Goal: Transaction & Acquisition: Download file/media

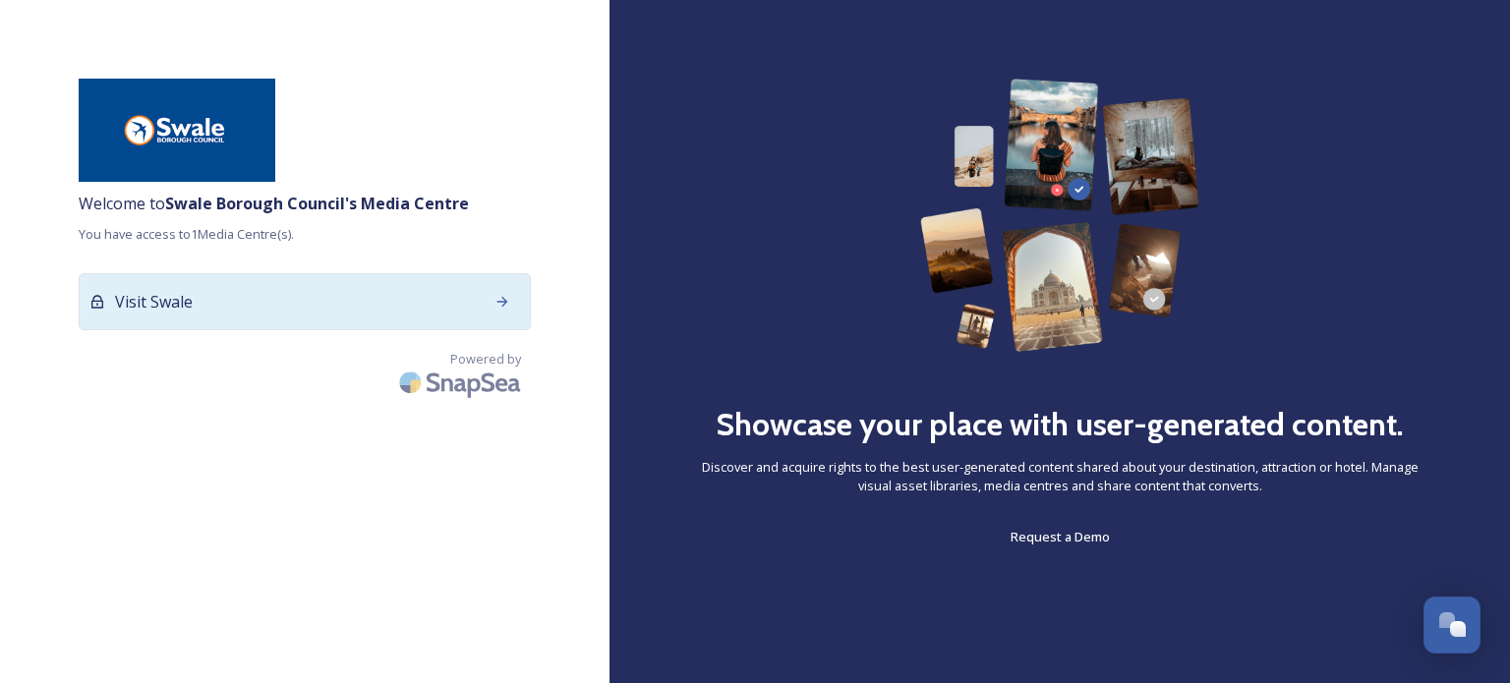
click at [505, 306] on icon at bounding box center [503, 302] width 16 height 16
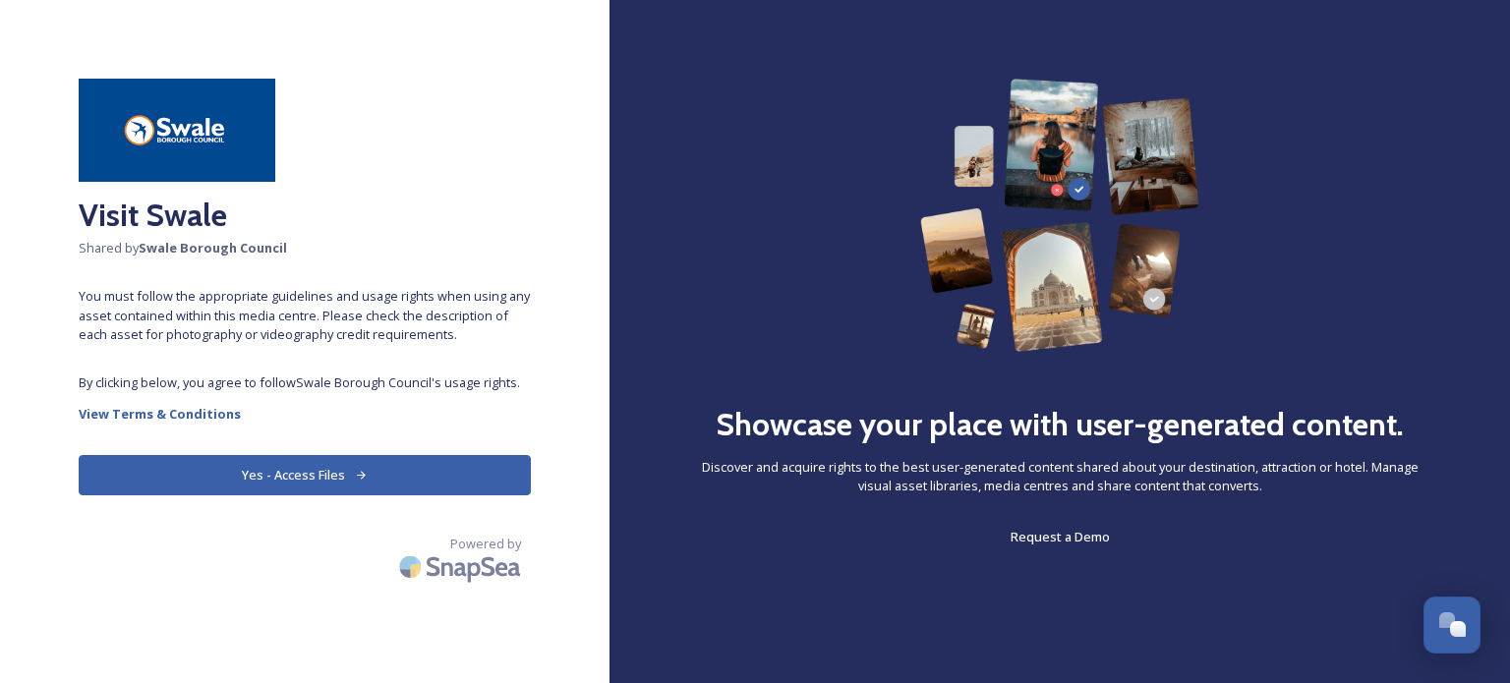
click at [272, 466] on button "Yes - Access Files" at bounding box center [305, 475] width 452 height 40
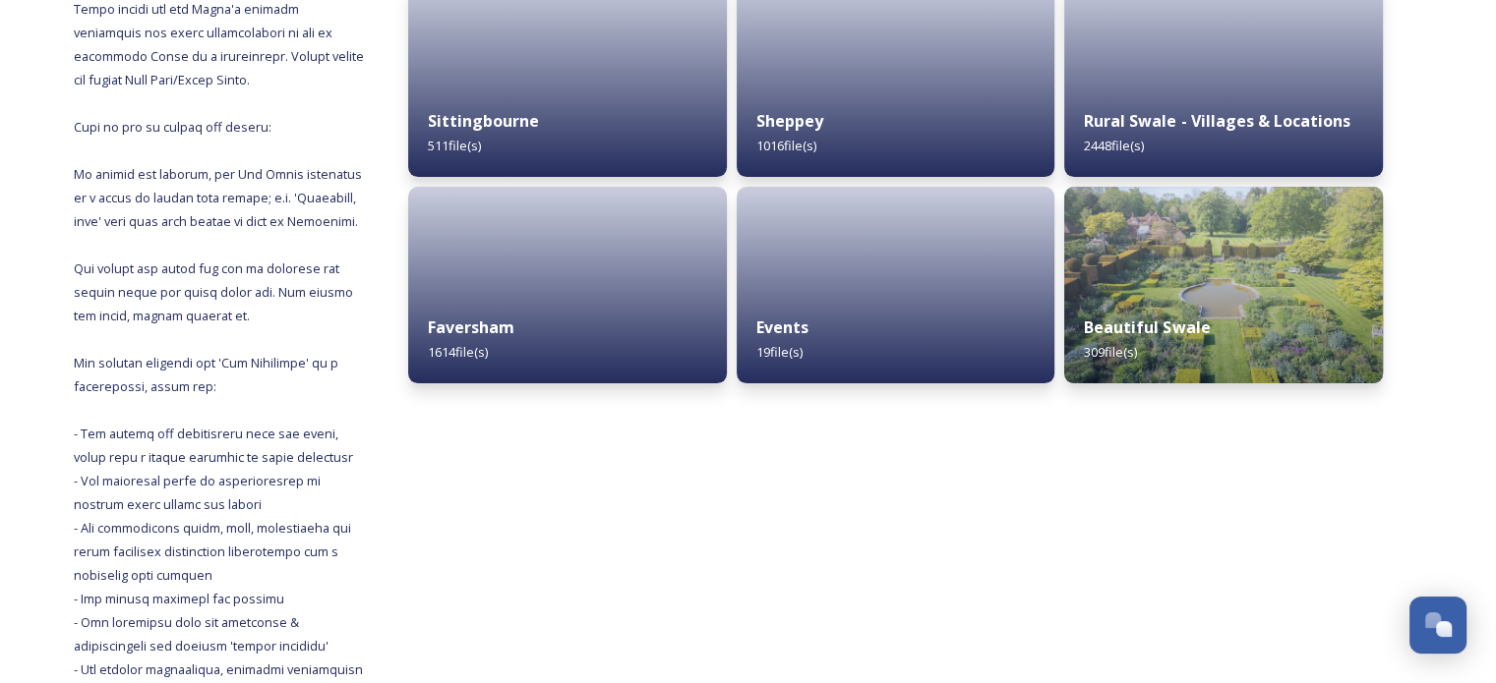
scroll to position [346, 0]
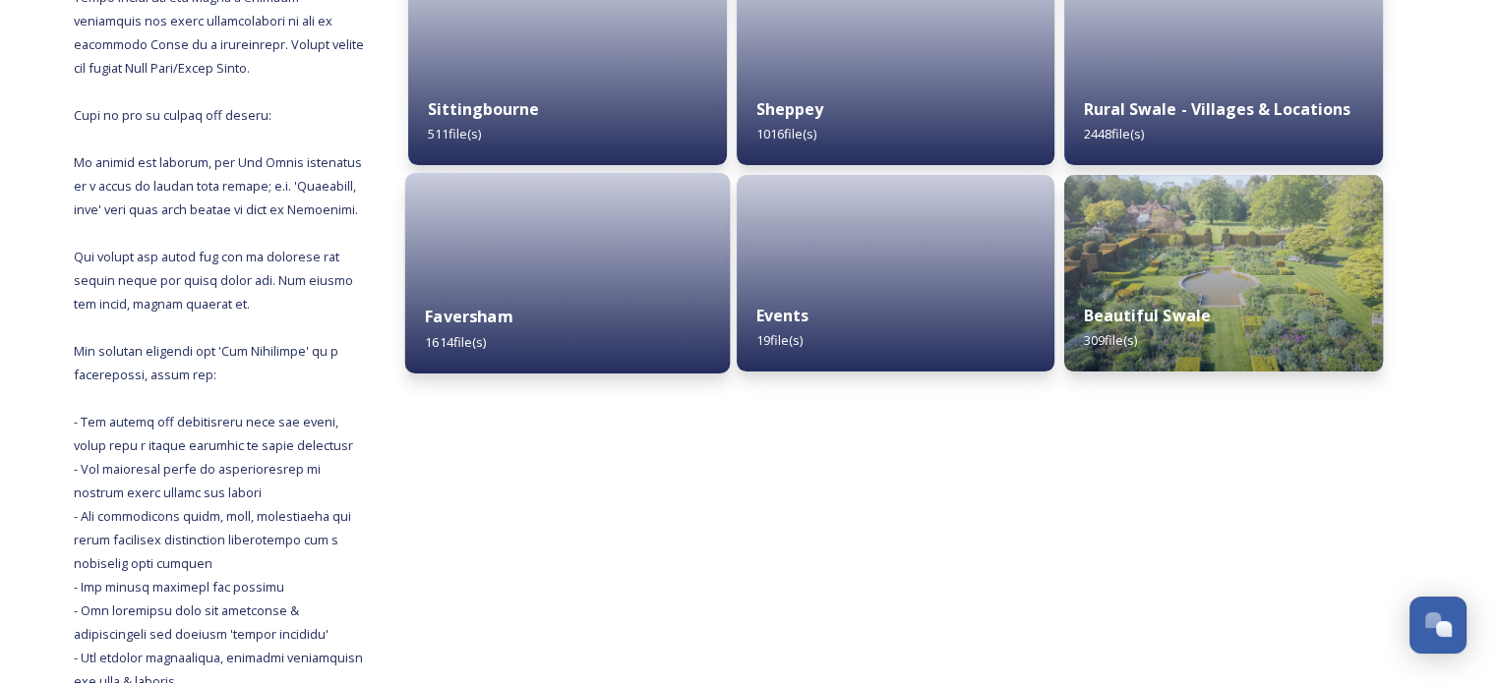
click at [623, 342] on div "Faversham 1614 file(s)" at bounding box center [567, 328] width 325 height 89
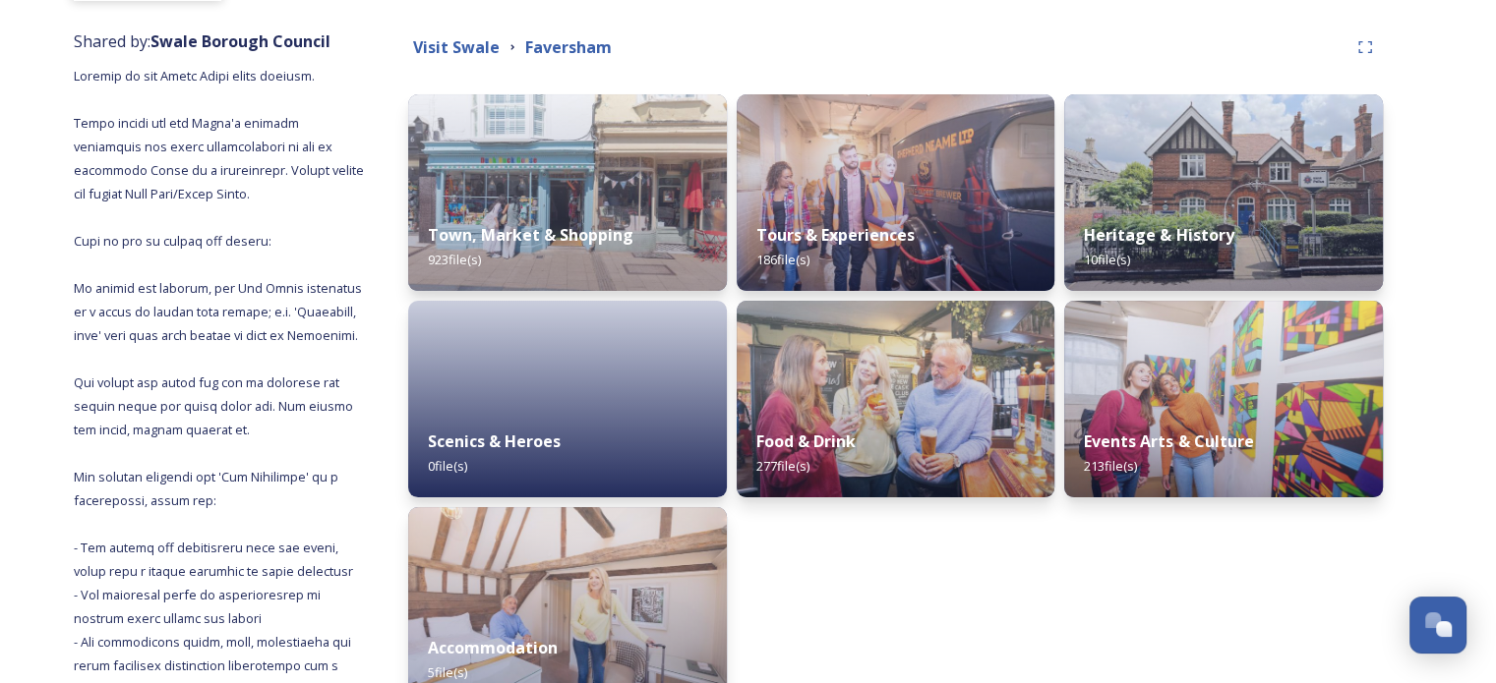
scroll to position [130, 0]
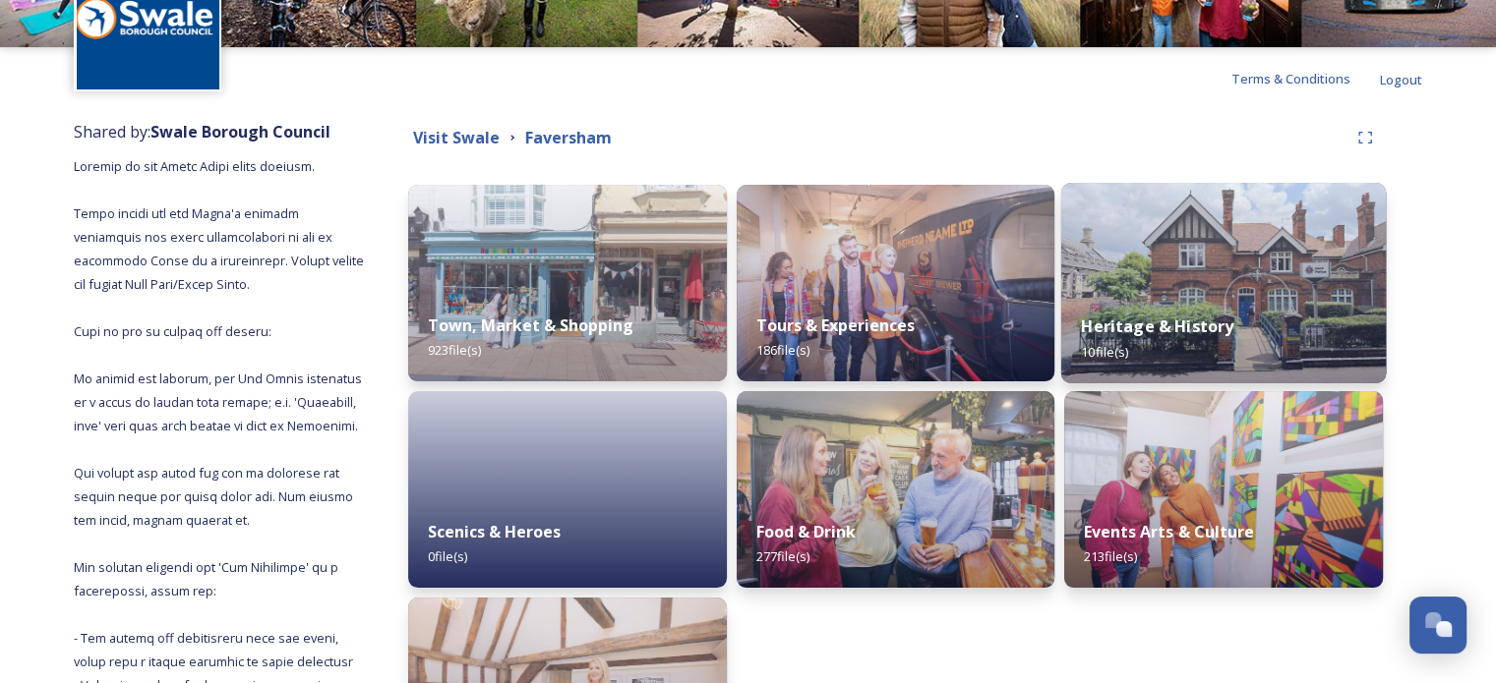
click at [1206, 290] on img at bounding box center [1223, 283] width 325 height 201
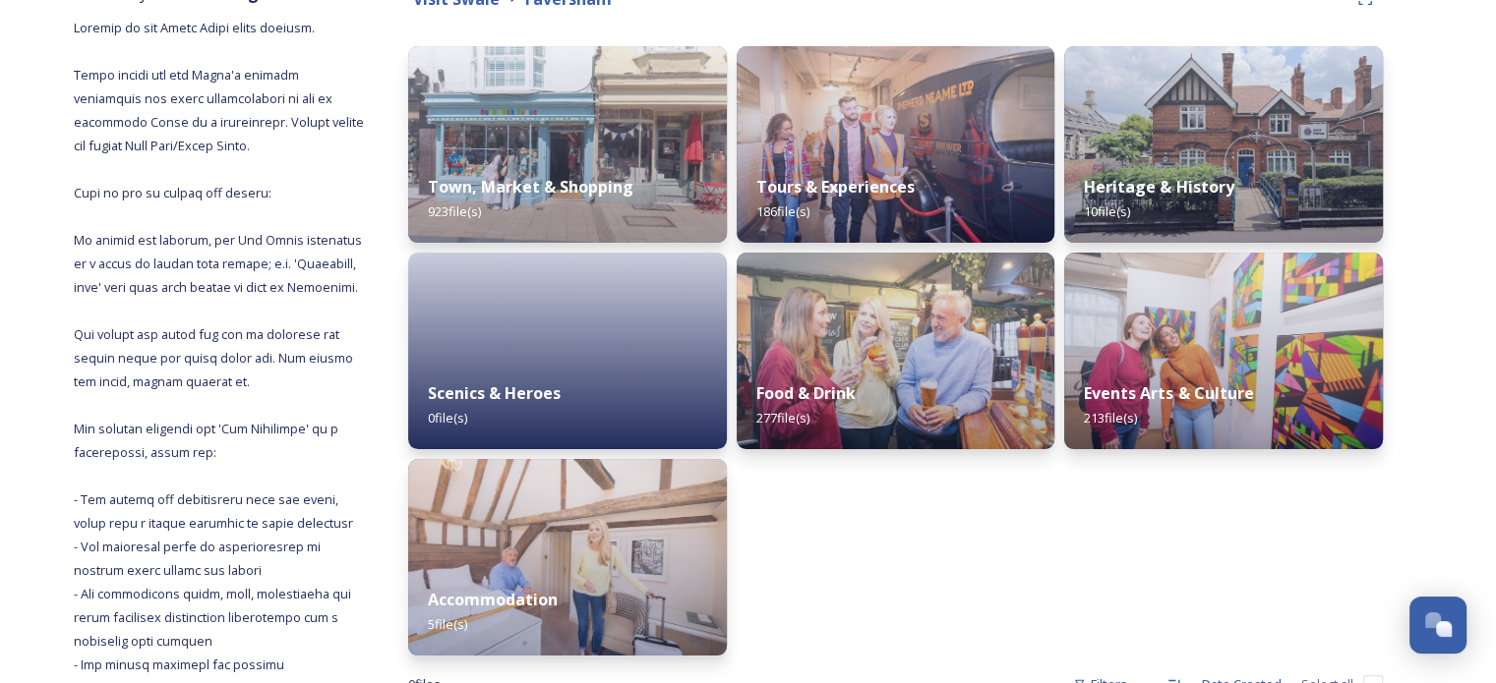
scroll to position [324, 0]
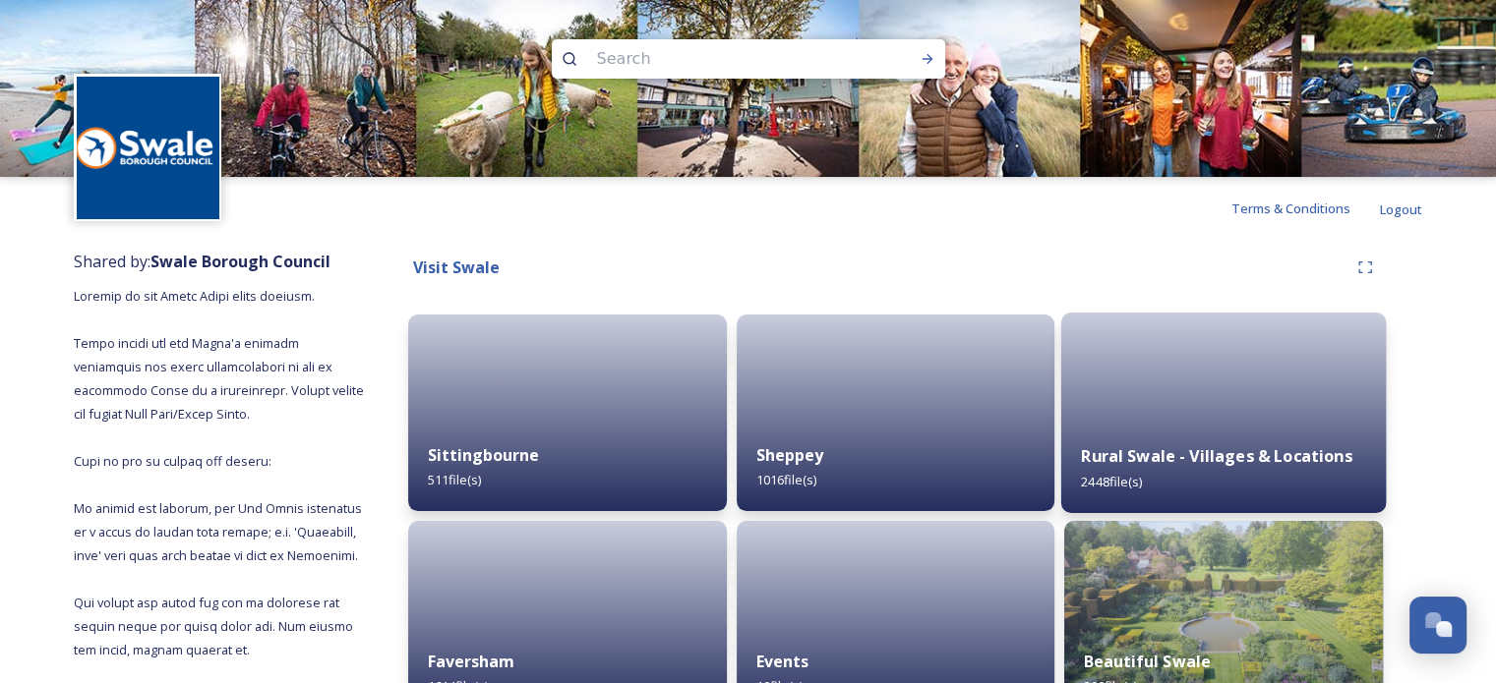
click at [1283, 428] on div "Rural Swale - Villages & Locations 2448 file(s)" at bounding box center [1223, 468] width 325 height 89
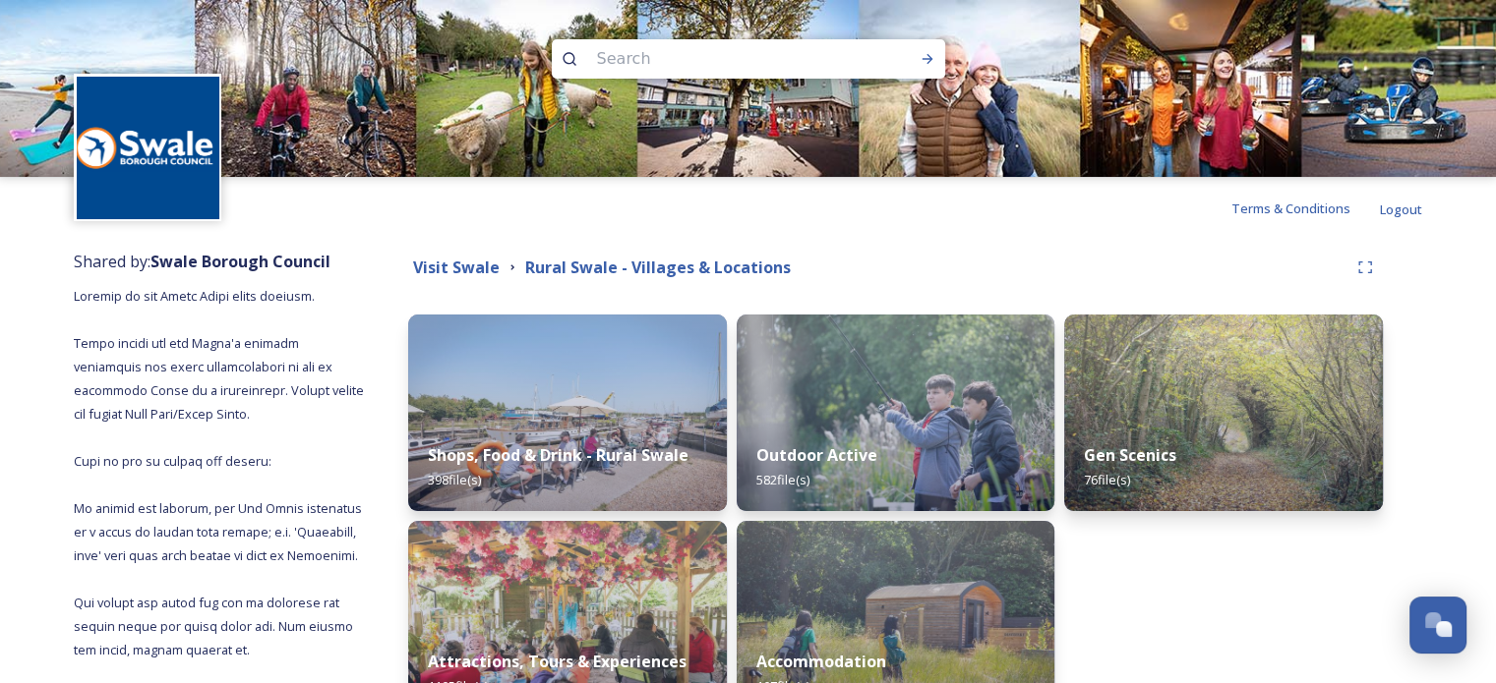
scroll to position [213, 0]
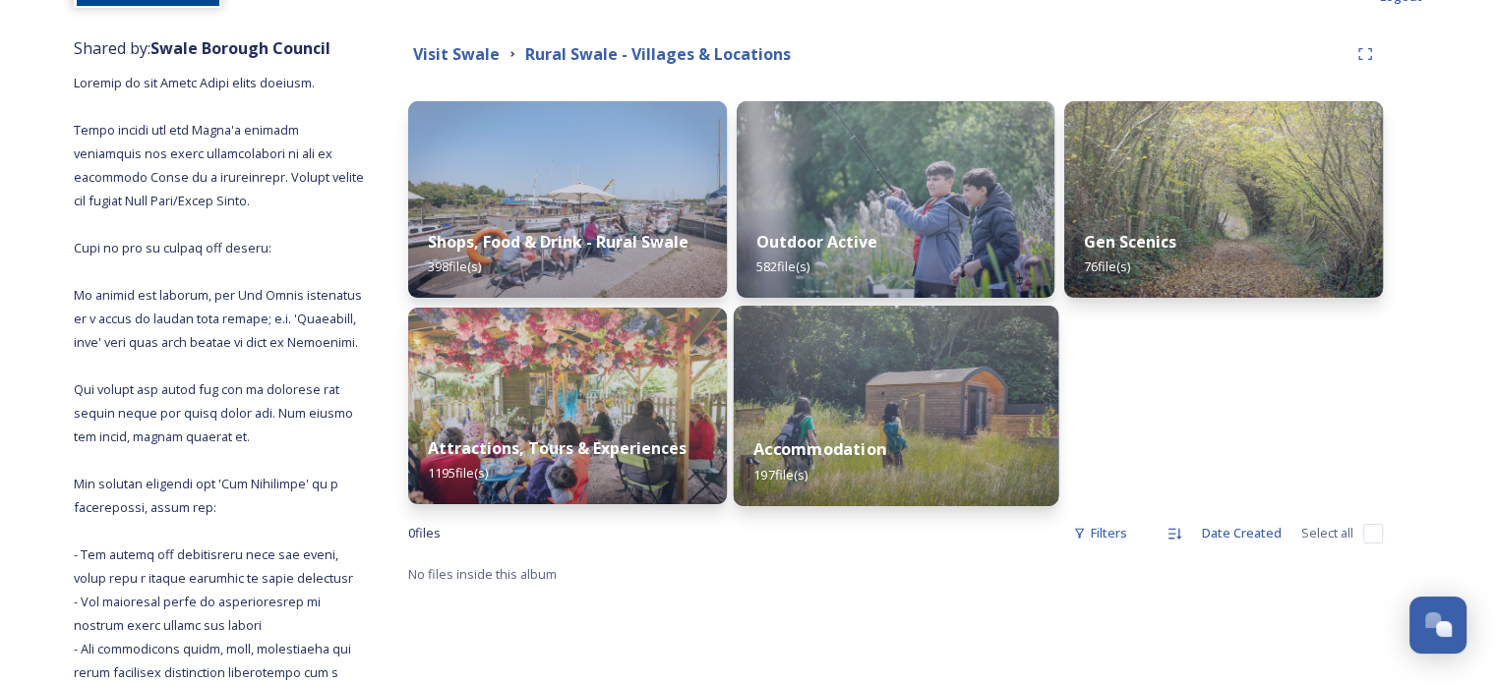
click at [956, 396] on img at bounding box center [895, 406] width 325 height 201
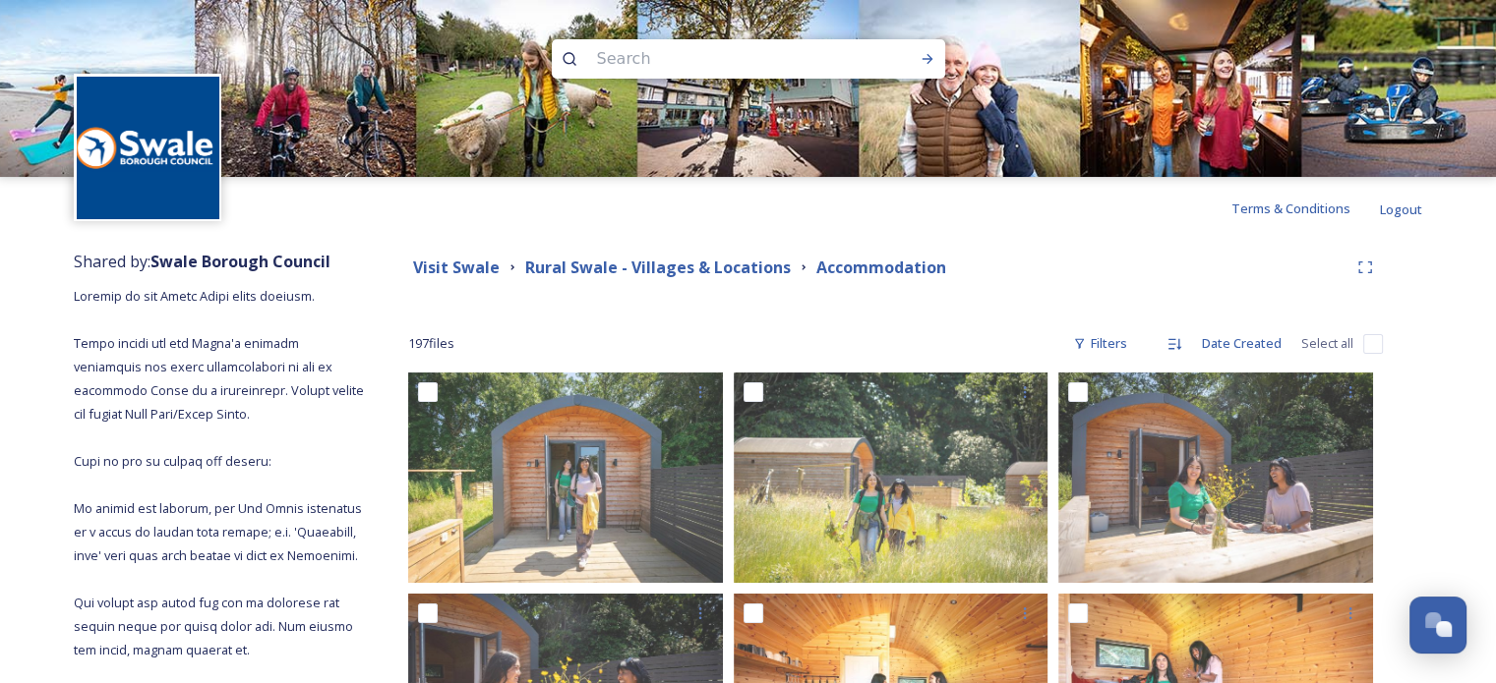
scroll to position [182, 0]
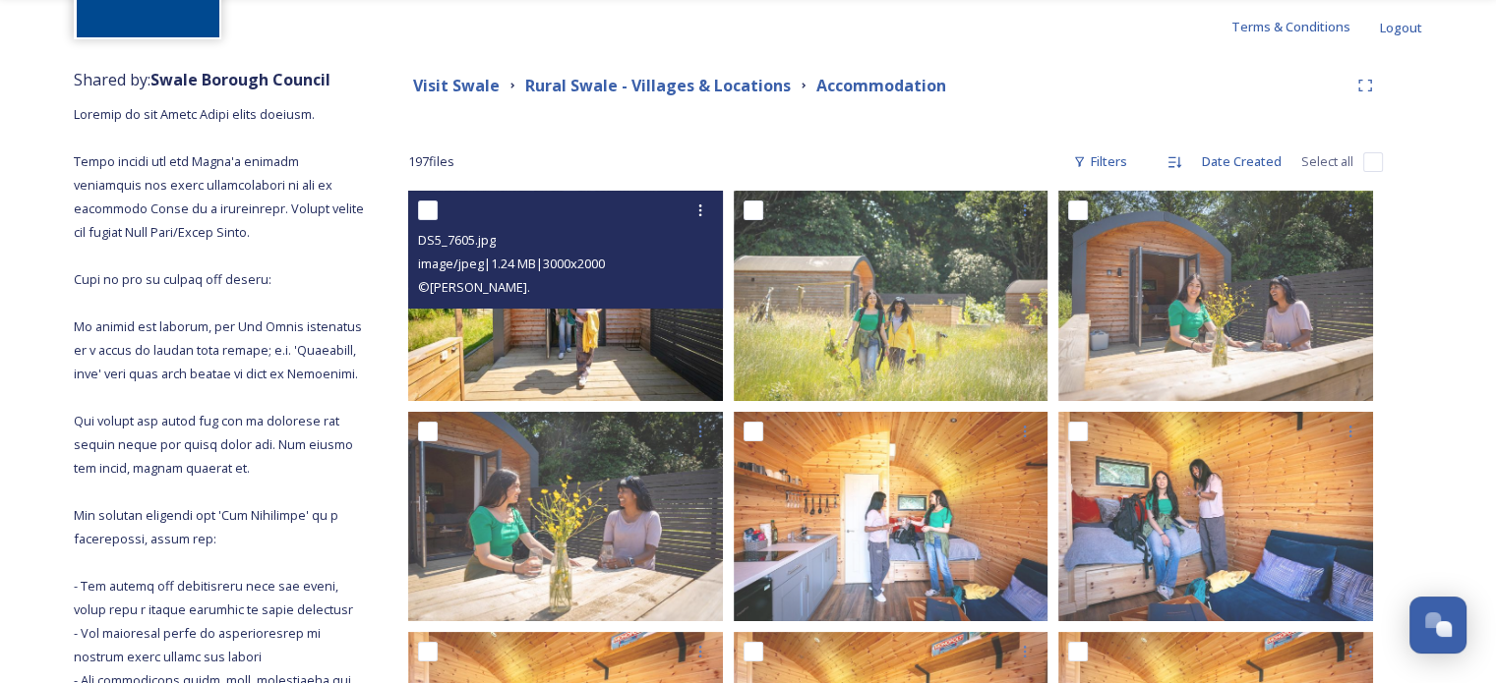
click at [430, 213] on input "checkbox" at bounding box center [428, 211] width 20 height 20
checkbox input "true"
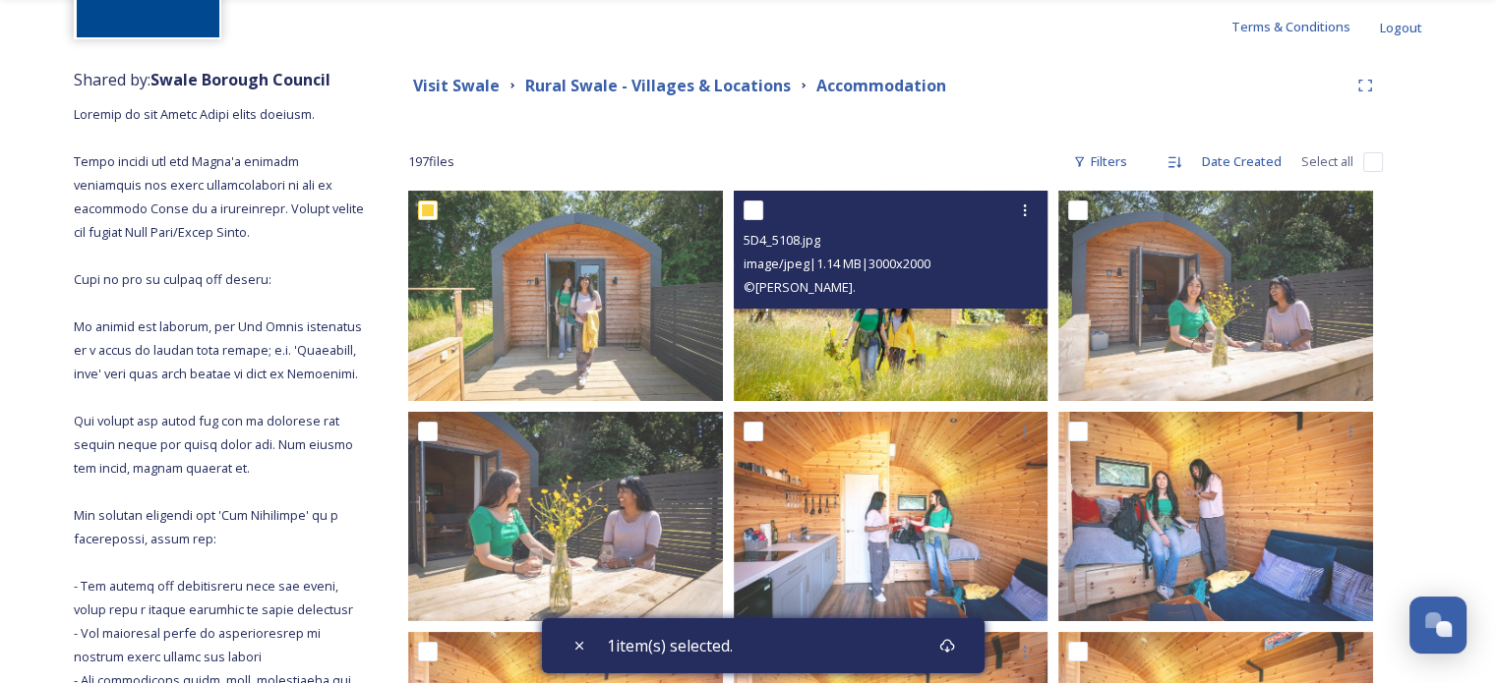
click at [755, 211] on input "checkbox" at bounding box center [753, 211] width 20 height 20
checkbox input "true"
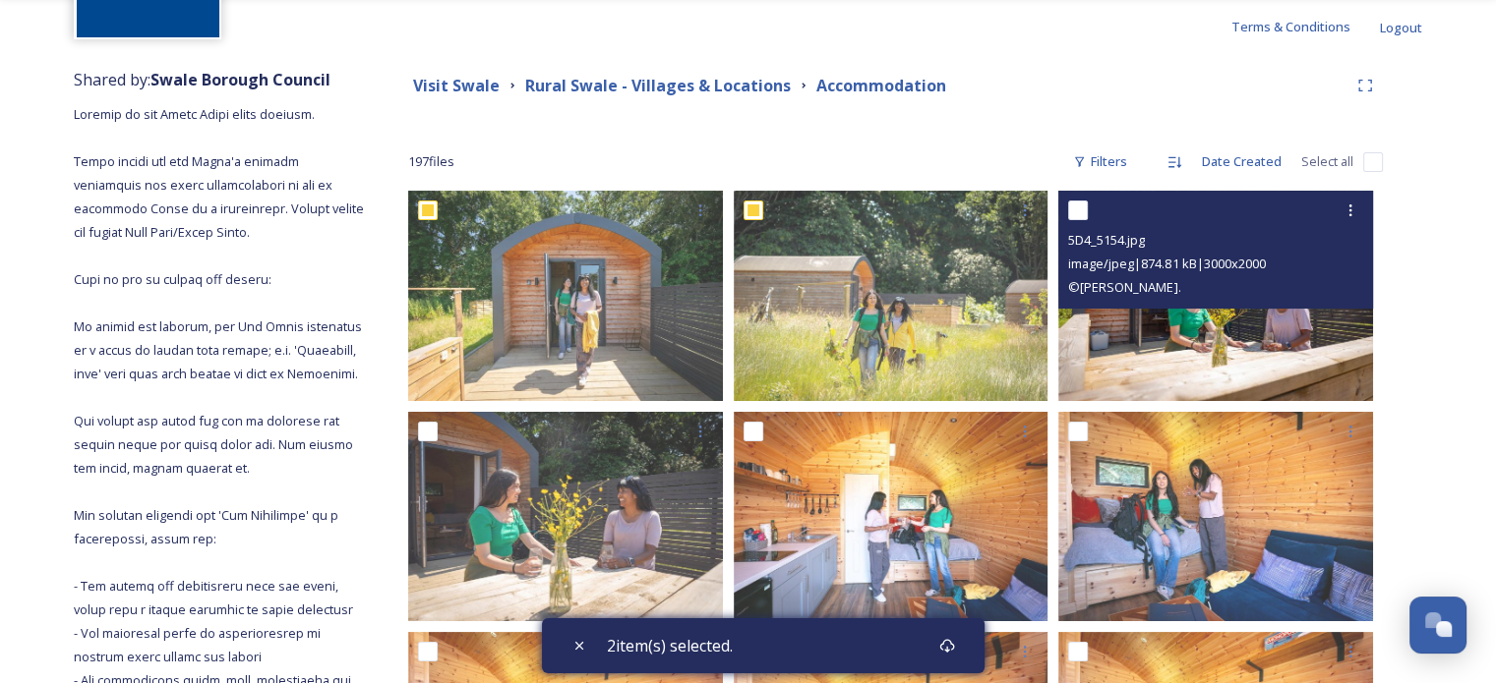
click at [1080, 211] on input "checkbox" at bounding box center [1078, 211] width 20 height 20
checkbox input "true"
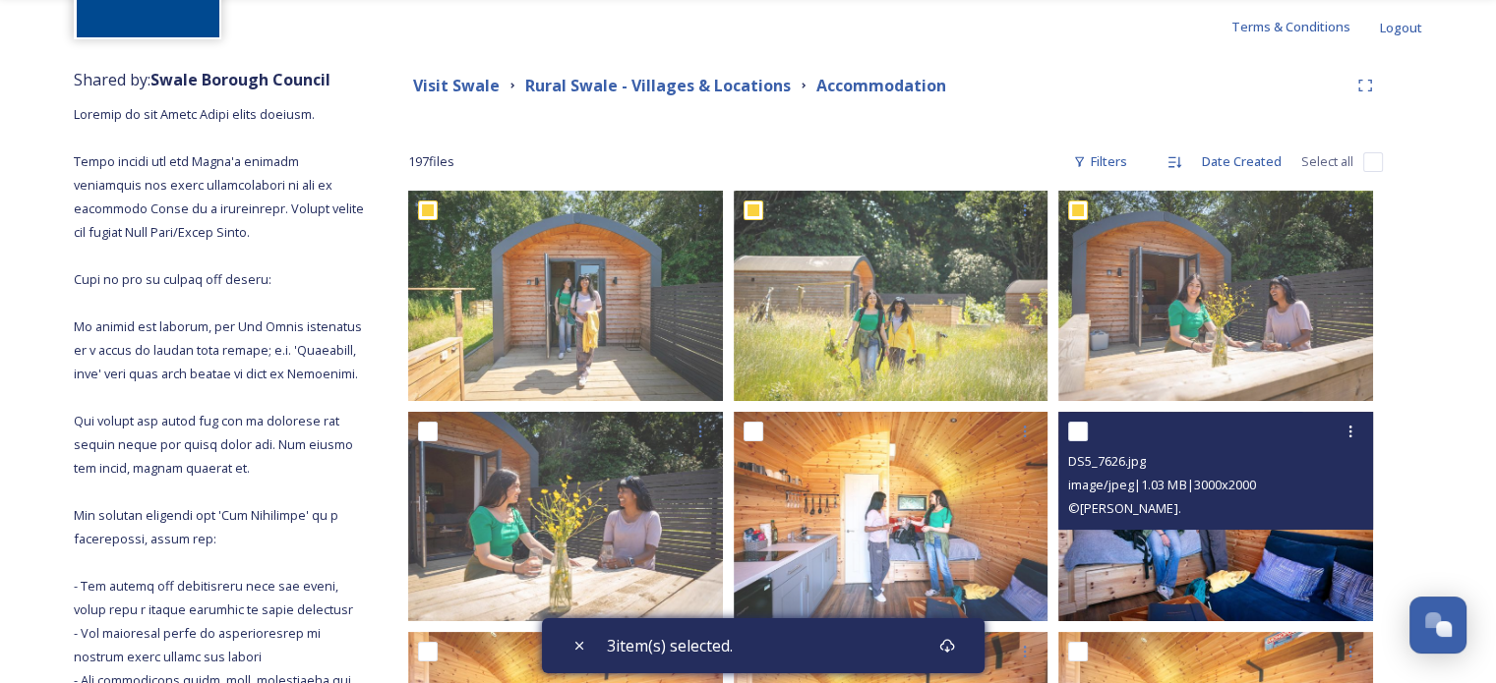
click at [1076, 436] on input "checkbox" at bounding box center [1078, 432] width 20 height 20
checkbox input "true"
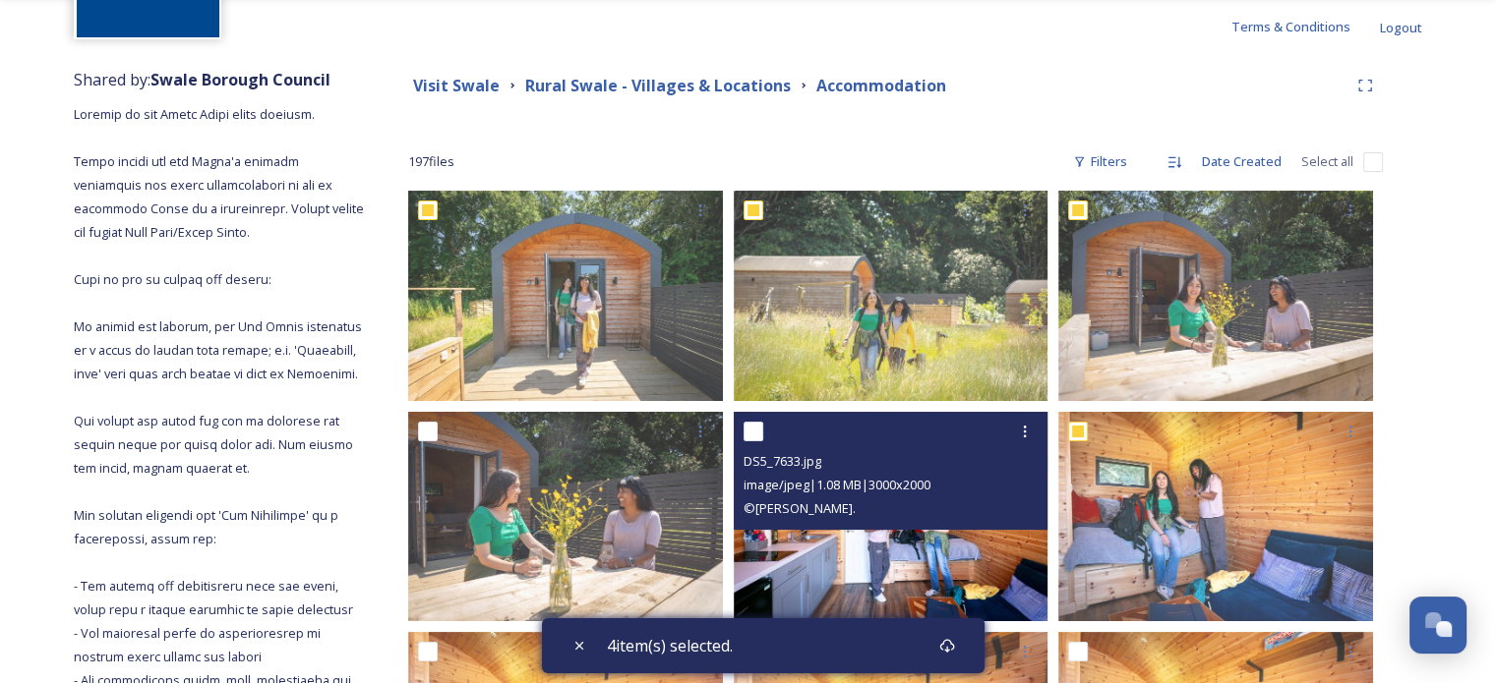
click at [751, 424] on input "checkbox" at bounding box center [753, 432] width 20 height 20
checkbox input "true"
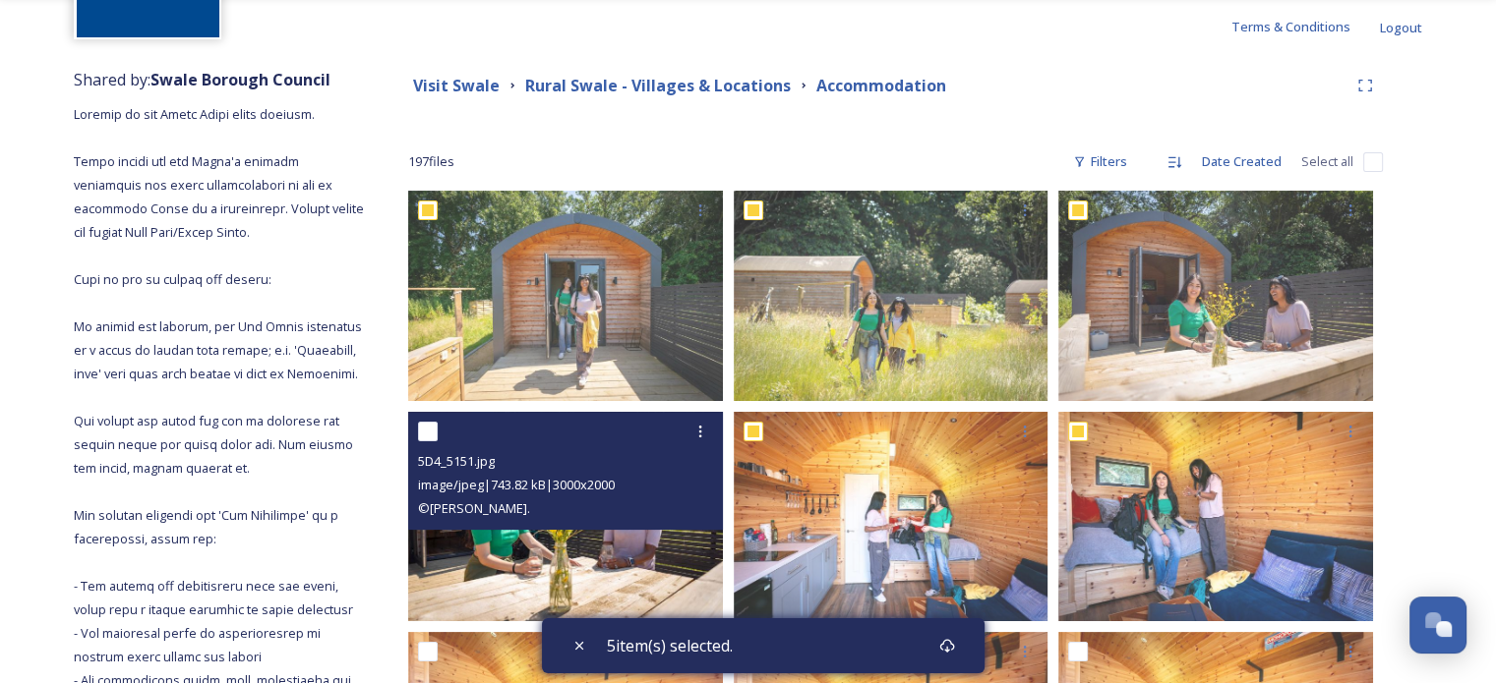
click at [419, 425] on input "checkbox" at bounding box center [428, 432] width 20 height 20
checkbox input "true"
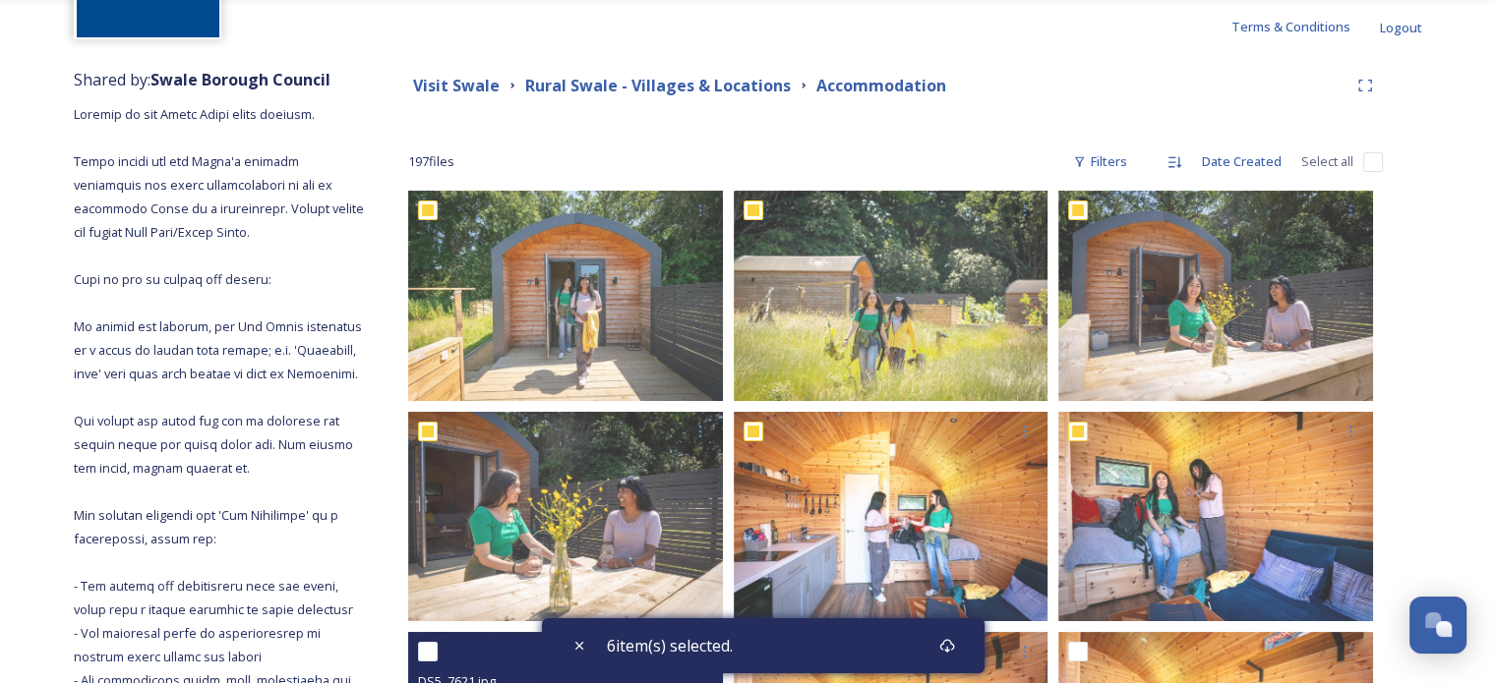
click at [428, 648] on input "checkbox" at bounding box center [428, 652] width 20 height 20
checkbox input "true"
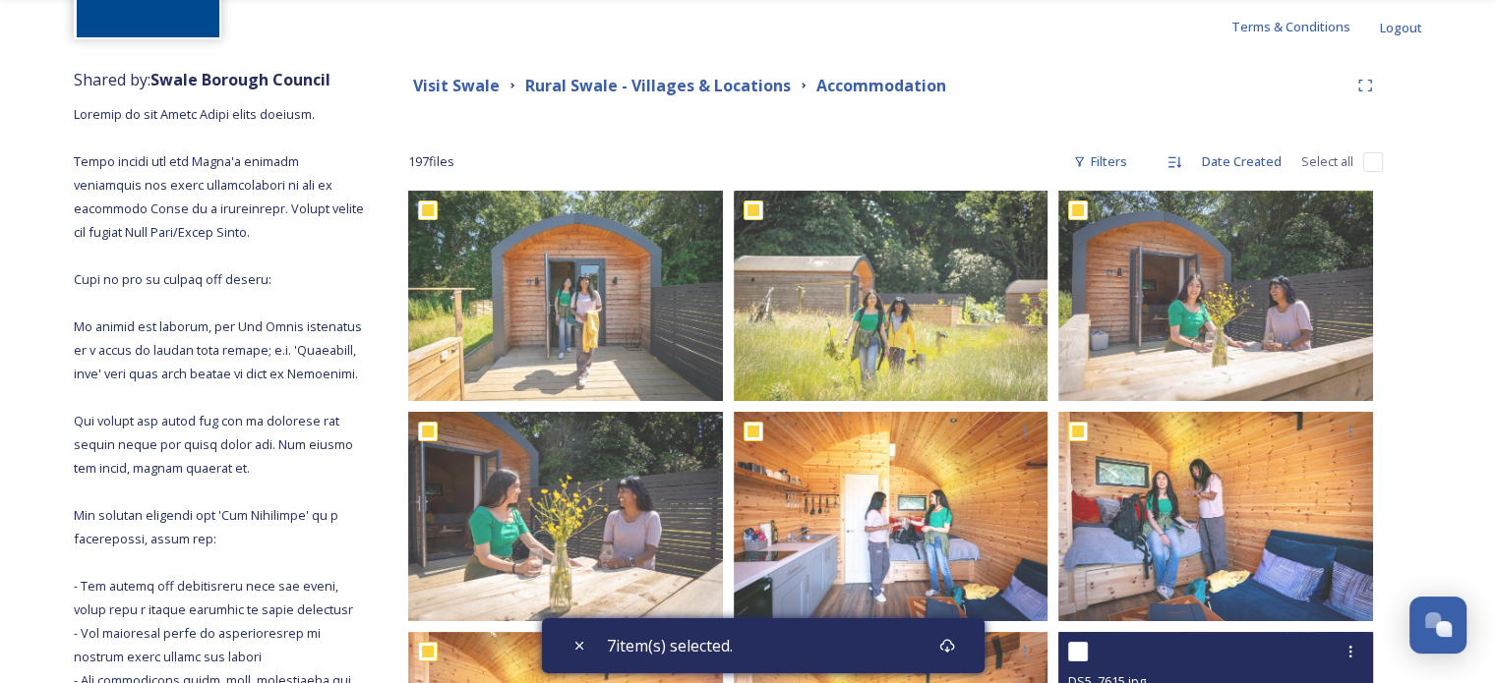
click at [1079, 649] on input "checkbox" at bounding box center [1078, 652] width 20 height 20
checkbox input "true"
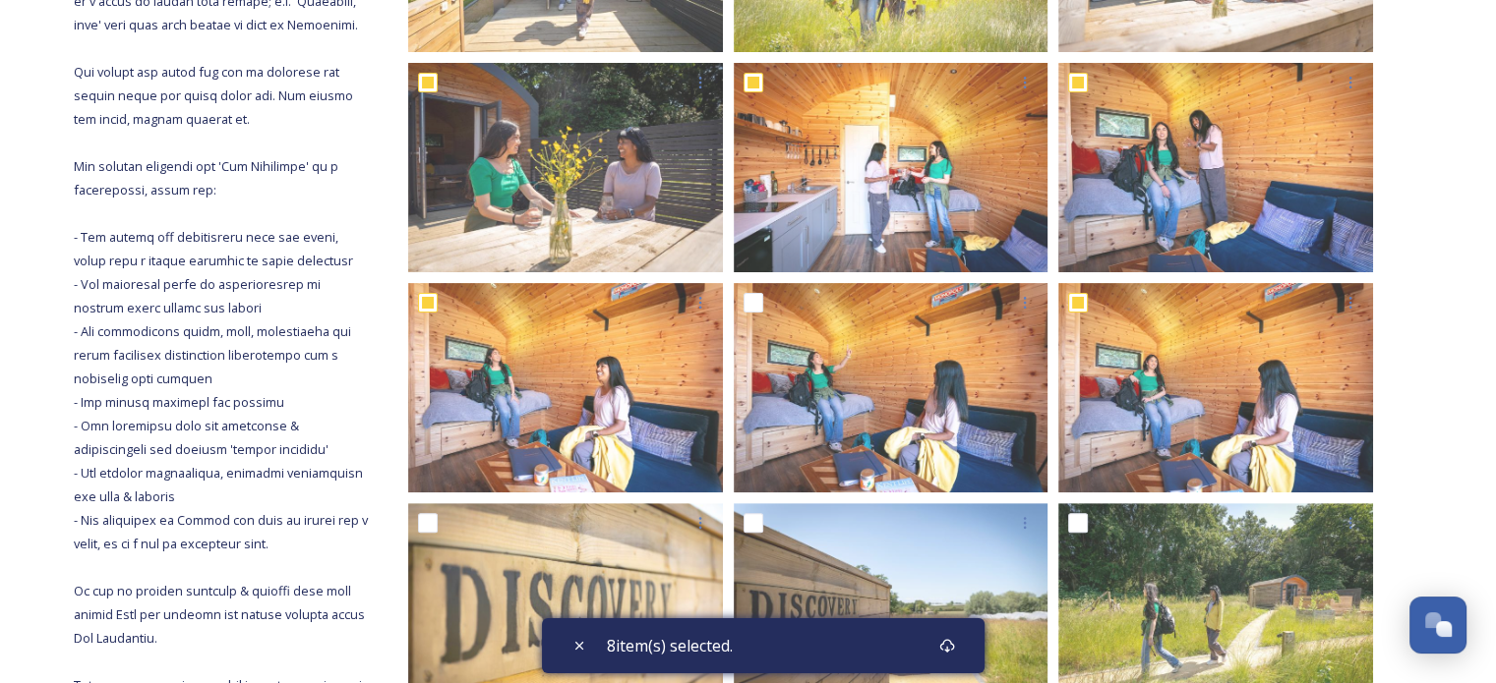
scroll to position [609, 0]
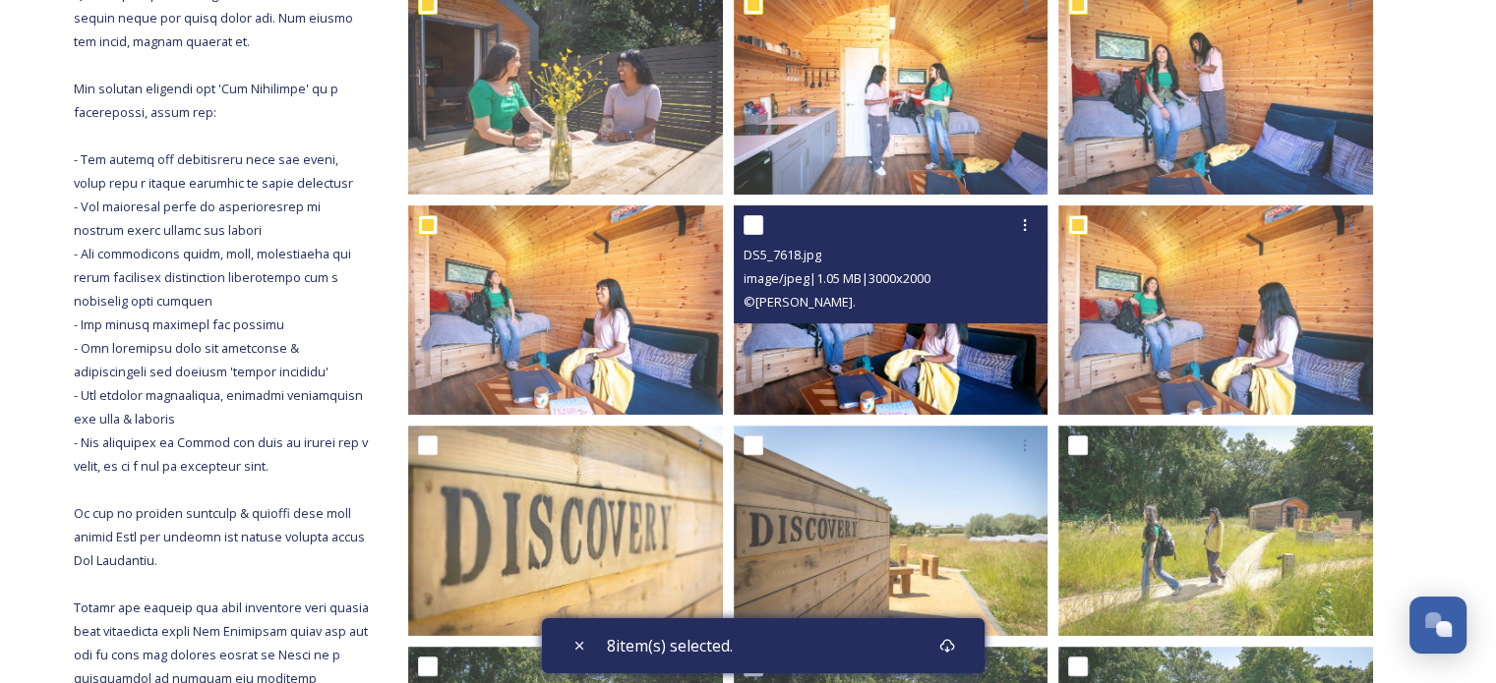
click at [763, 218] on div at bounding box center [893, 224] width 300 height 35
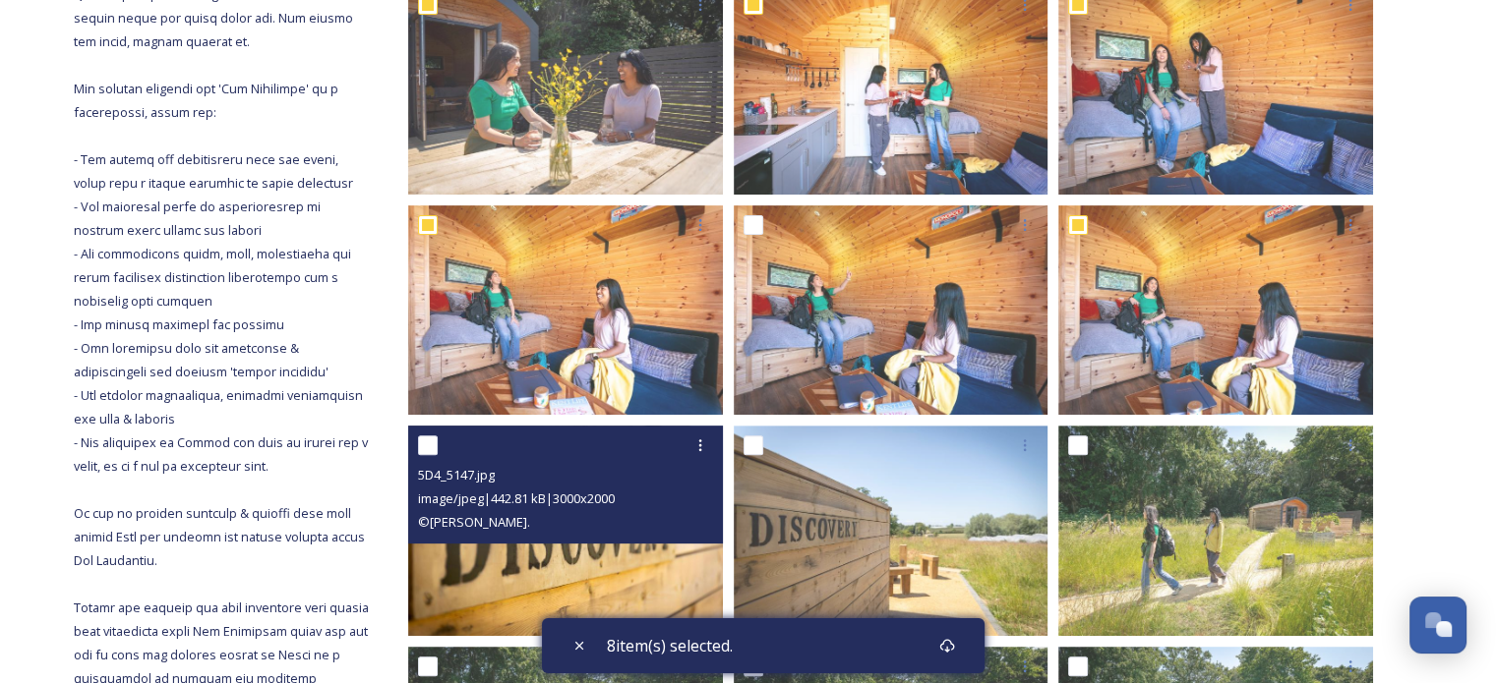
click at [433, 447] on input "checkbox" at bounding box center [428, 446] width 20 height 20
checkbox input "true"
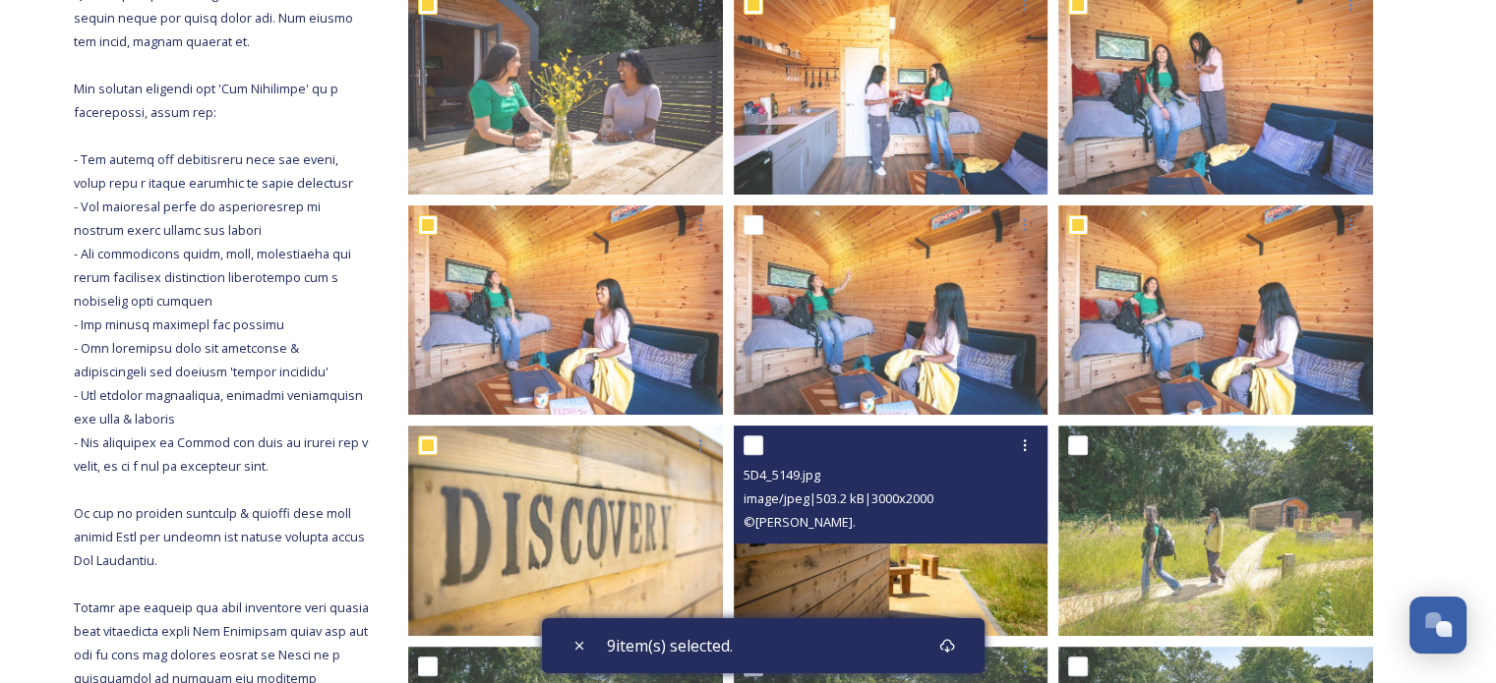
click at [758, 449] on input "checkbox" at bounding box center [753, 446] width 20 height 20
checkbox input "true"
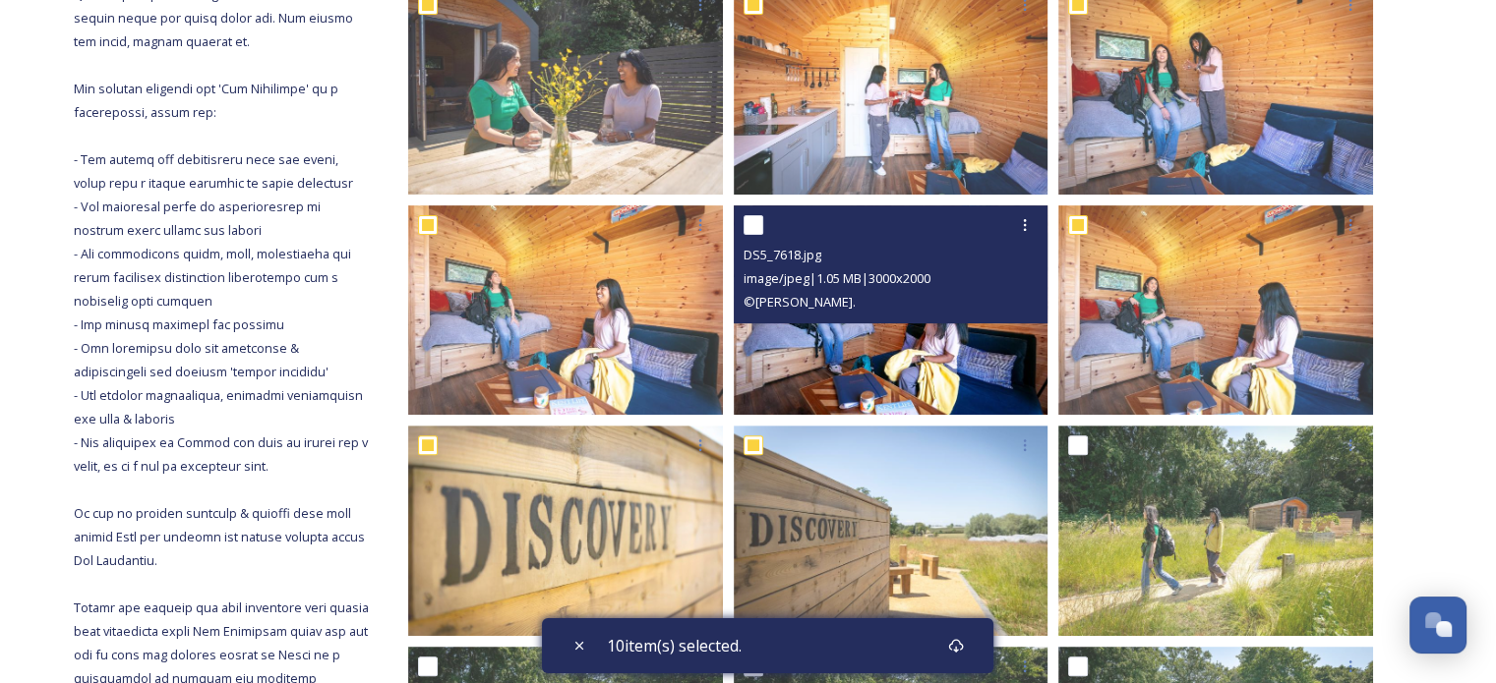
click at [755, 227] on input "checkbox" at bounding box center [753, 225] width 20 height 20
checkbox input "true"
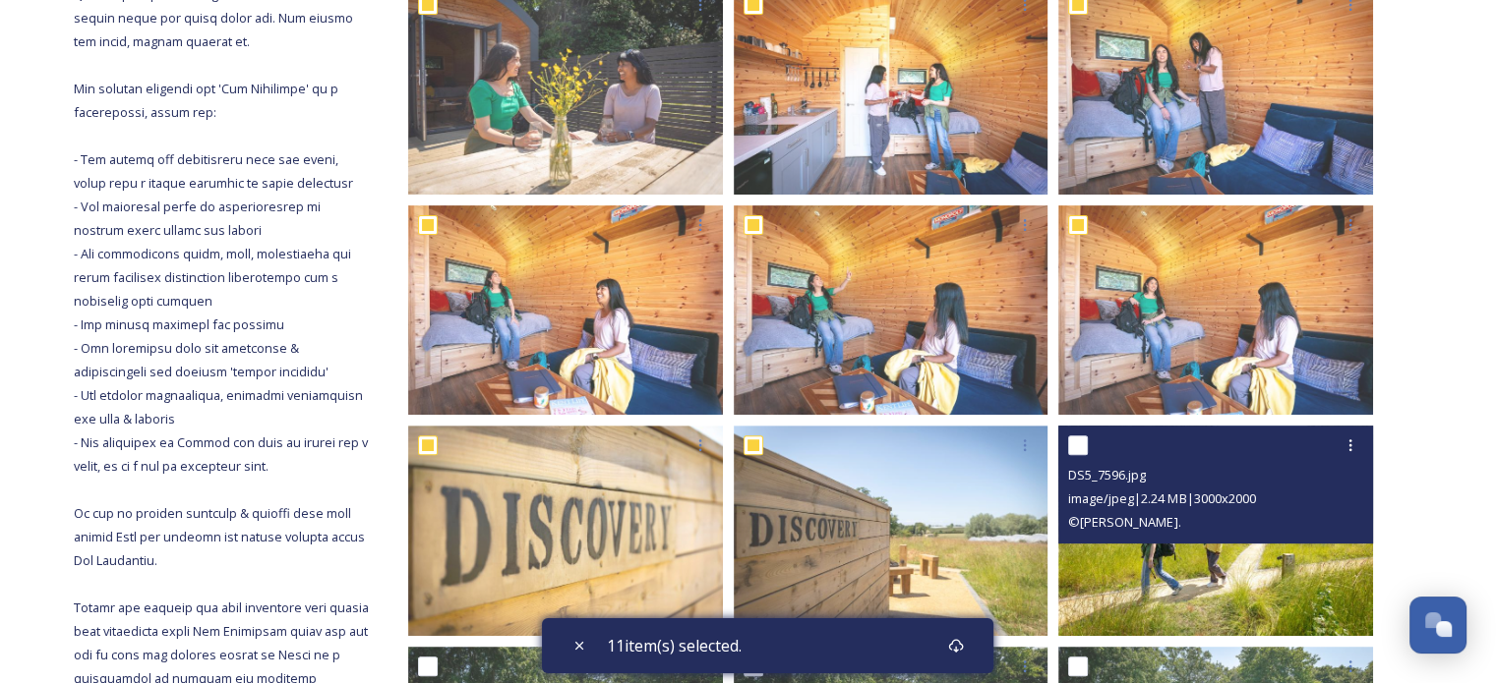
click at [1070, 445] on input "checkbox" at bounding box center [1078, 446] width 20 height 20
checkbox input "true"
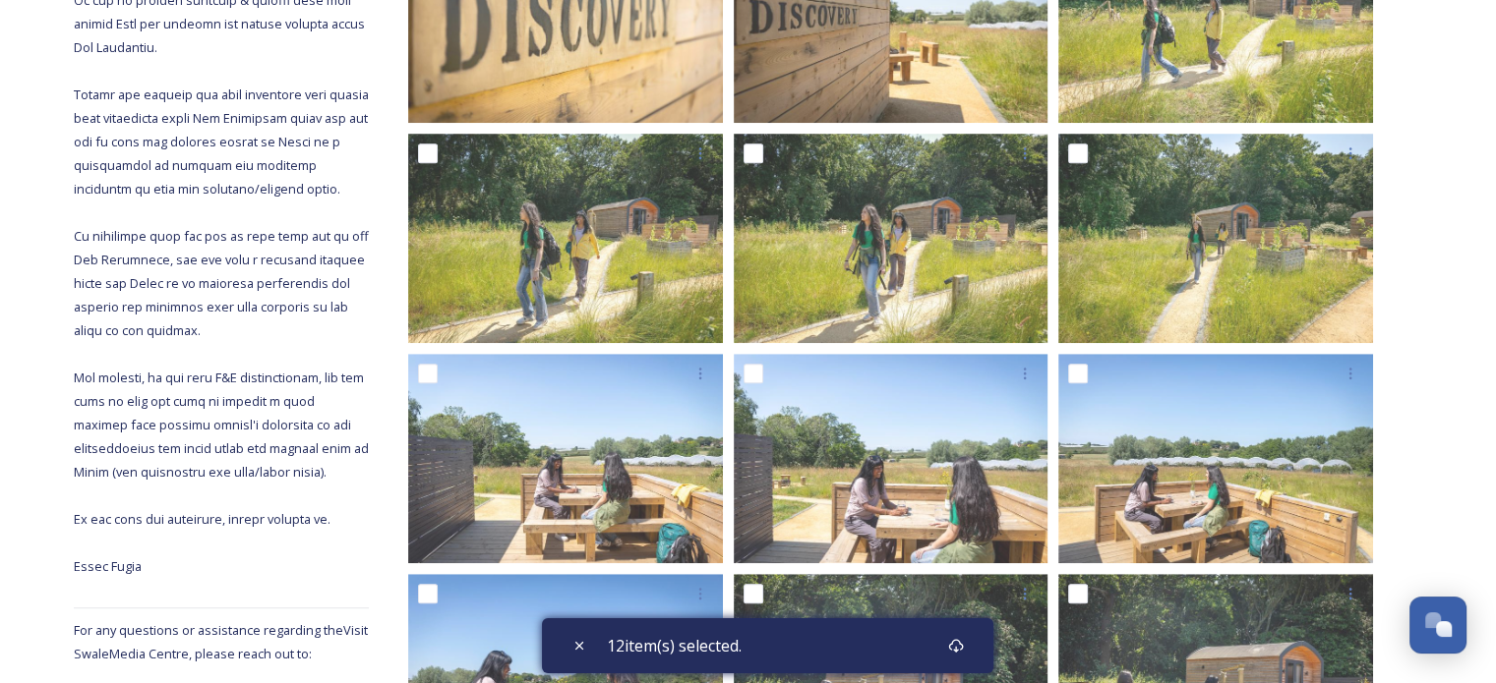
scroll to position [1200, 0]
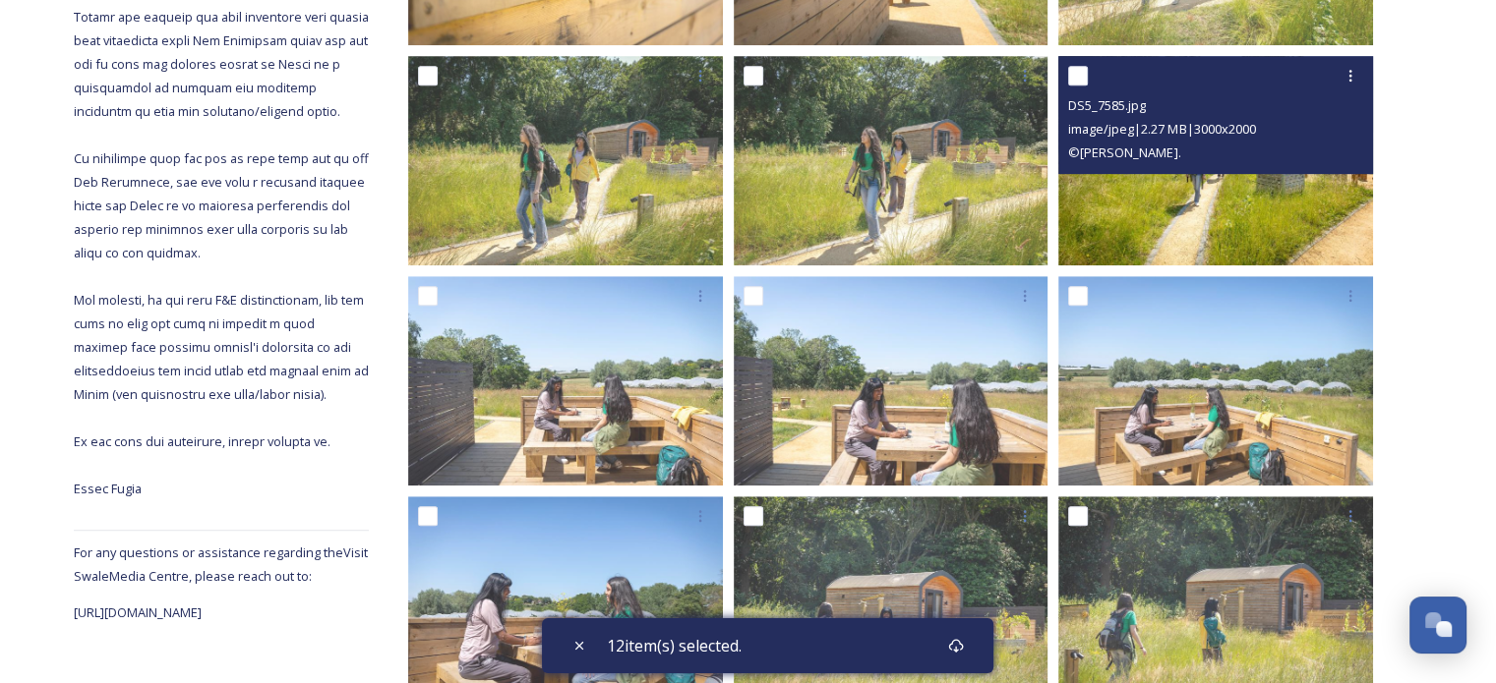
click at [1077, 84] on input "checkbox" at bounding box center [1078, 76] width 20 height 20
checkbox input "true"
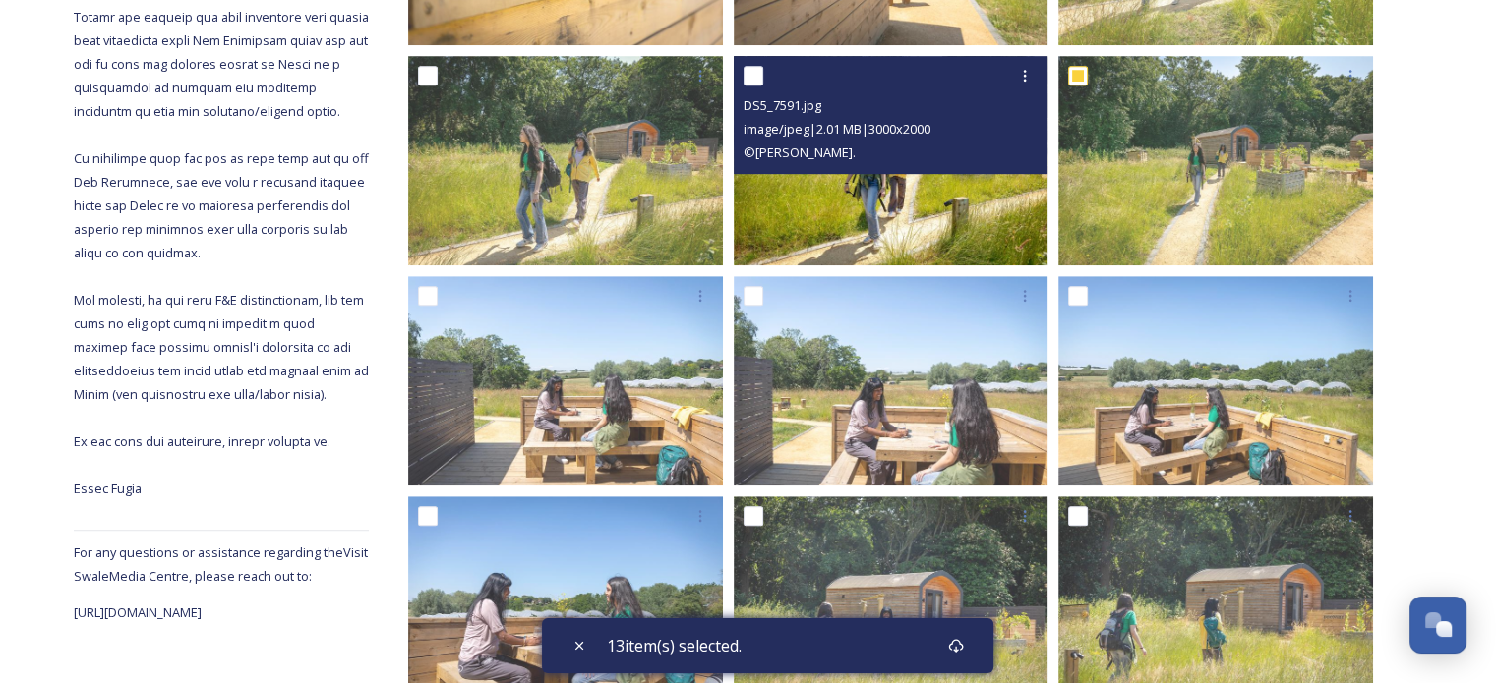
click at [756, 73] on input "checkbox" at bounding box center [753, 76] width 20 height 20
checkbox input "true"
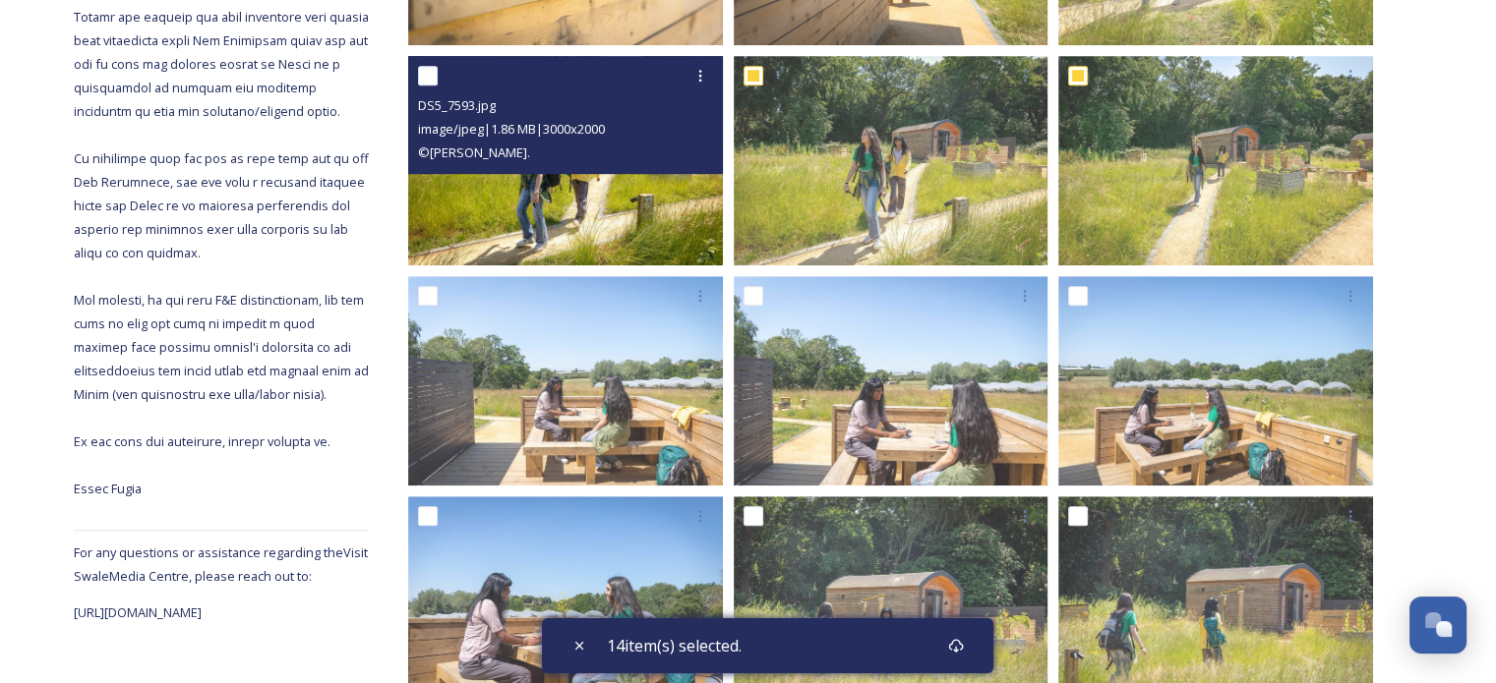
click at [434, 78] on input "checkbox" at bounding box center [428, 76] width 20 height 20
checkbox input "true"
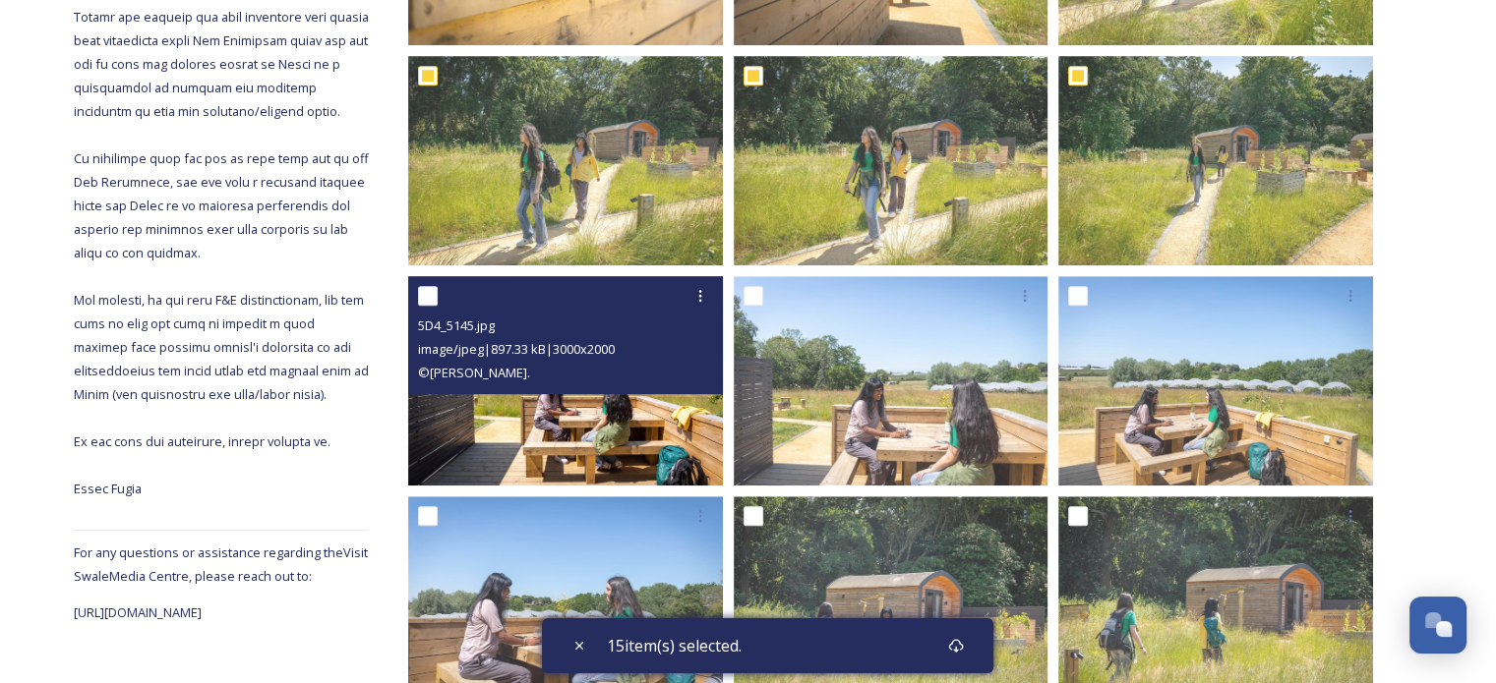
click at [428, 304] on input "checkbox" at bounding box center [428, 296] width 20 height 20
checkbox input "true"
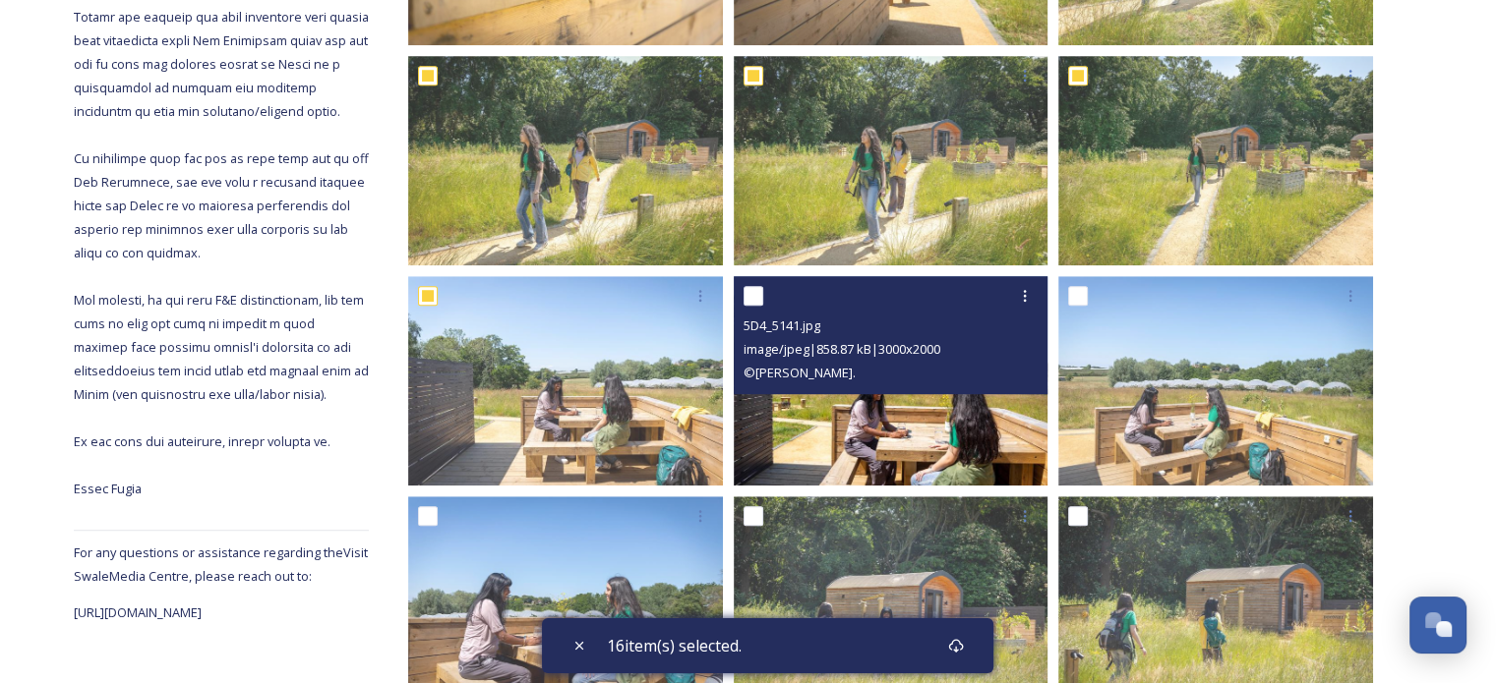
click at [759, 298] on input "checkbox" at bounding box center [753, 296] width 20 height 20
checkbox input "true"
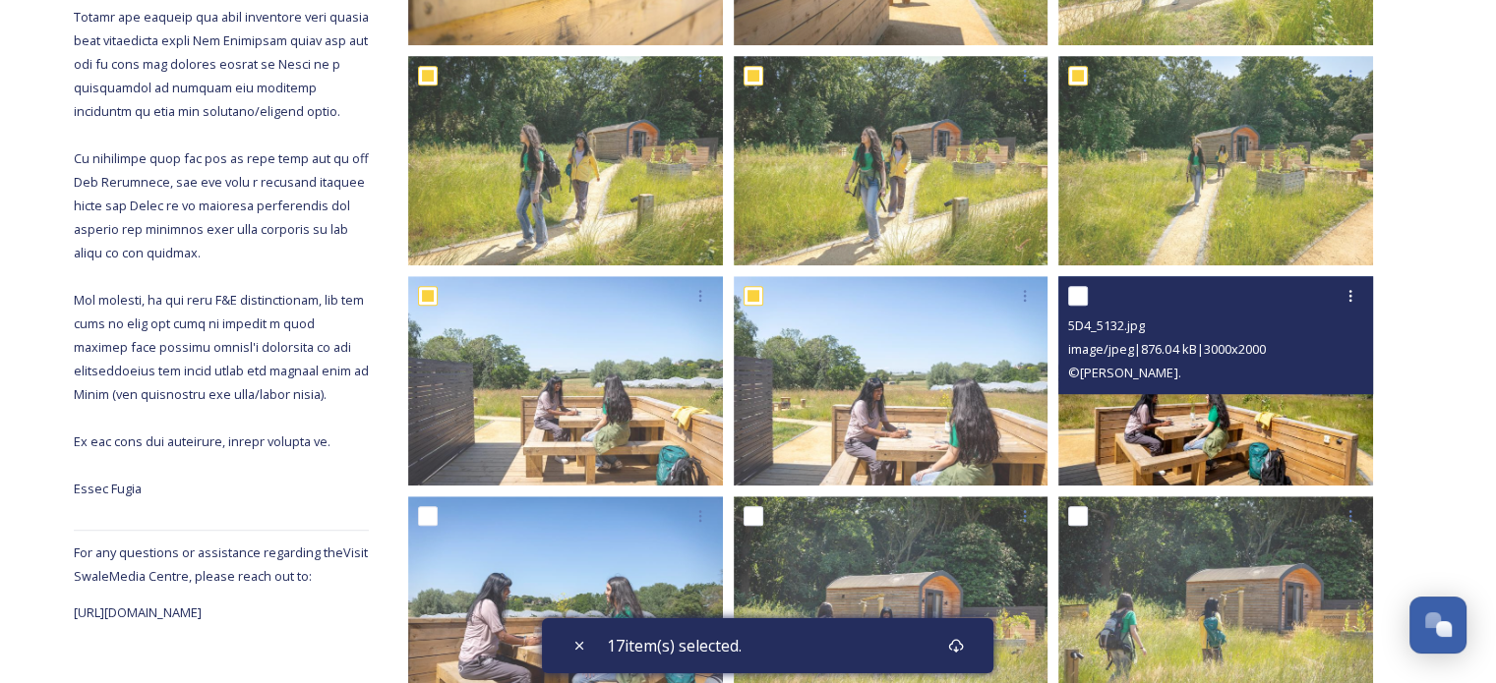
click at [1078, 298] on input "checkbox" at bounding box center [1078, 296] width 20 height 20
checkbox input "true"
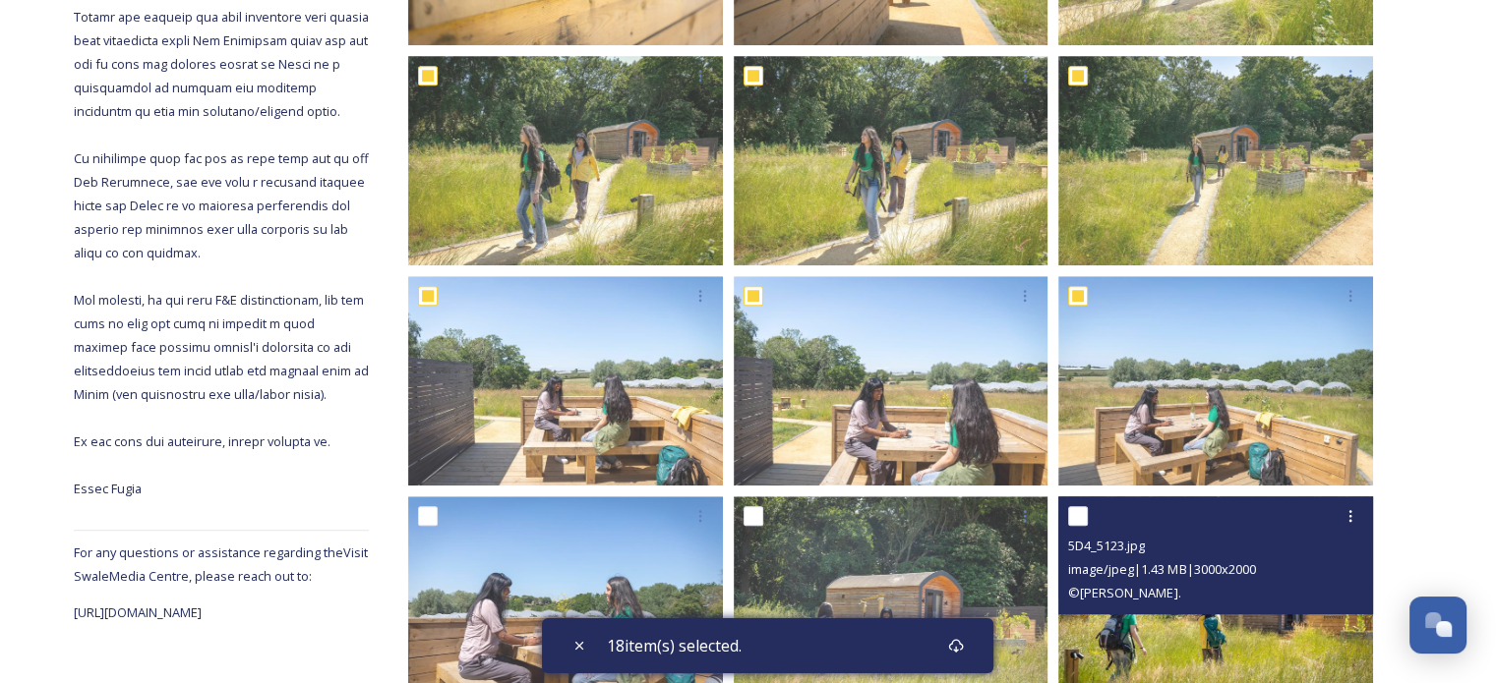
click at [1081, 506] on input "checkbox" at bounding box center [1078, 516] width 20 height 20
checkbox input "true"
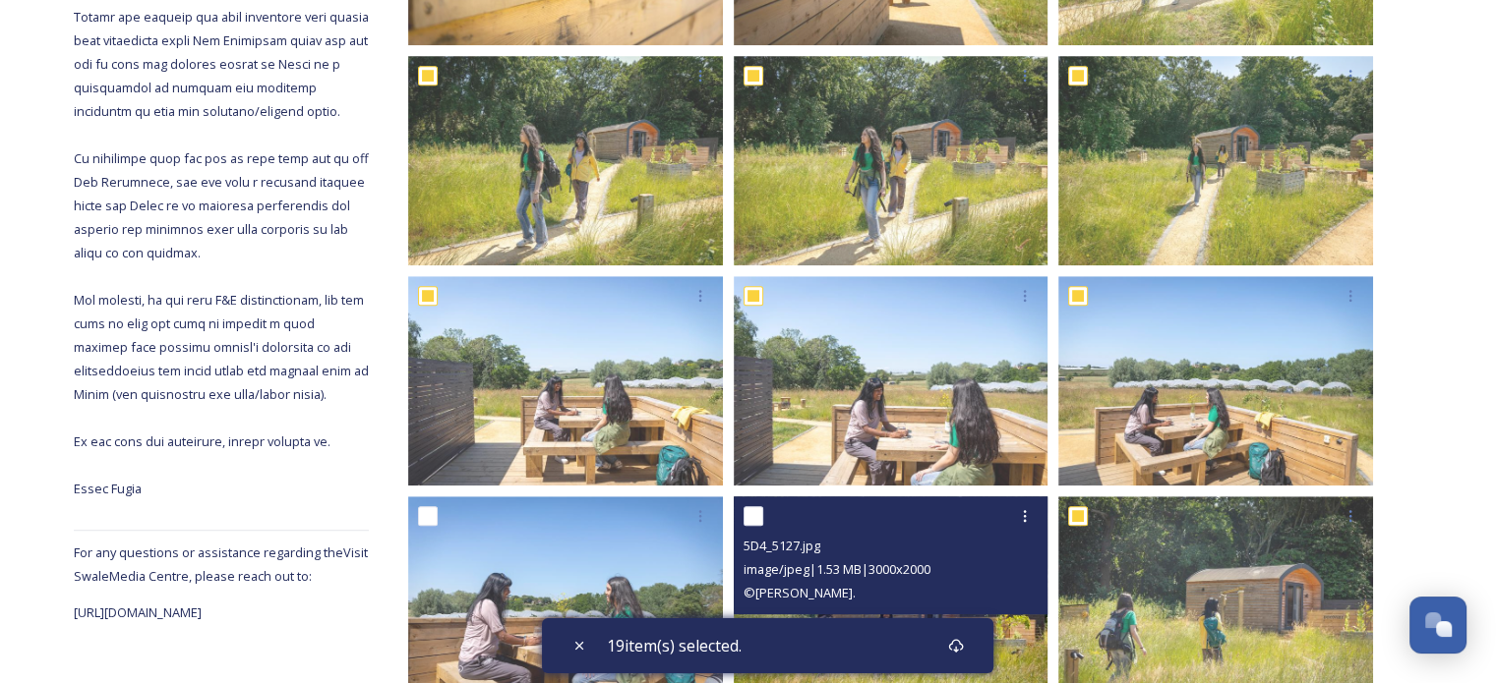
click at [758, 521] on input "checkbox" at bounding box center [753, 516] width 20 height 20
checkbox input "true"
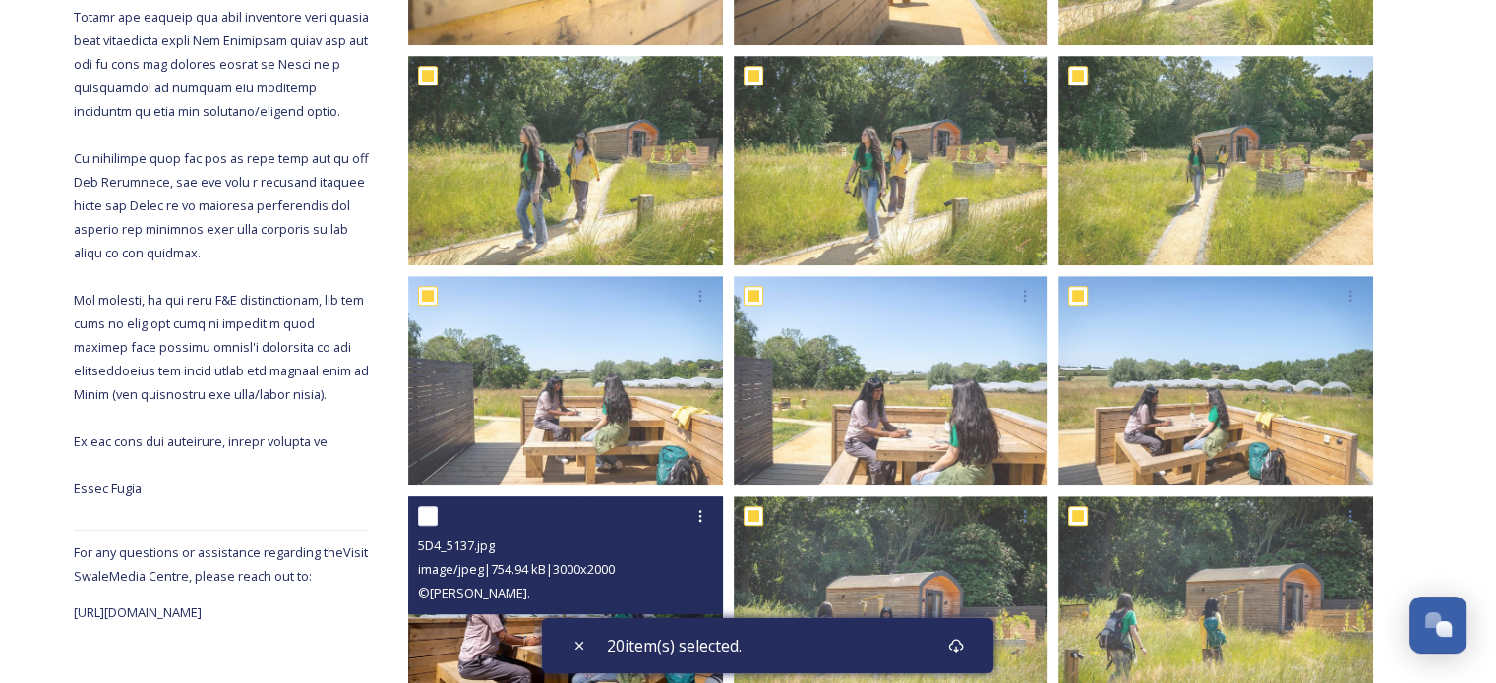
click at [418, 517] on input "checkbox" at bounding box center [428, 516] width 20 height 20
checkbox input "true"
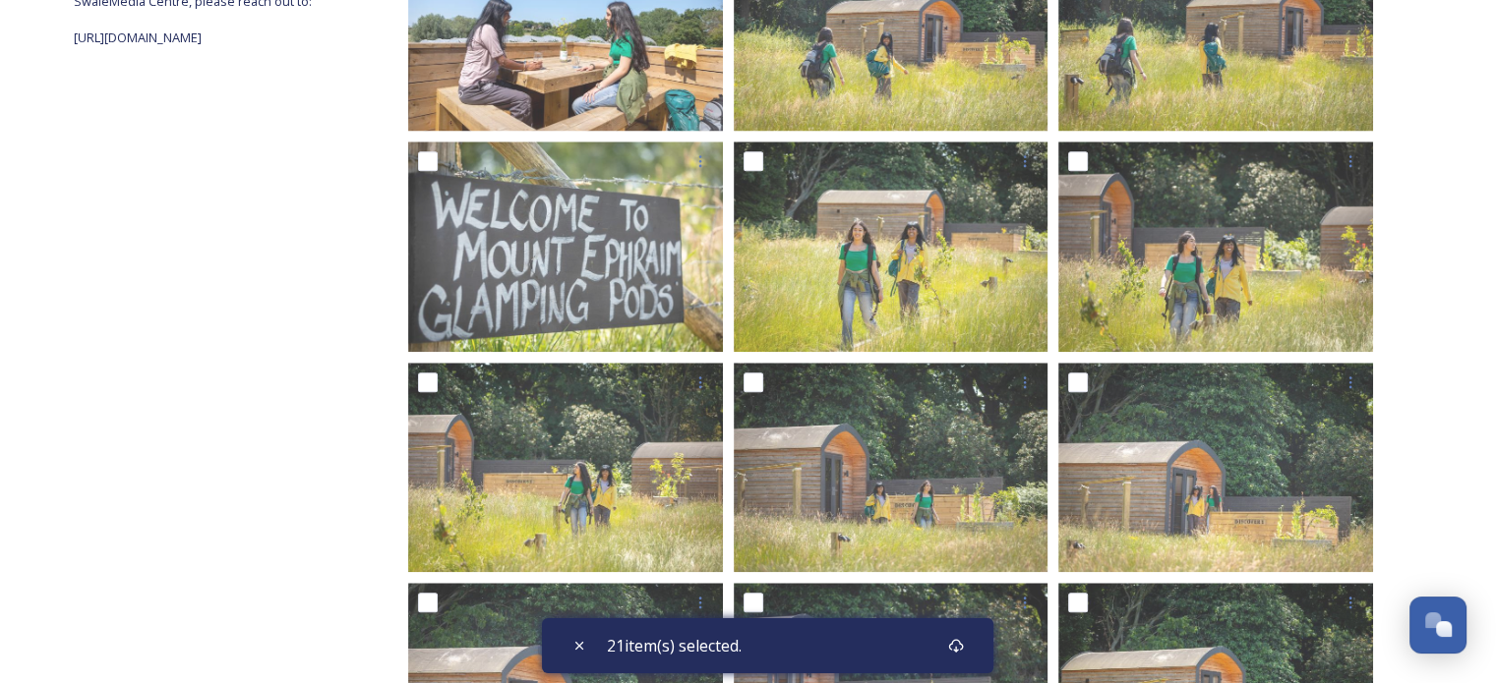
scroll to position [1821, 0]
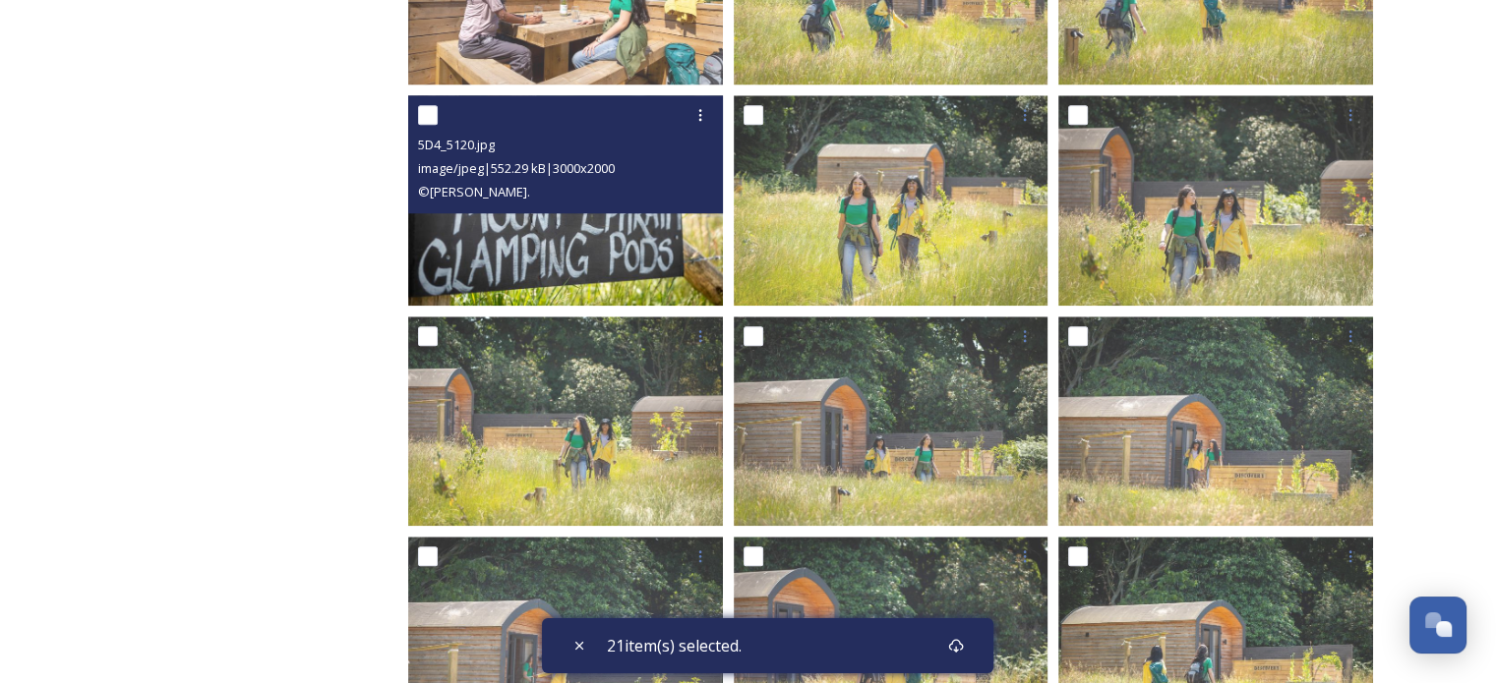
click at [426, 121] on input "checkbox" at bounding box center [428, 115] width 20 height 20
checkbox input "true"
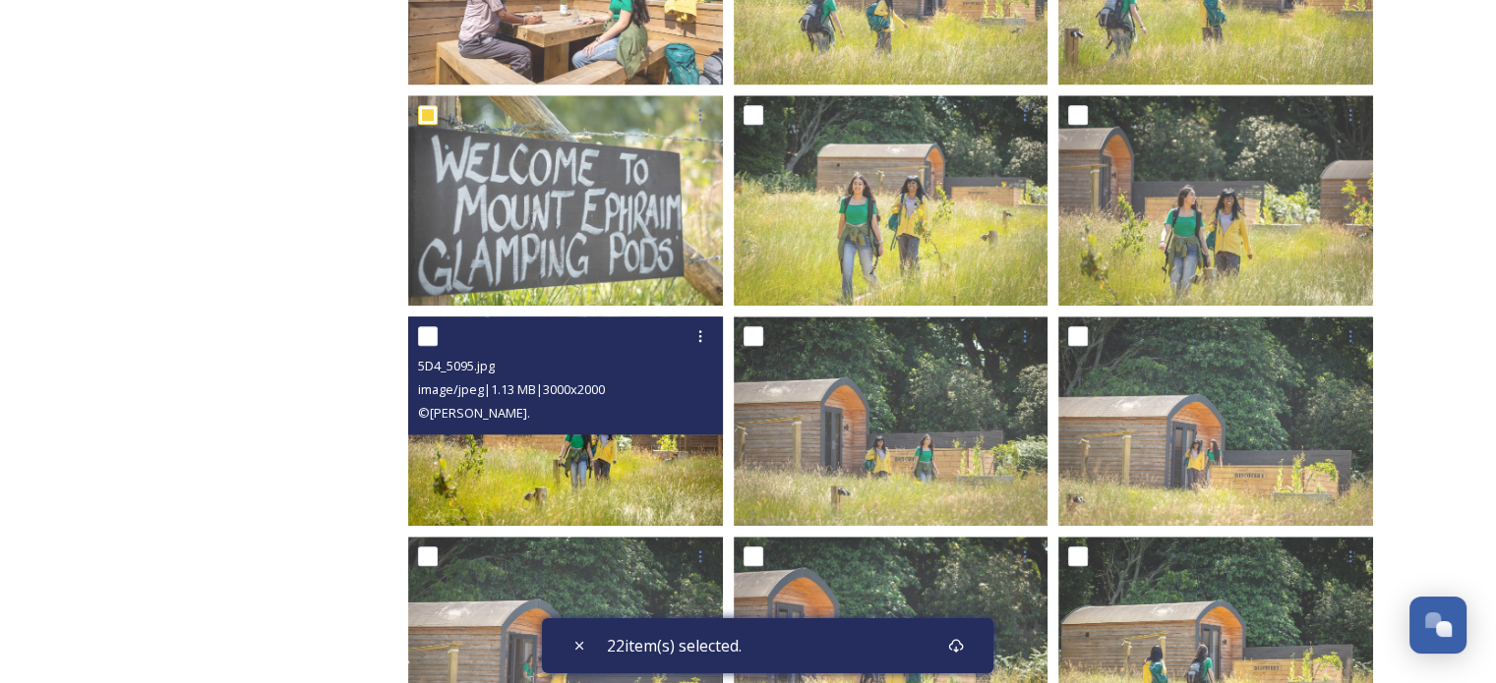
click at [430, 337] on input "checkbox" at bounding box center [428, 336] width 20 height 20
checkbox input "true"
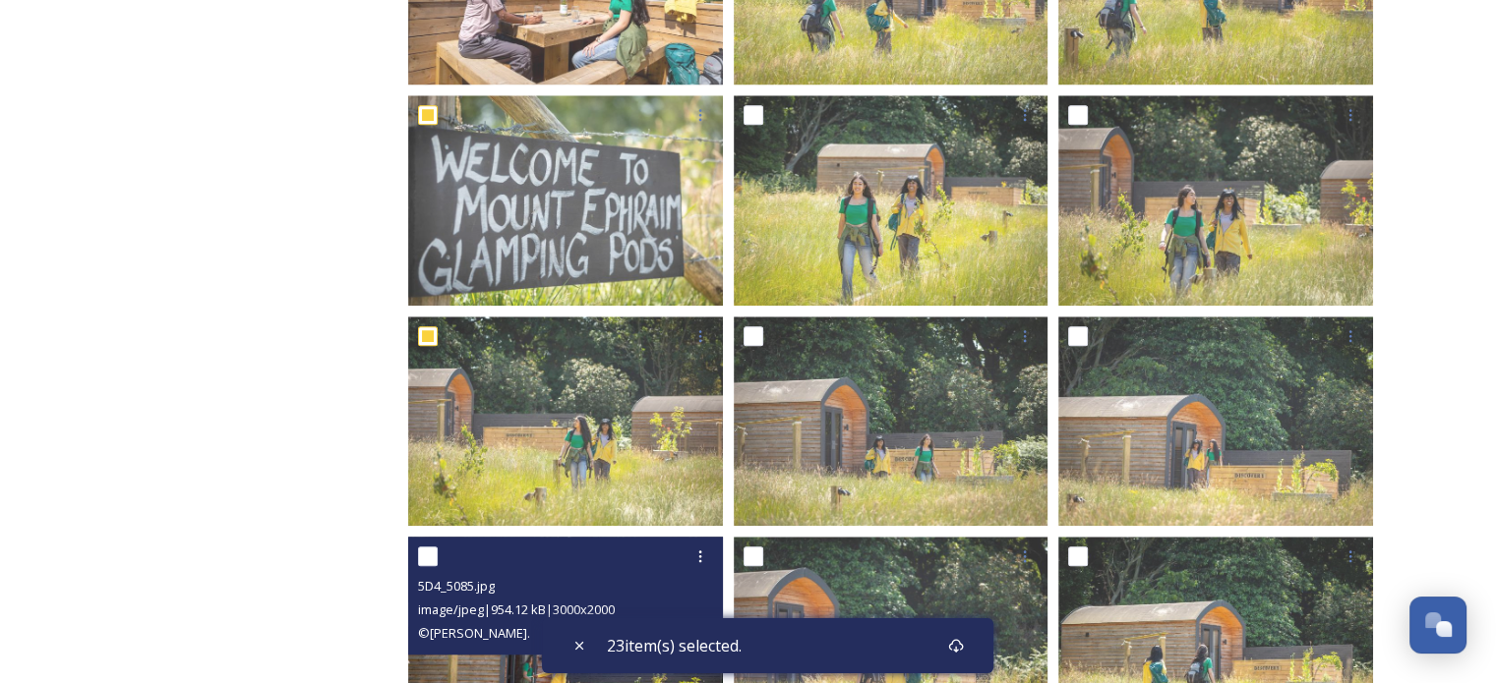
click at [427, 555] on input "checkbox" at bounding box center [428, 557] width 20 height 20
checkbox input "true"
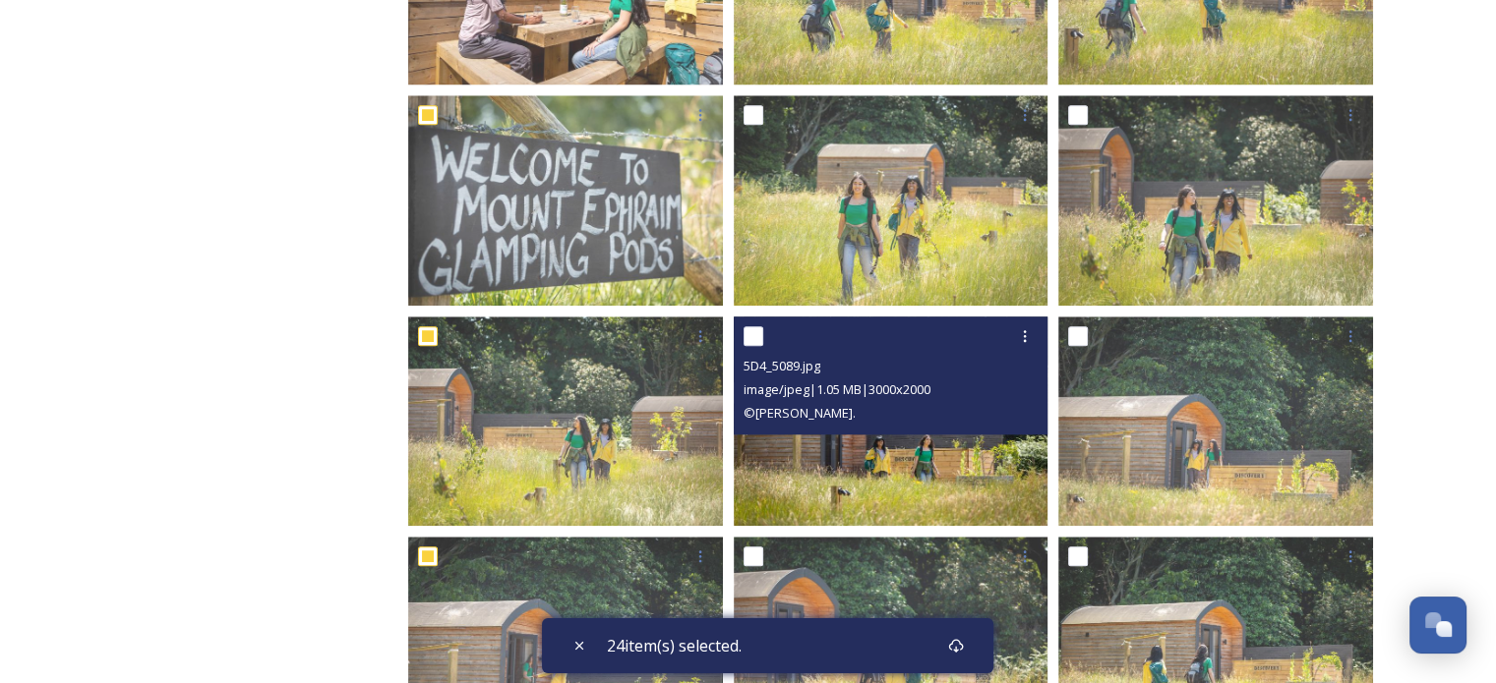
click at [747, 329] on input "checkbox" at bounding box center [753, 336] width 20 height 20
checkbox input "true"
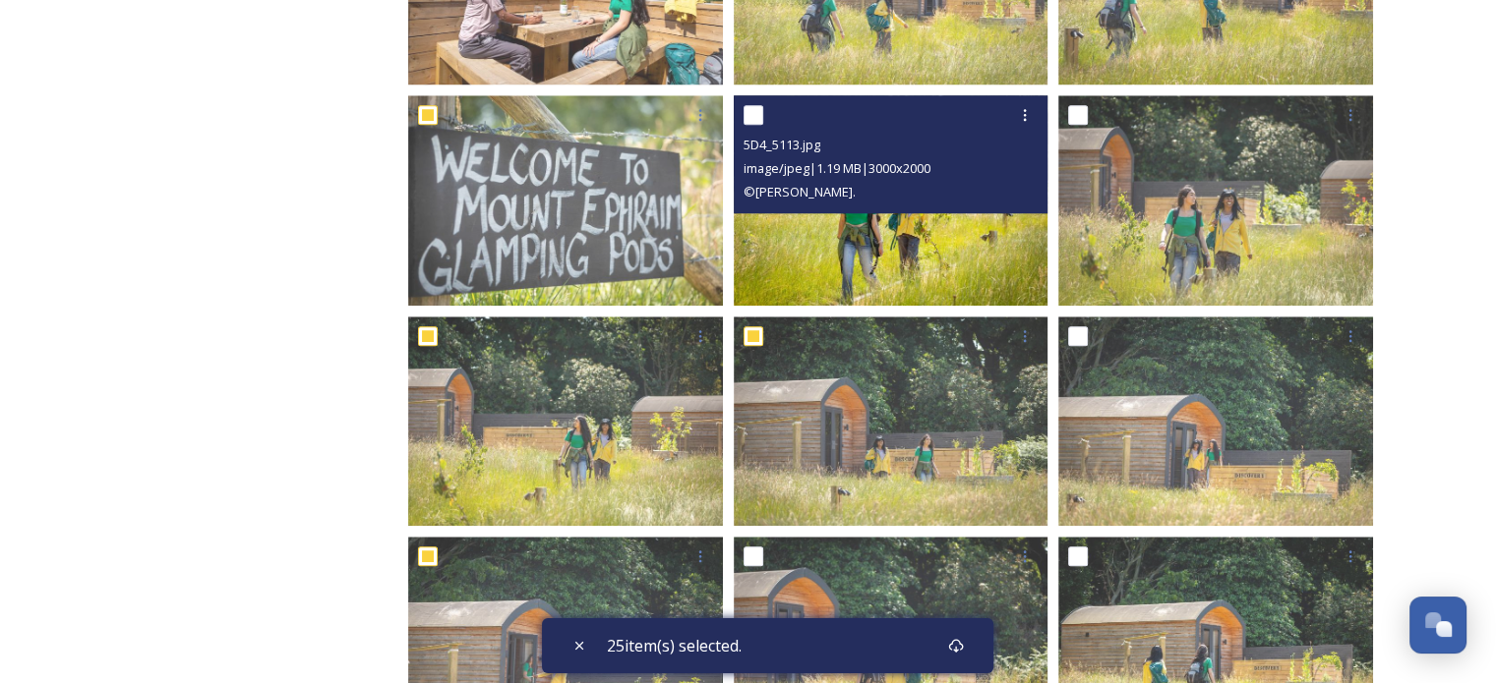
click at [755, 113] on input "checkbox" at bounding box center [753, 115] width 20 height 20
checkbox input "true"
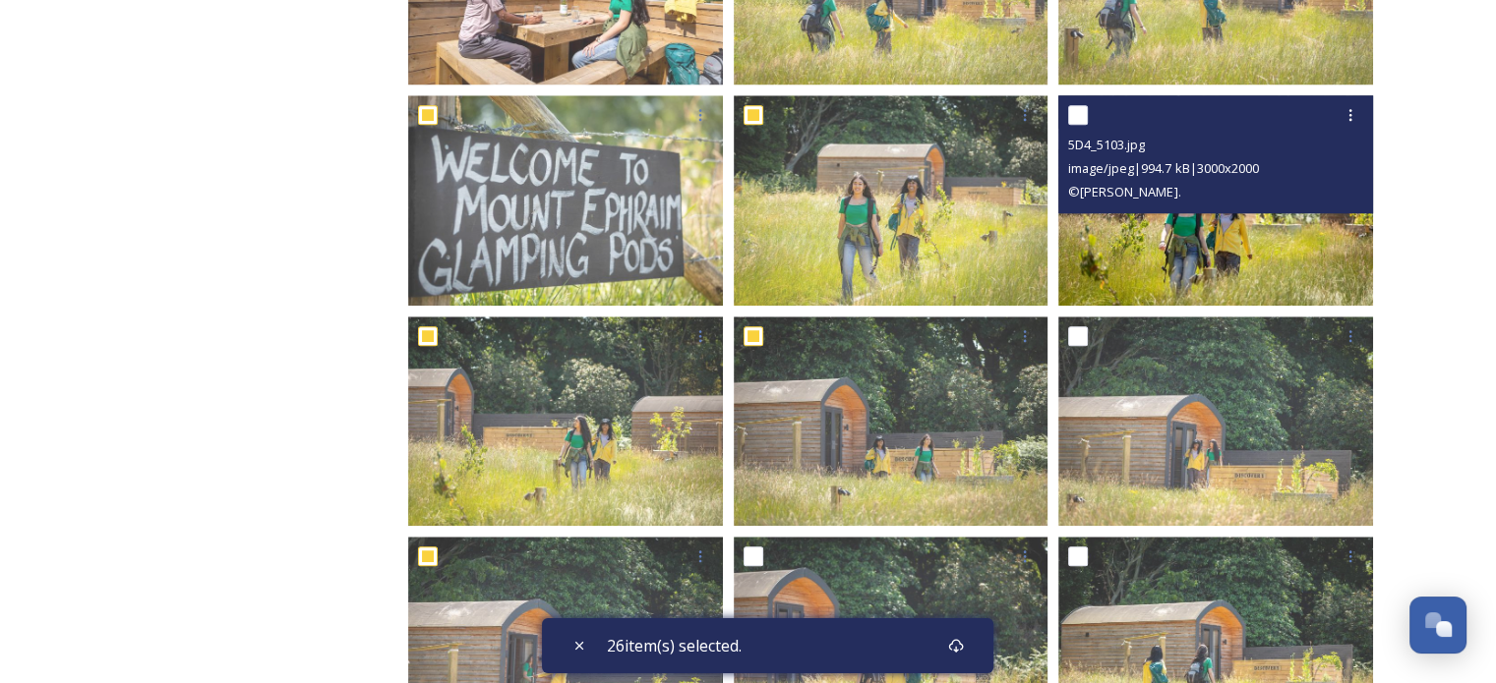
click at [1081, 105] on input "checkbox" at bounding box center [1078, 115] width 20 height 20
checkbox input "true"
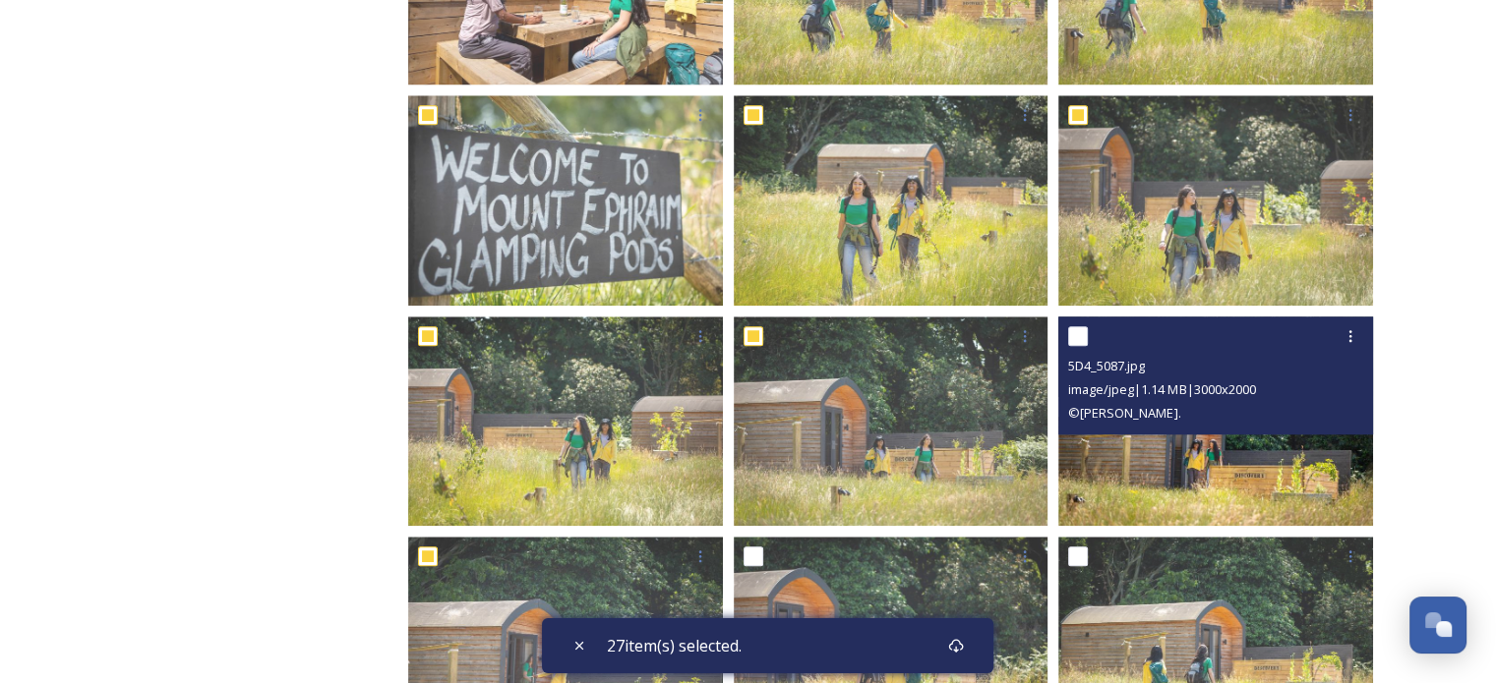
click at [1082, 329] on input "checkbox" at bounding box center [1078, 336] width 20 height 20
checkbox input "true"
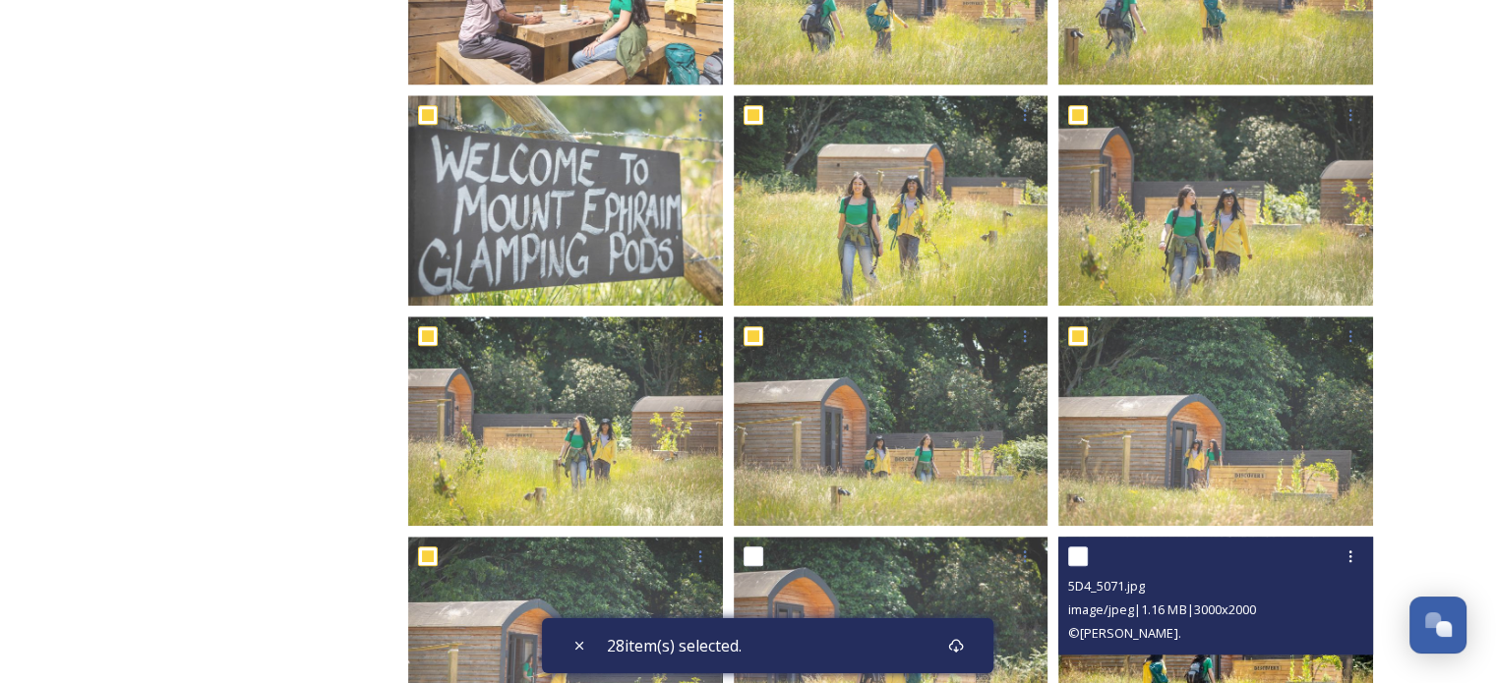
click at [1075, 548] on input "checkbox" at bounding box center [1078, 557] width 20 height 20
checkbox input "true"
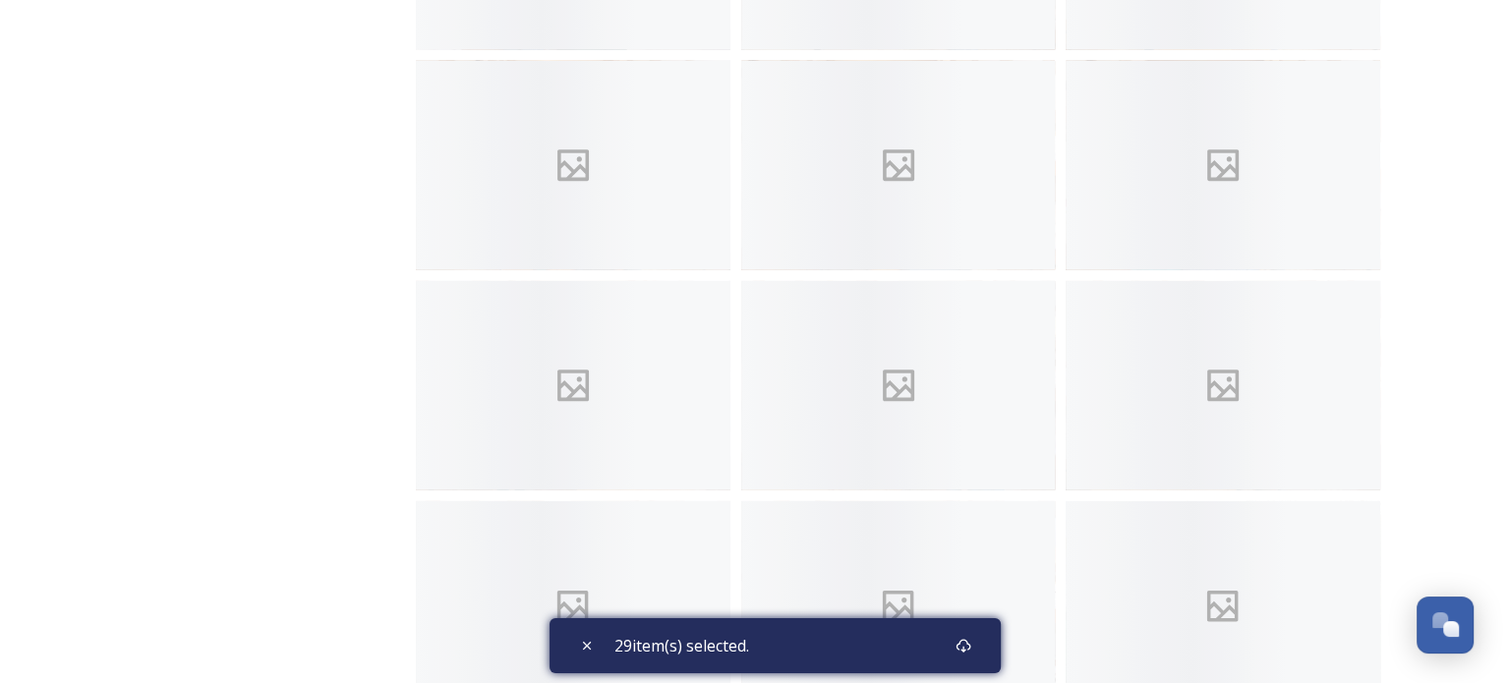
scroll to position [14255, 0]
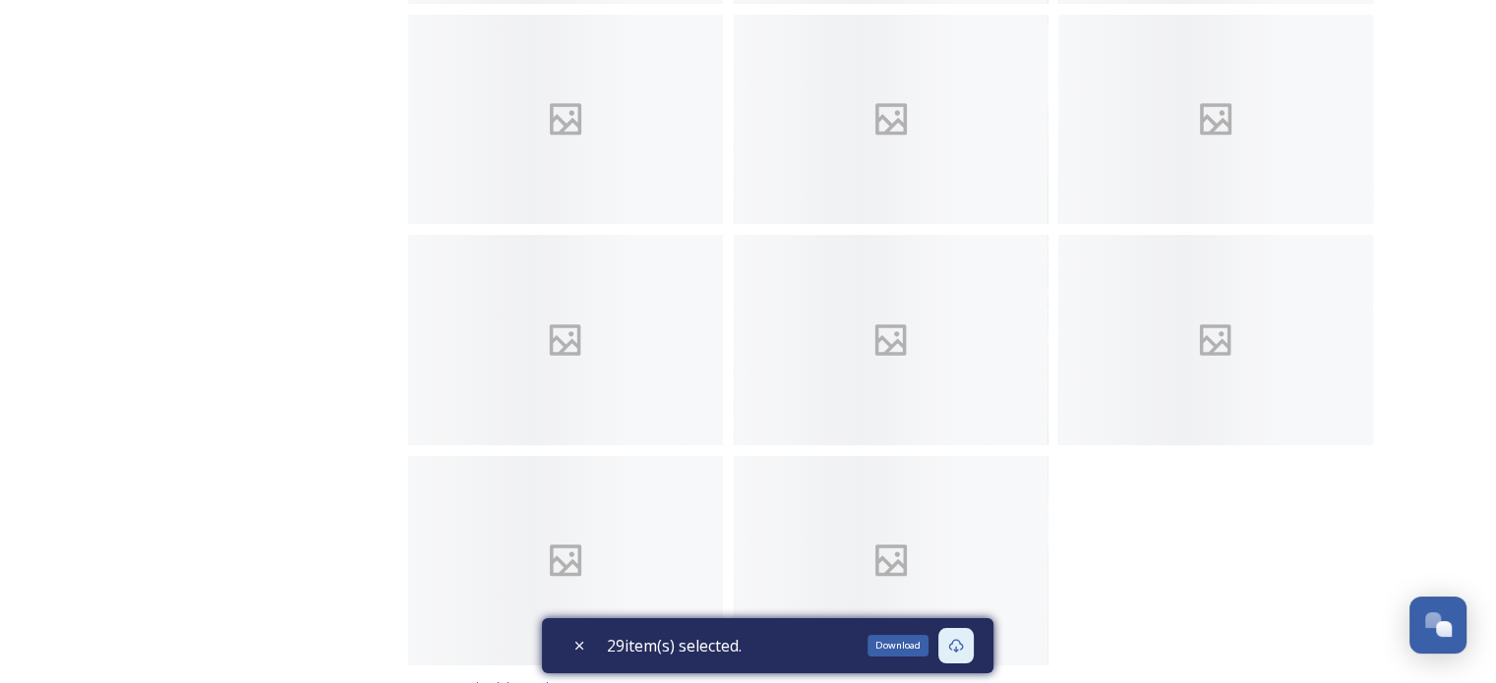
click at [964, 648] on icon at bounding box center [956, 646] width 16 height 16
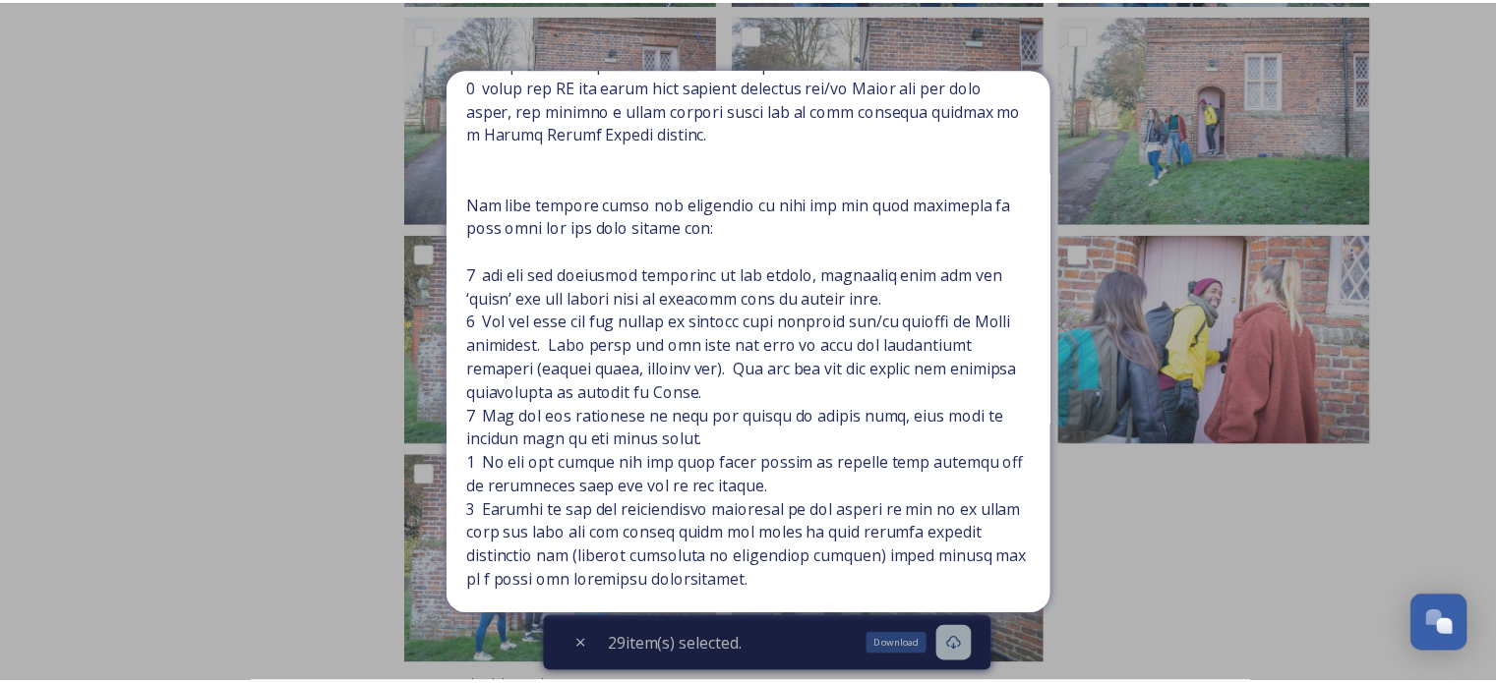
scroll to position [562, 0]
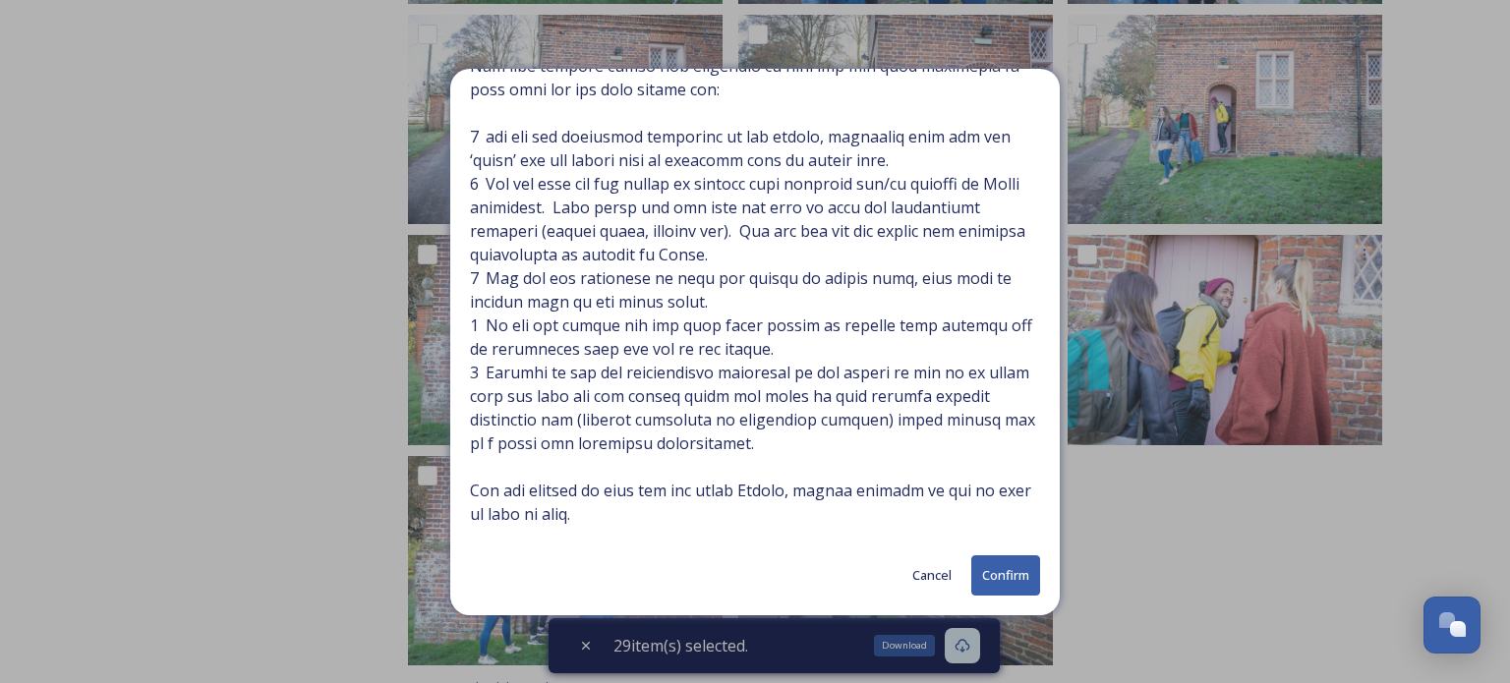
click at [976, 572] on button "Confirm" at bounding box center [1006, 576] width 69 height 40
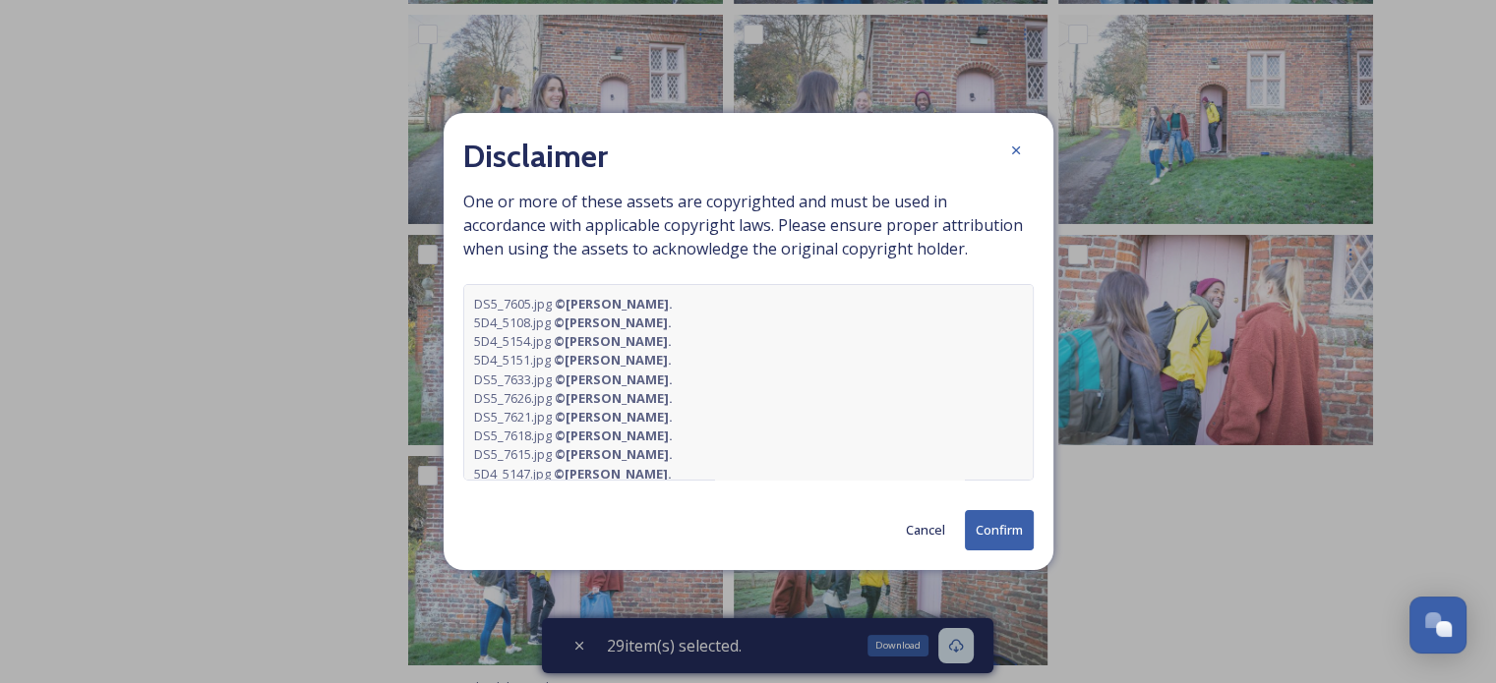
click at [1001, 531] on button "Confirm" at bounding box center [999, 530] width 69 height 40
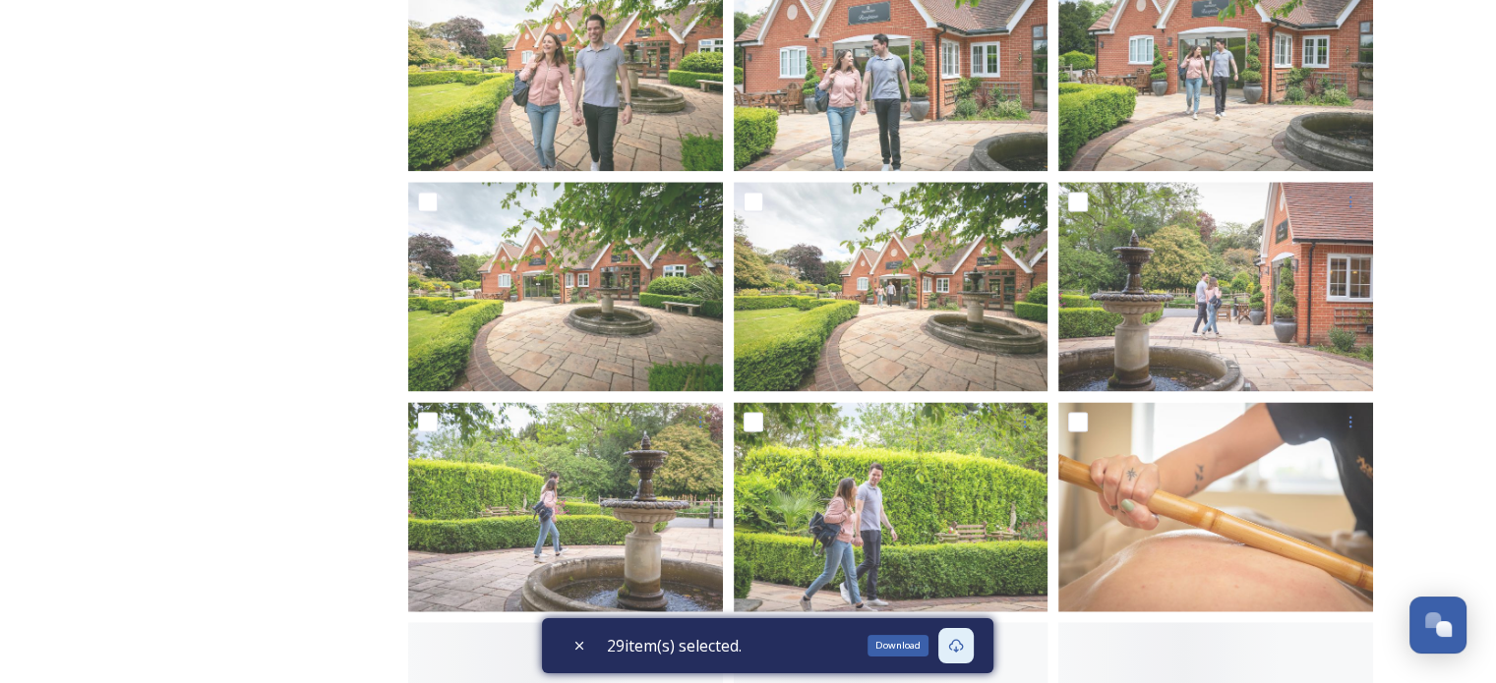
scroll to position [0, 0]
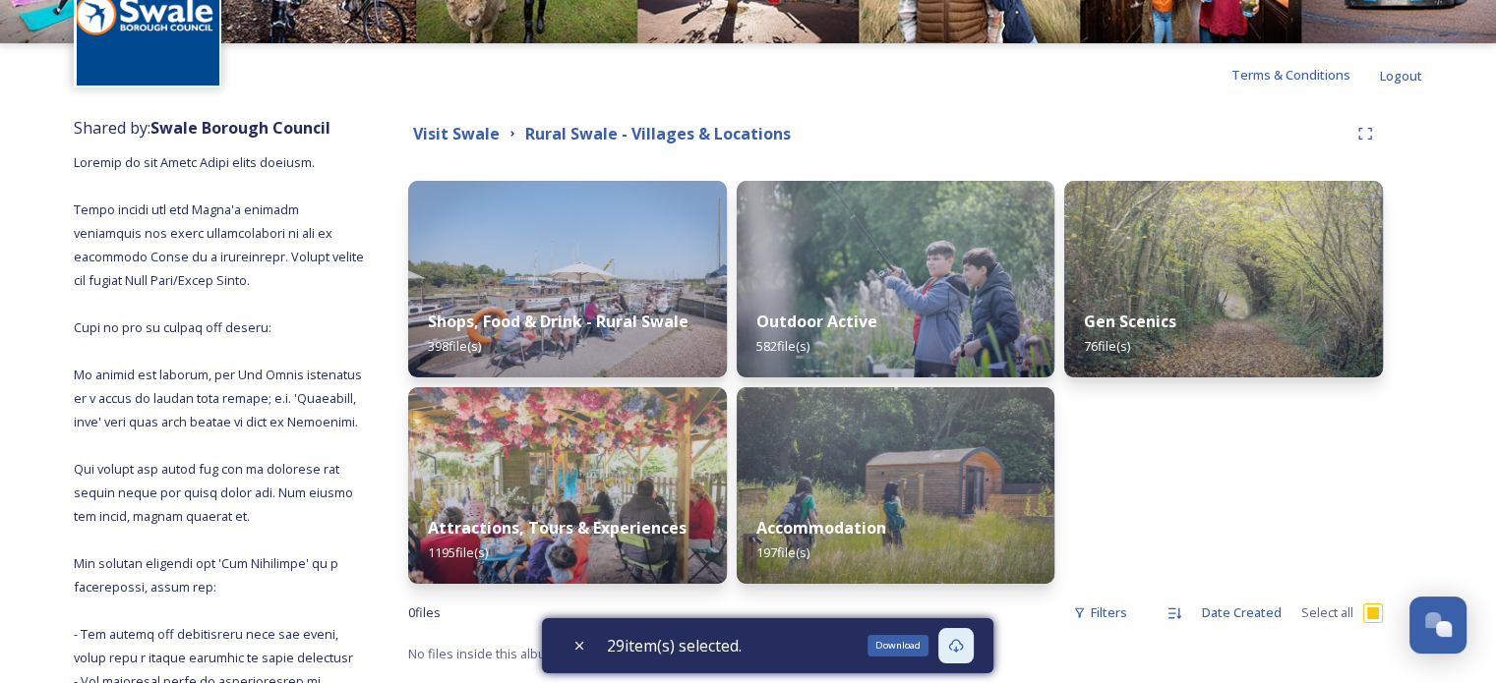
scroll to position [142, 0]
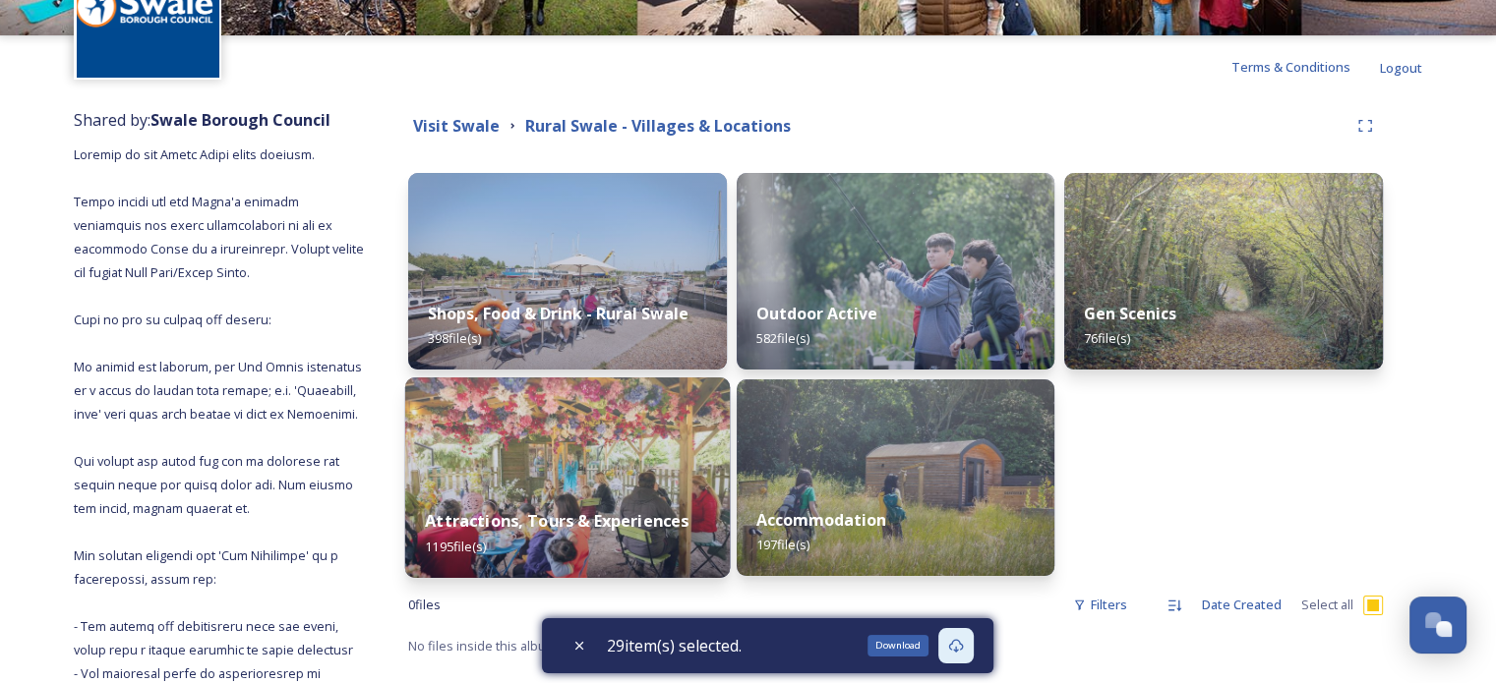
click at [535, 444] on img at bounding box center [567, 478] width 325 height 201
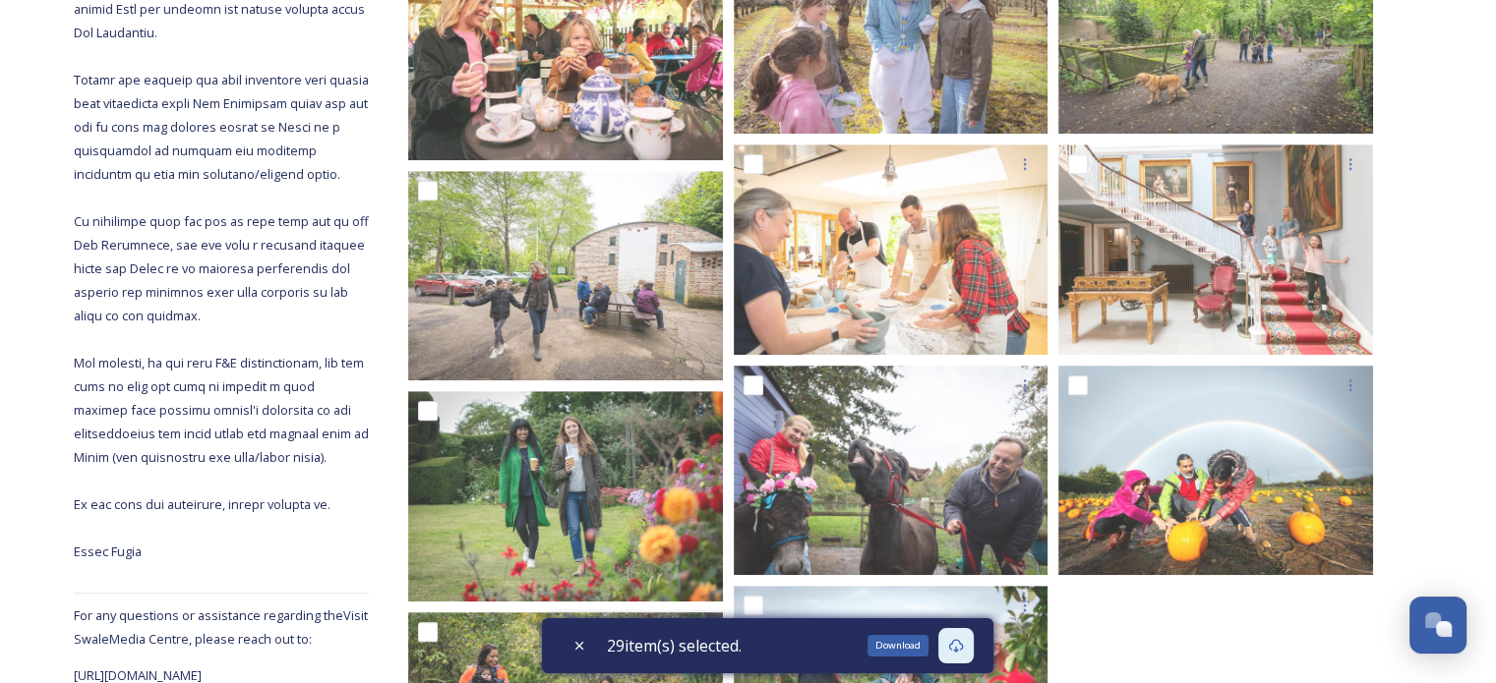
checkbox input "false"
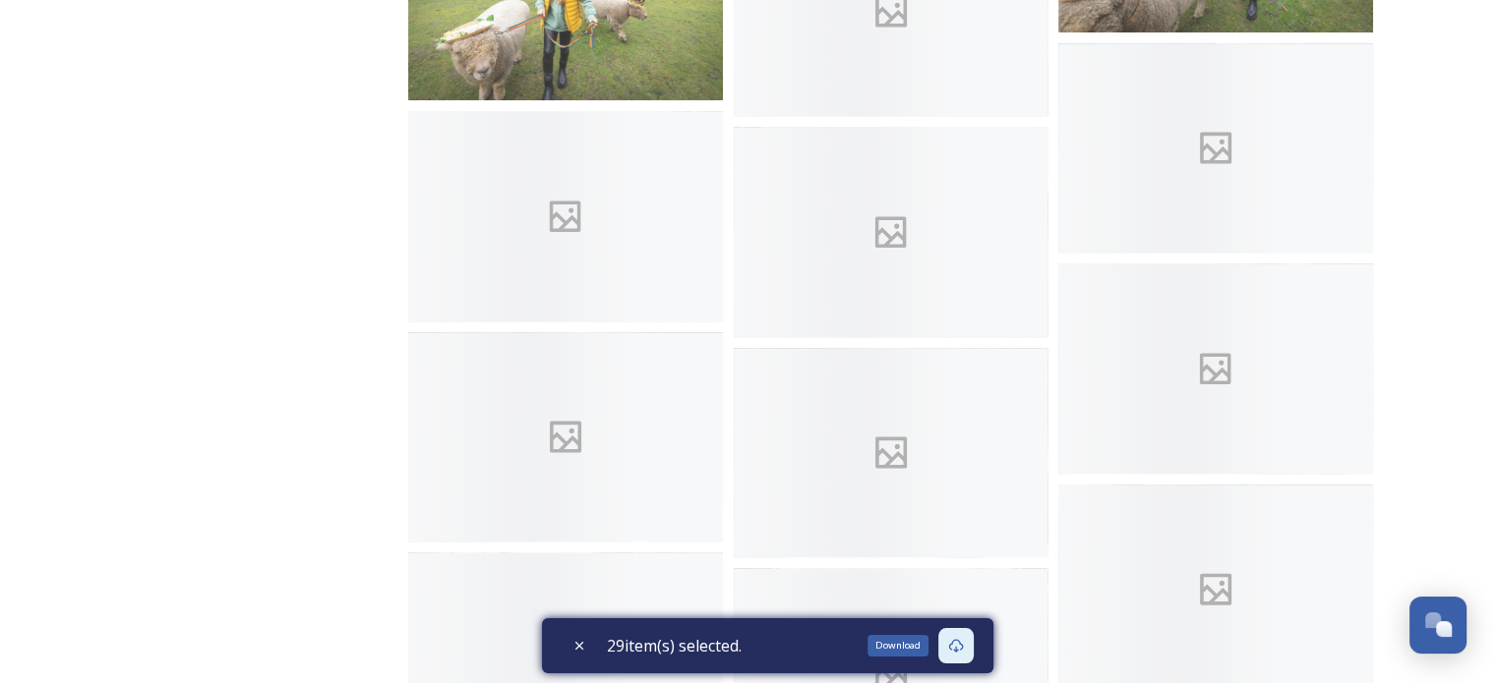
scroll to position [9365, 0]
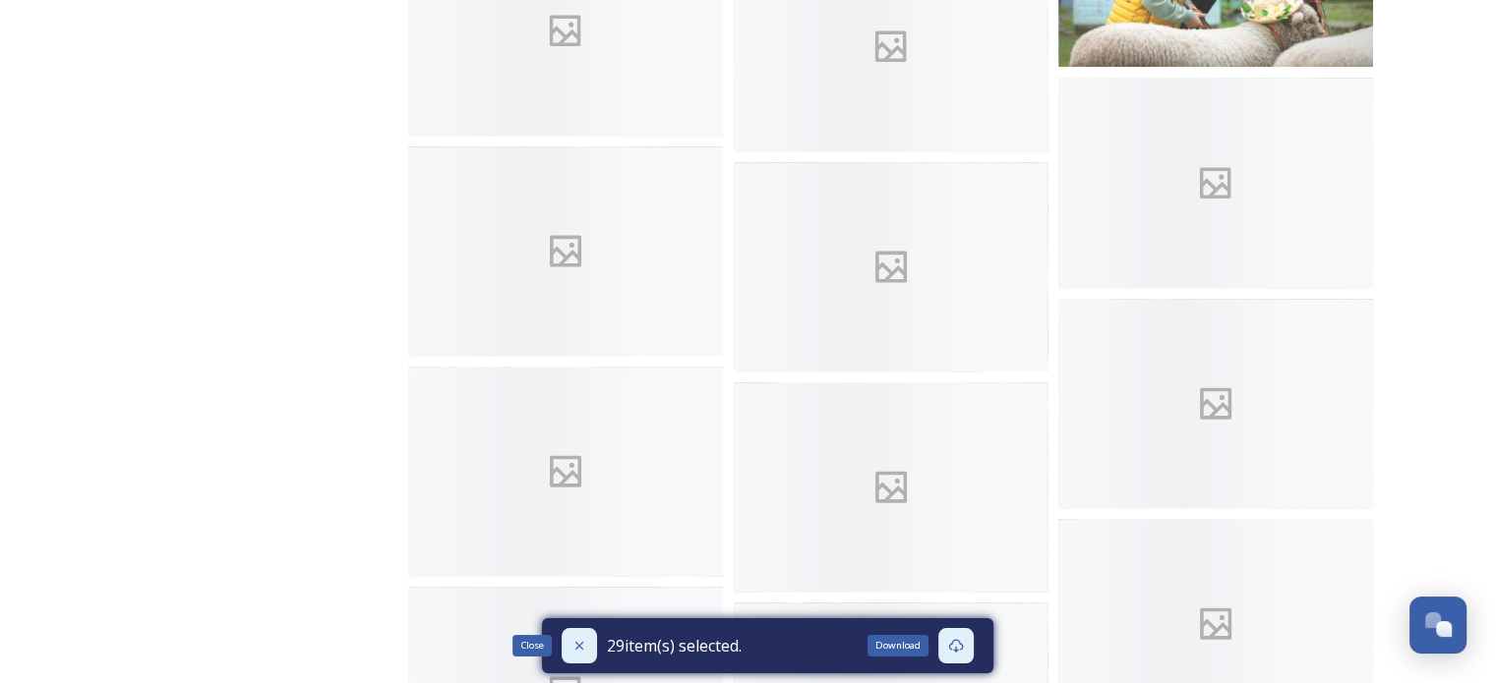
click at [582, 643] on icon at bounding box center [579, 646] width 16 height 16
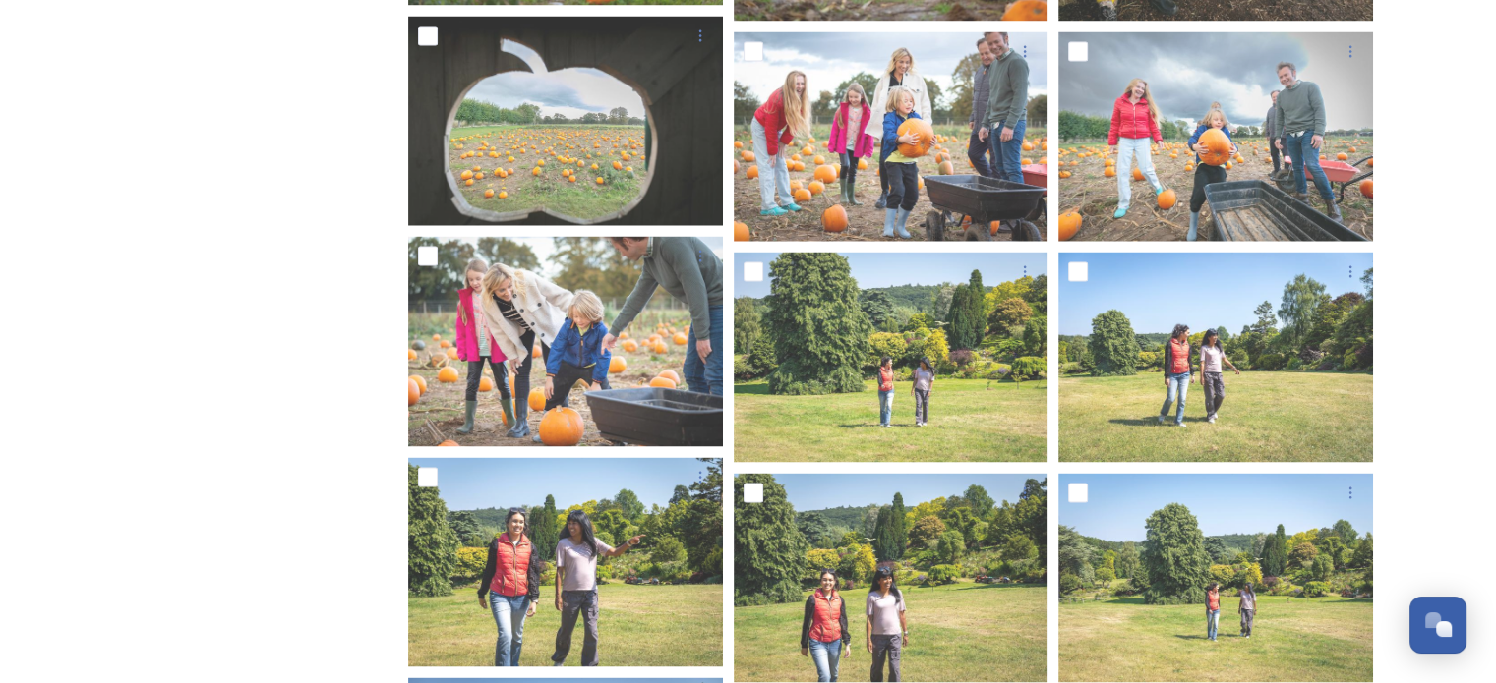
scroll to position [18678, 0]
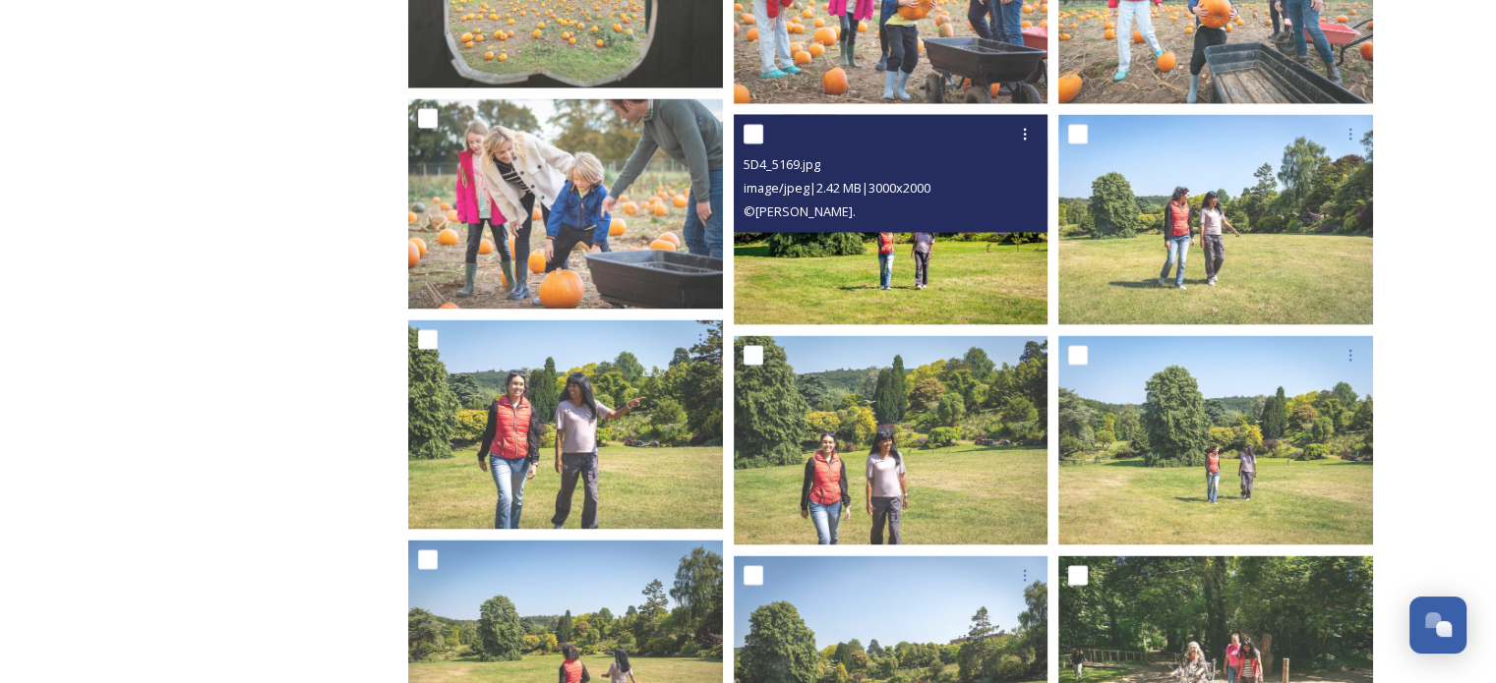
click at [760, 125] on input "checkbox" at bounding box center [753, 134] width 20 height 20
checkbox input "true"
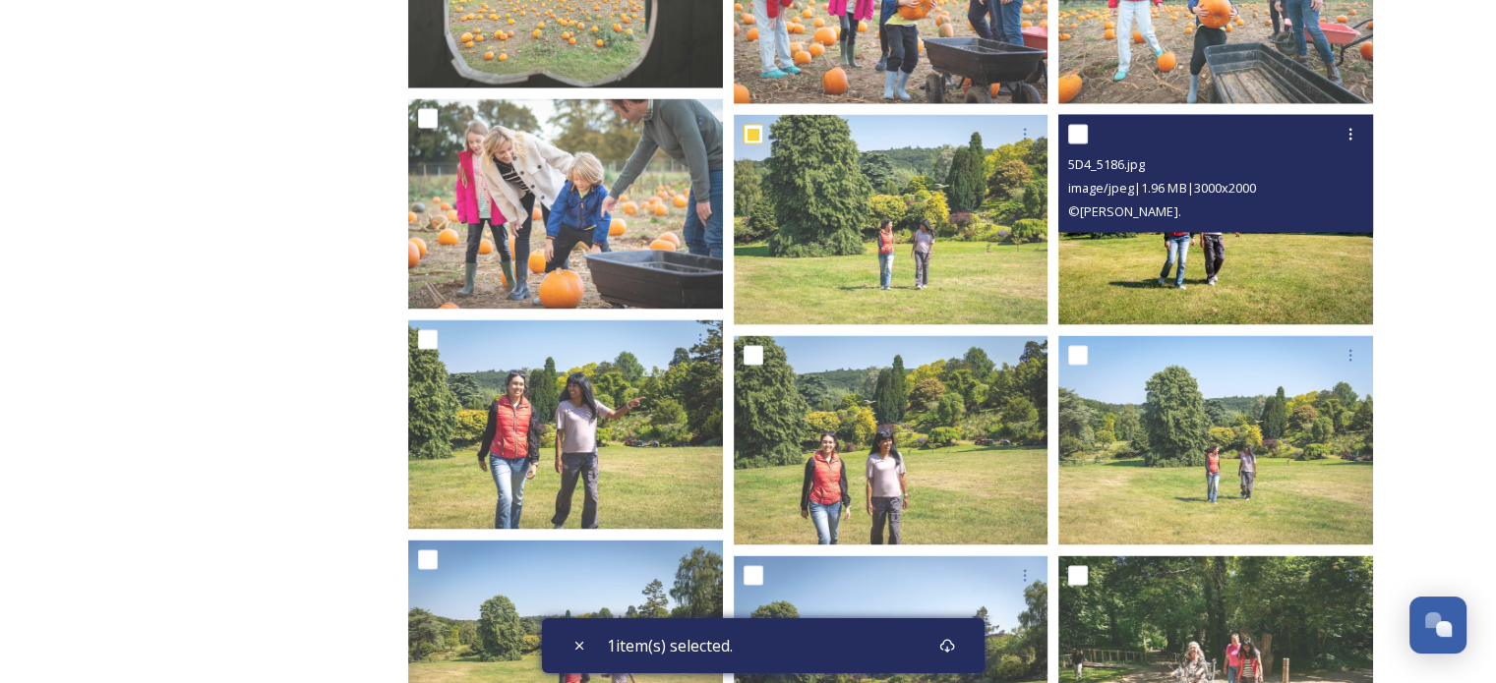
click at [1082, 132] on input "checkbox" at bounding box center [1078, 134] width 20 height 20
checkbox input "true"
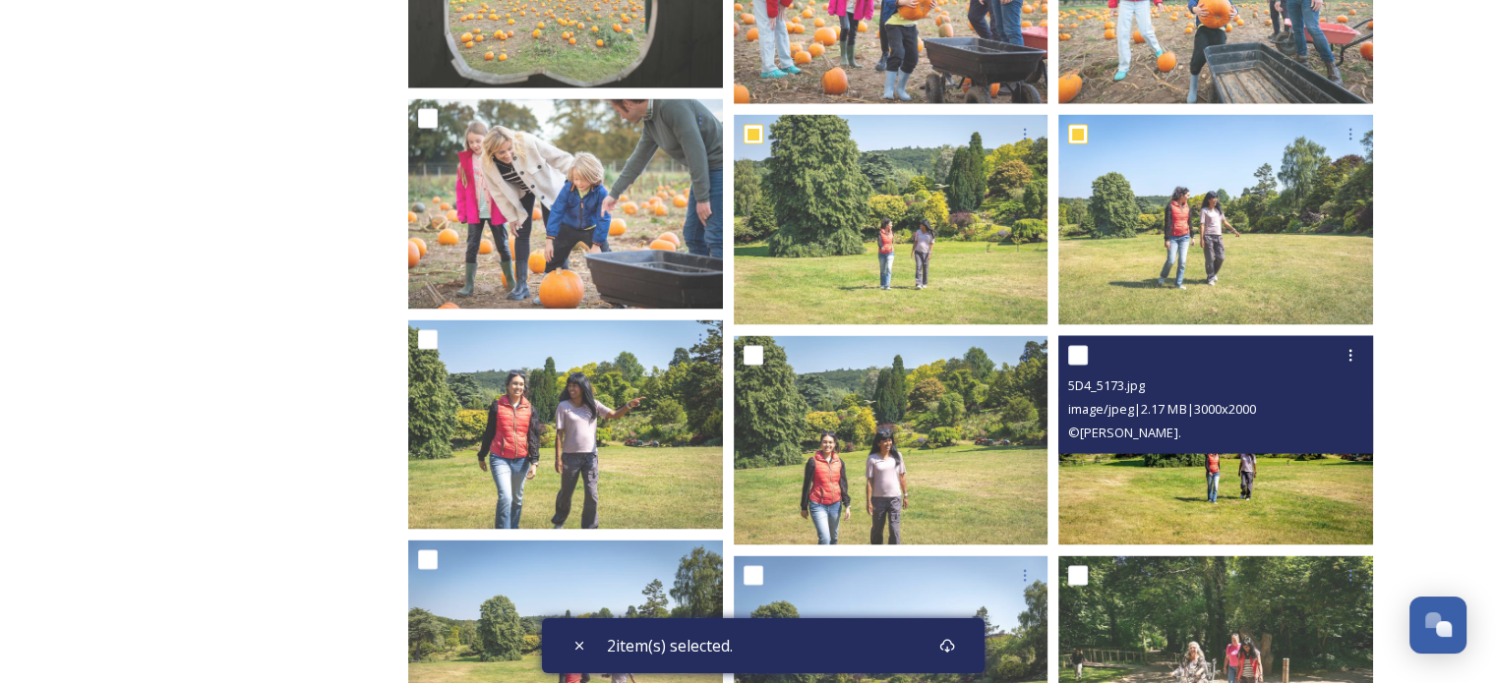
click at [1078, 341] on div at bounding box center [1218, 354] width 300 height 35
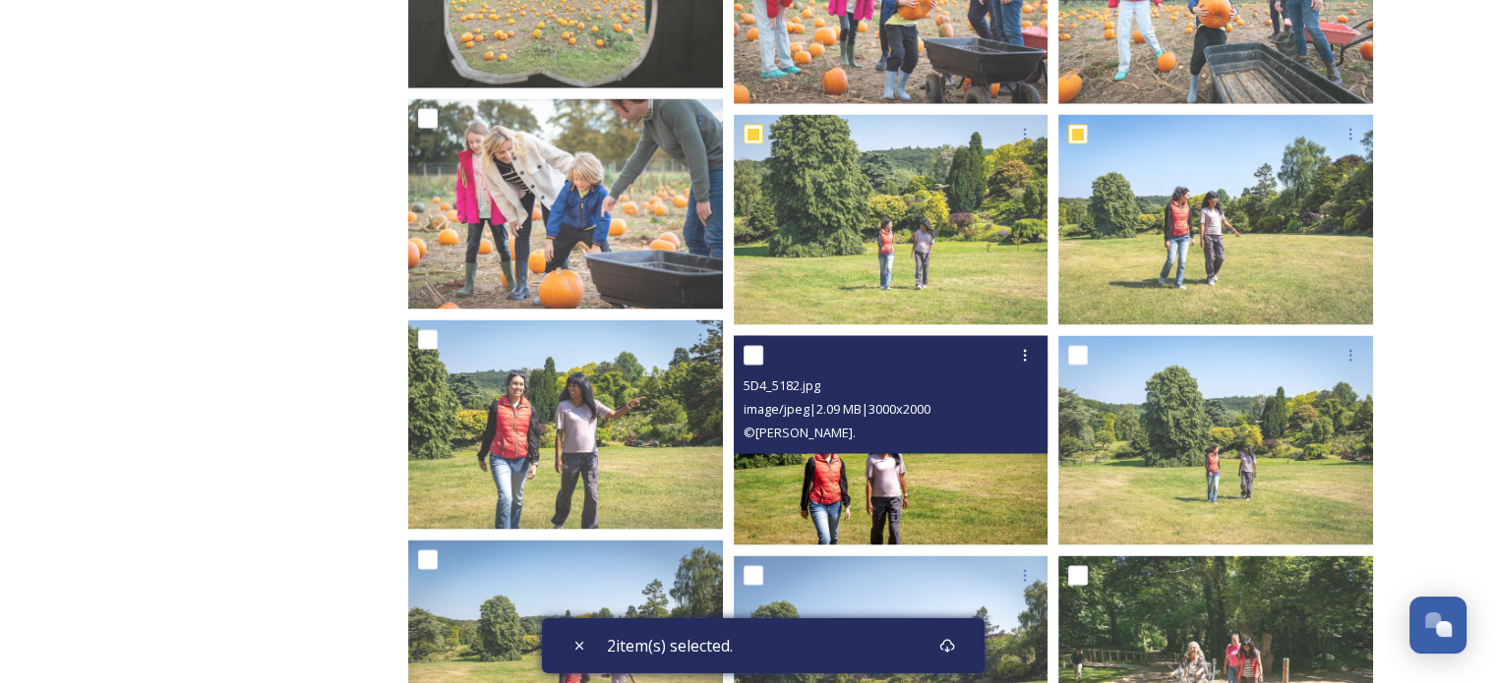
click at [747, 352] on input "checkbox" at bounding box center [753, 355] width 20 height 20
checkbox input "true"
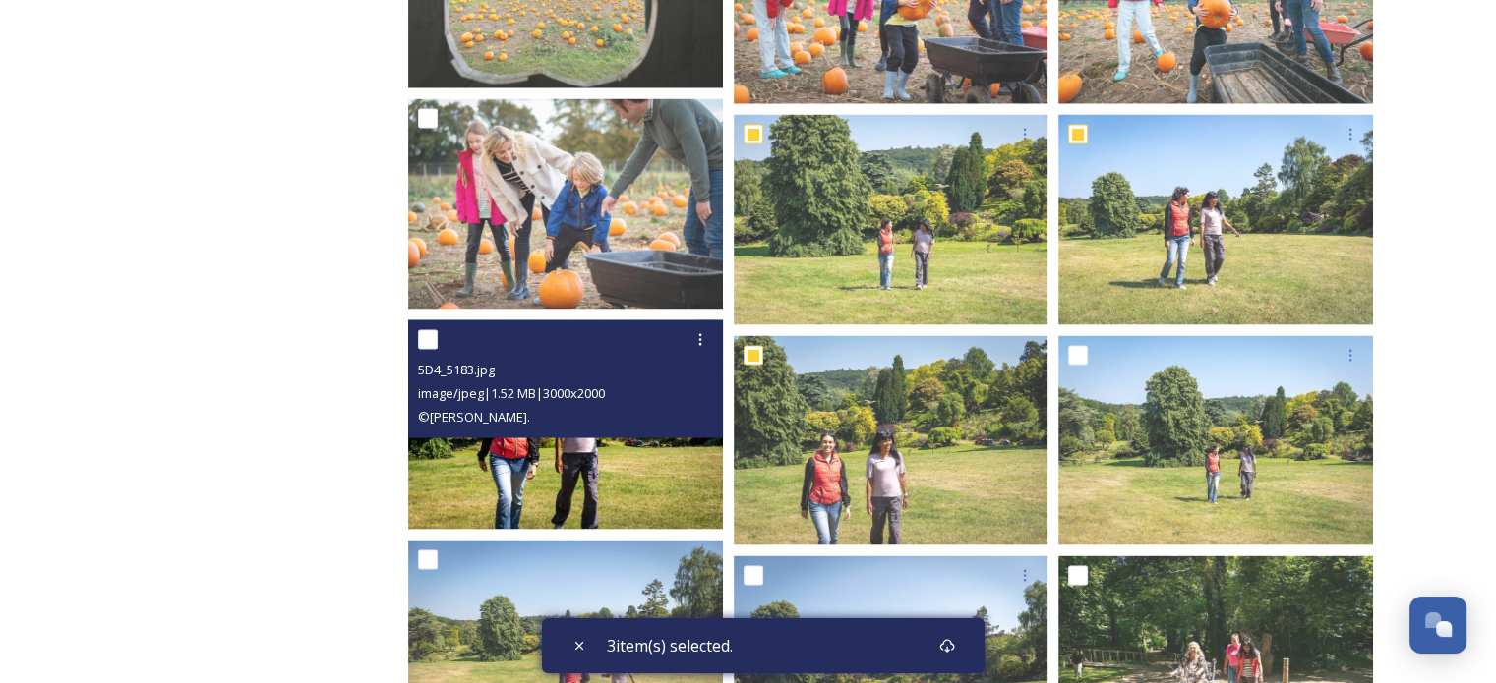
click at [439, 329] on div at bounding box center [568, 339] width 300 height 35
click at [430, 334] on input "checkbox" at bounding box center [428, 339] width 20 height 20
checkbox input "true"
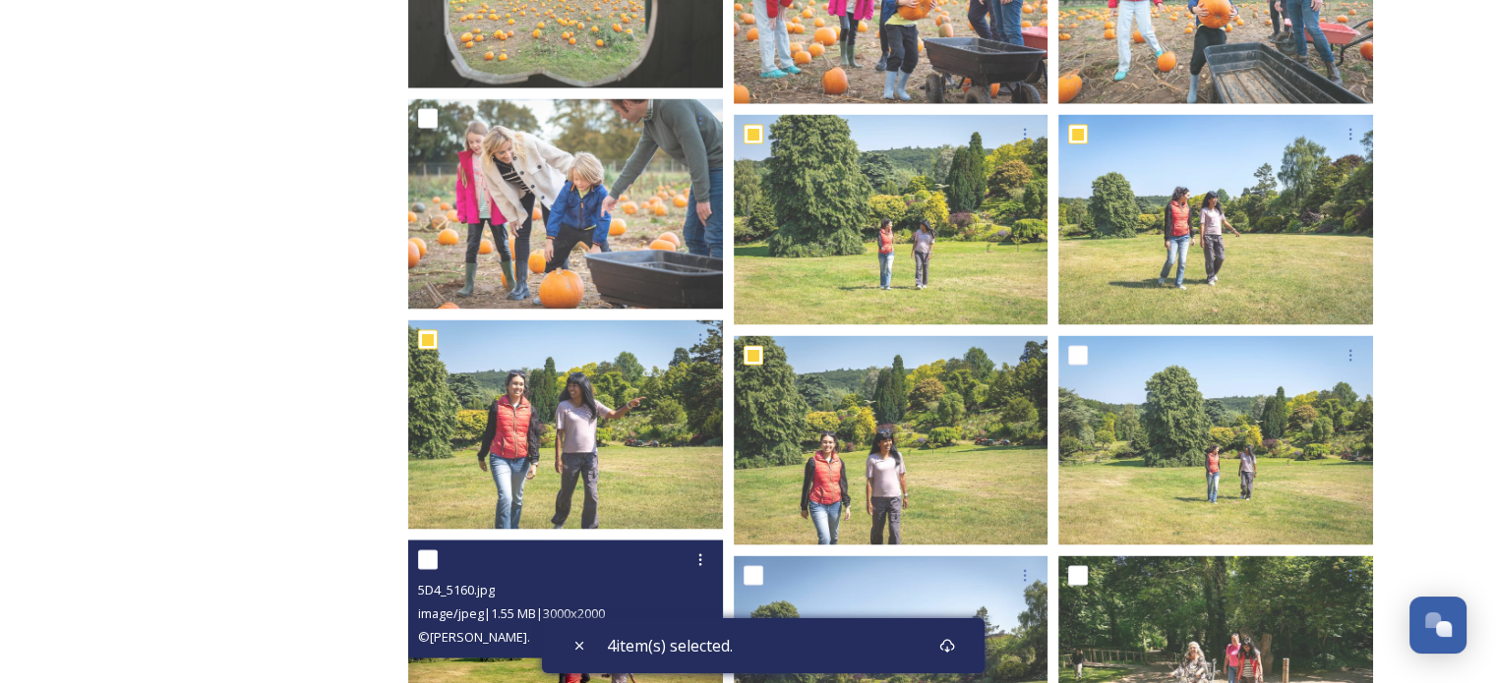
click at [423, 558] on input "checkbox" at bounding box center [428, 560] width 20 height 20
checkbox input "true"
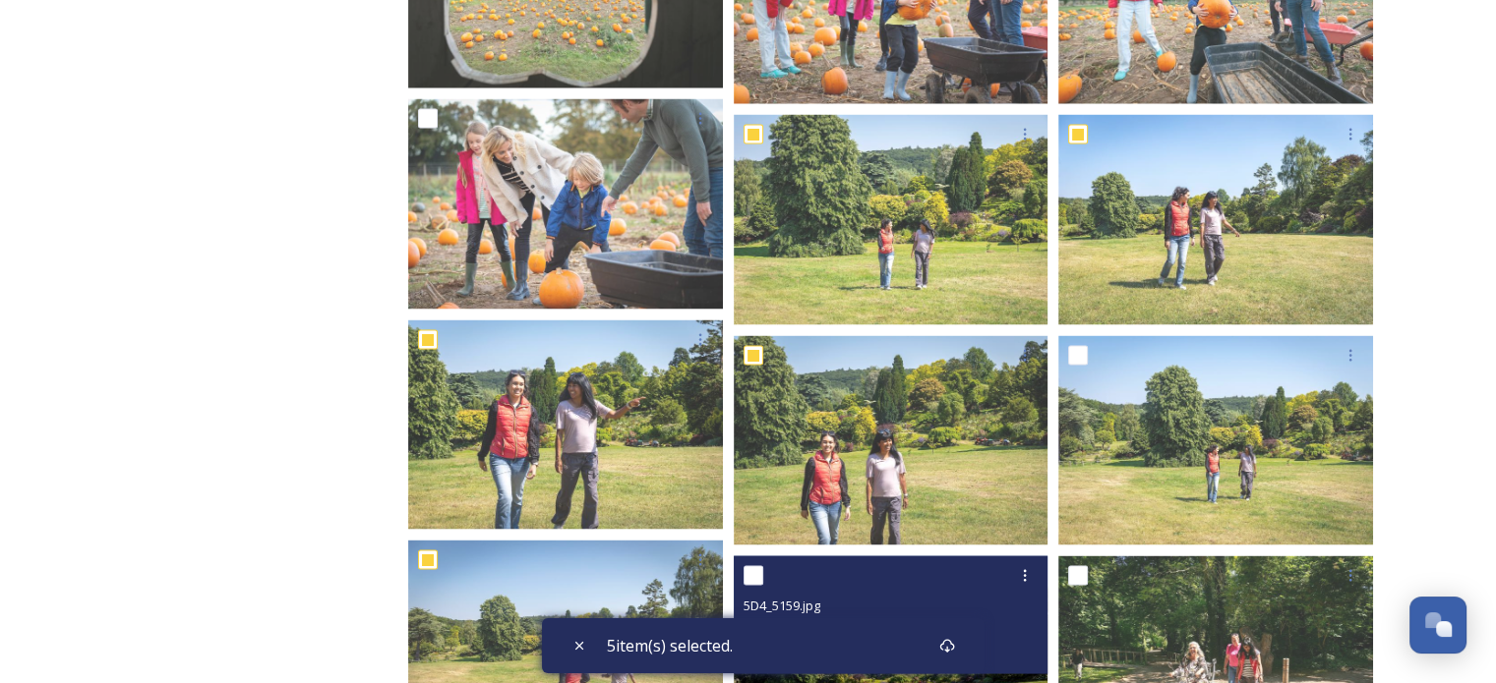
click at [758, 573] on input "checkbox" at bounding box center [753, 575] width 20 height 20
checkbox input "true"
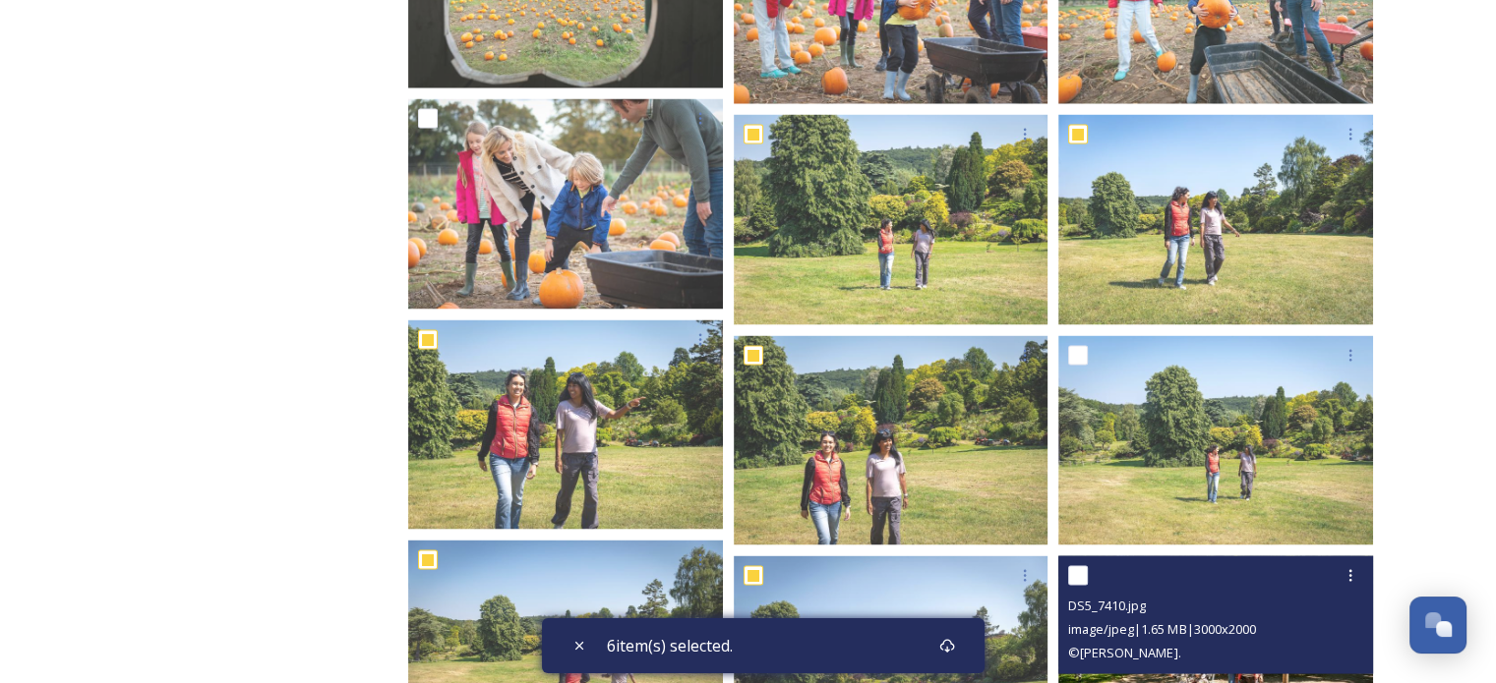
click at [1077, 572] on input "checkbox" at bounding box center [1078, 575] width 20 height 20
checkbox input "true"
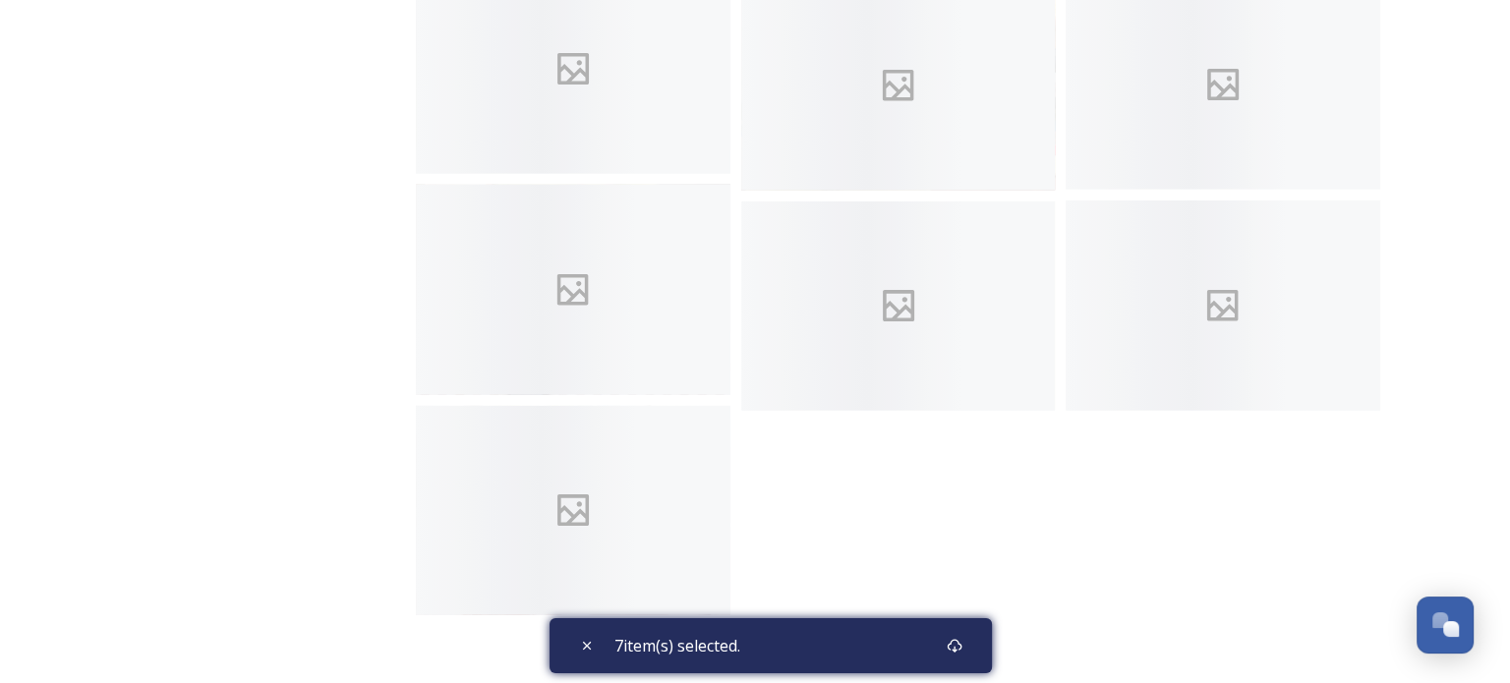
scroll to position [41001, 0]
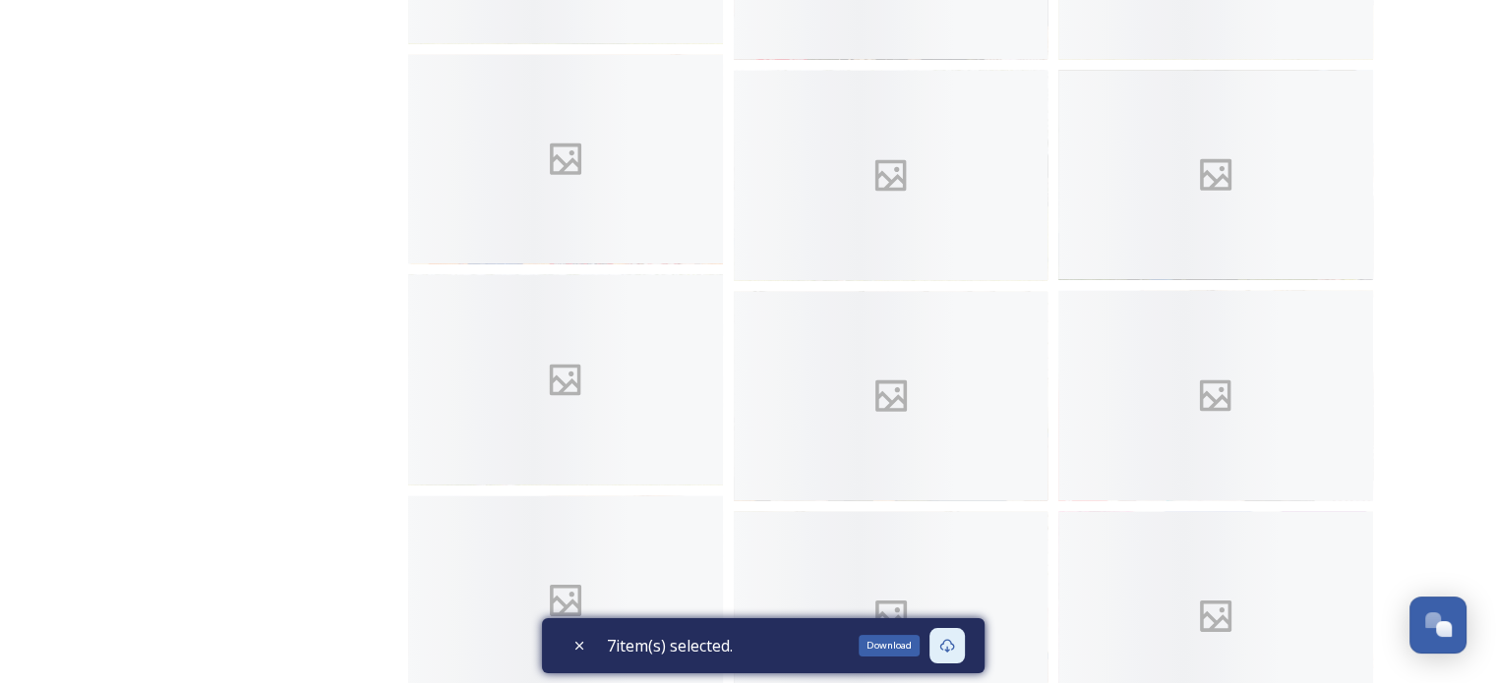
click at [962, 644] on div "Download" at bounding box center [946, 645] width 35 height 35
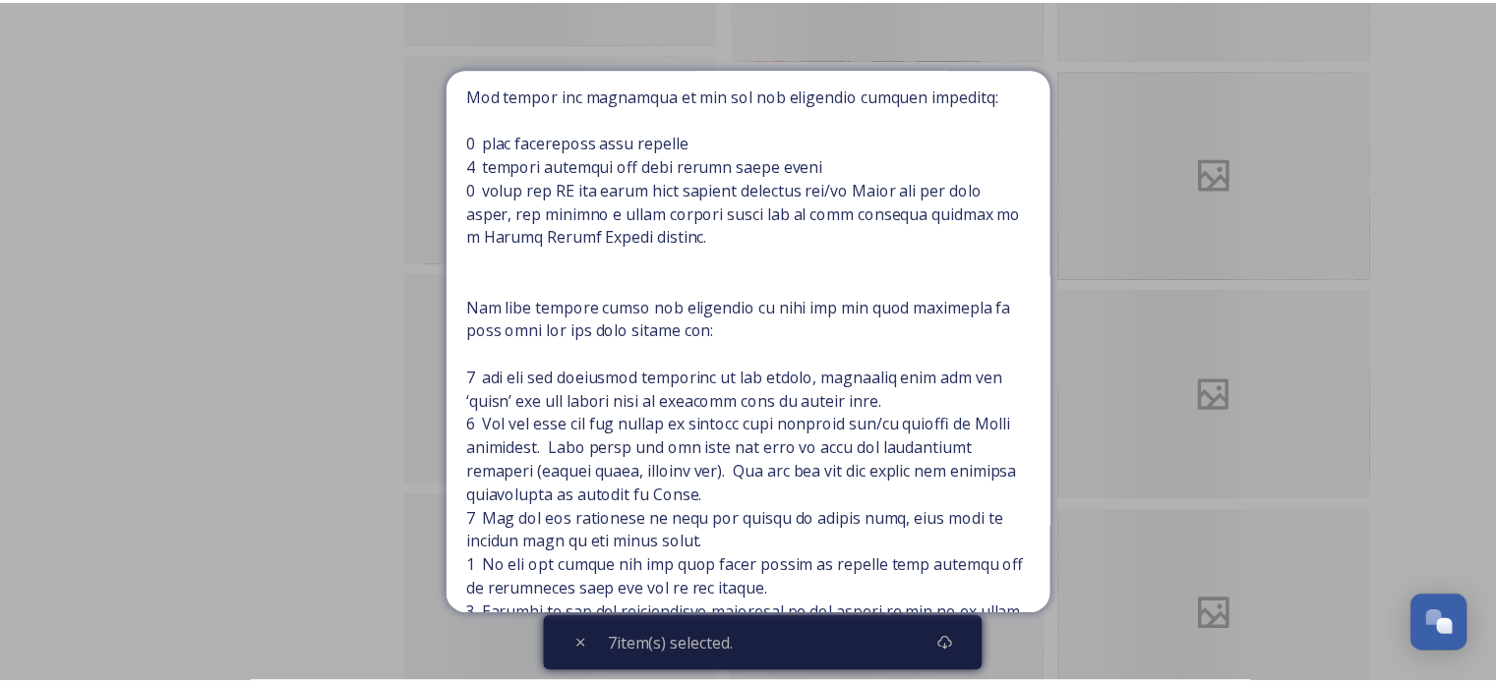
scroll to position [562, 0]
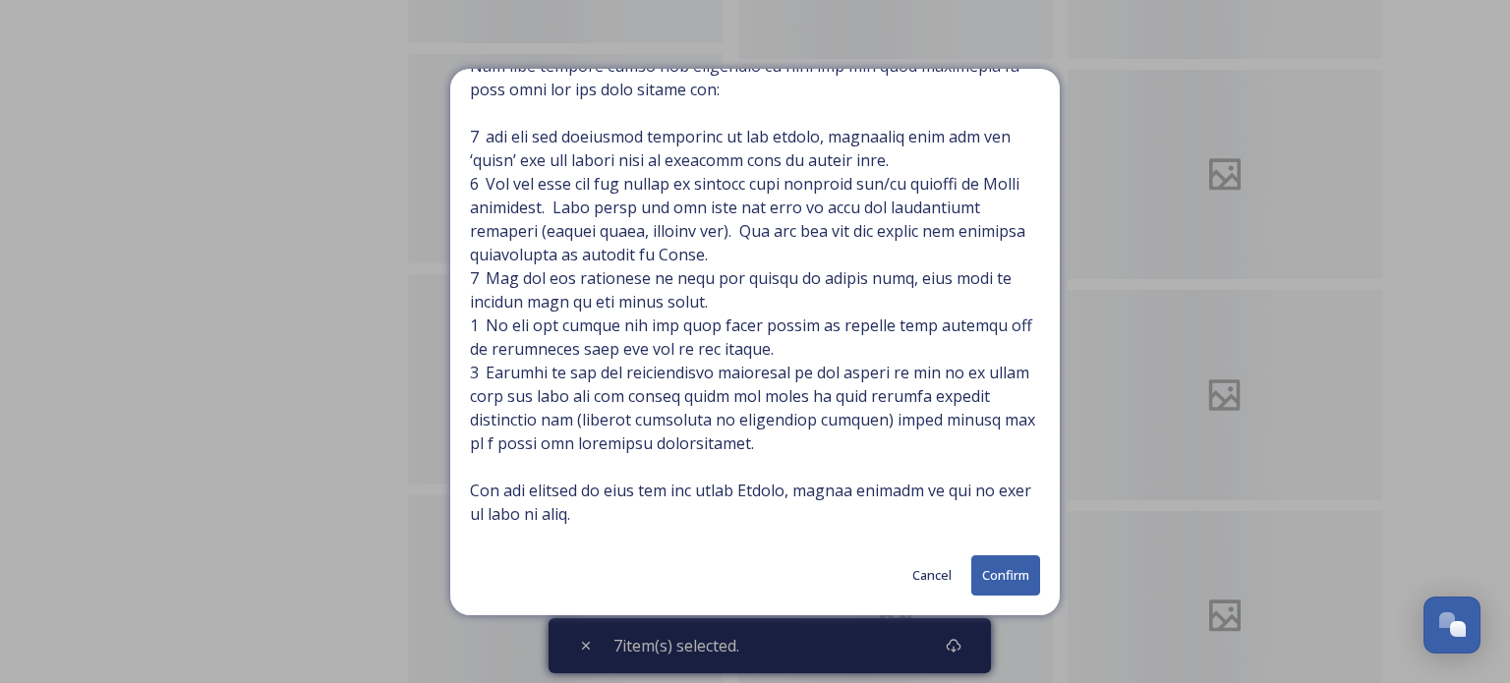
click at [972, 561] on button "Confirm" at bounding box center [1006, 576] width 69 height 40
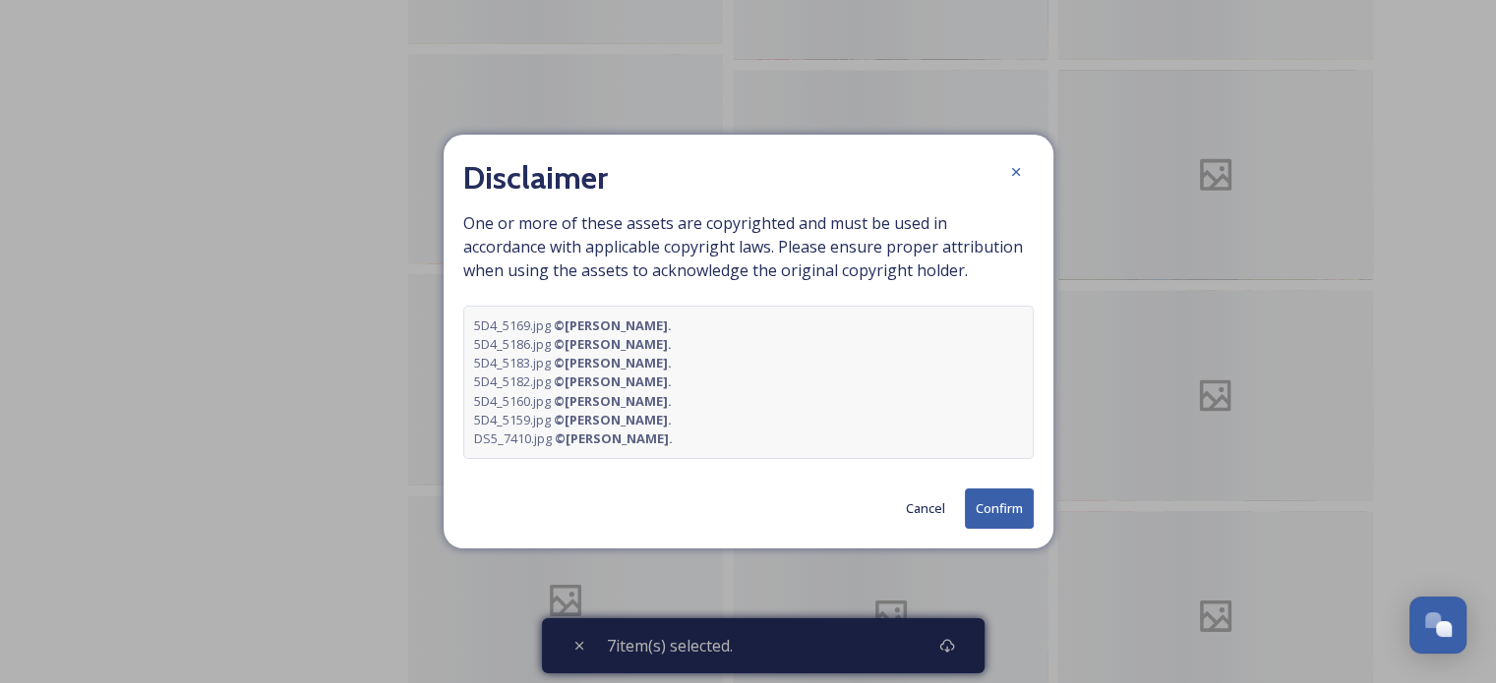
click at [1019, 506] on button "Confirm" at bounding box center [999, 509] width 69 height 40
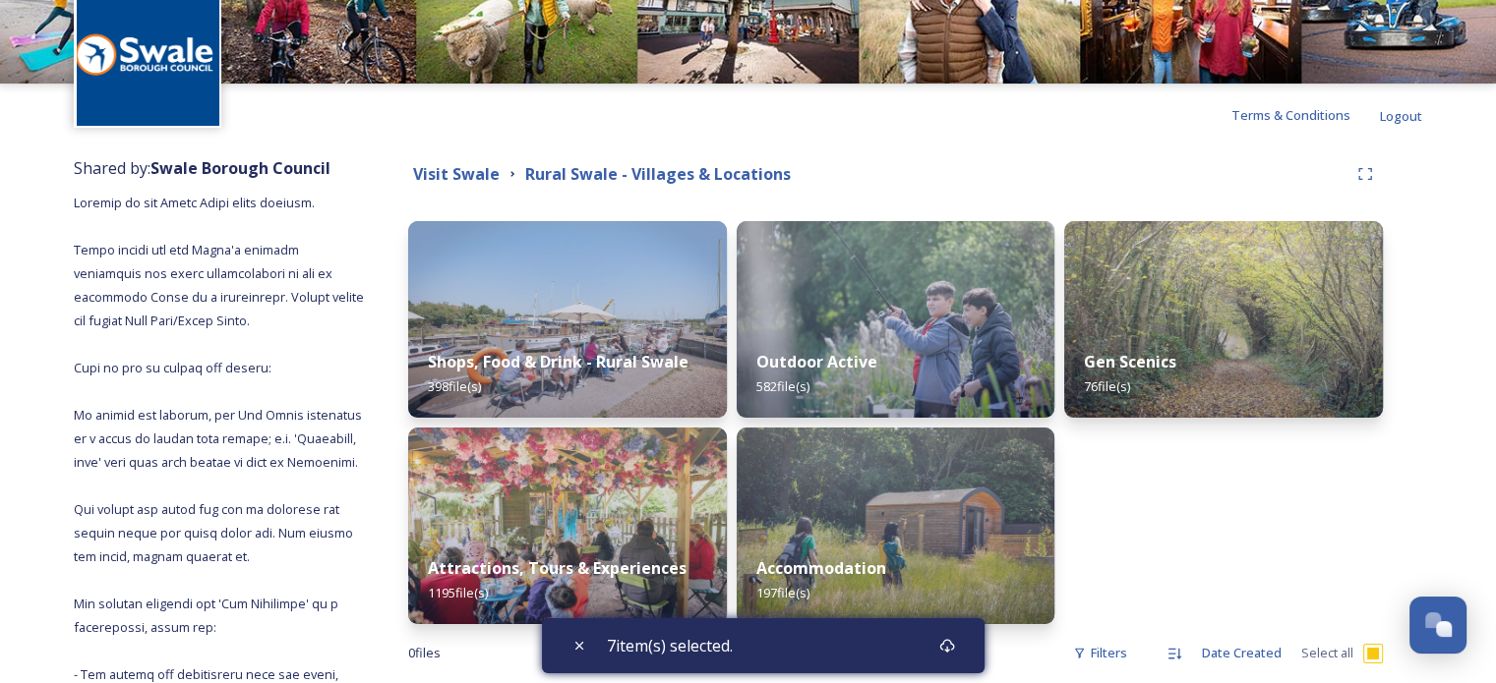
scroll to position [125, 0]
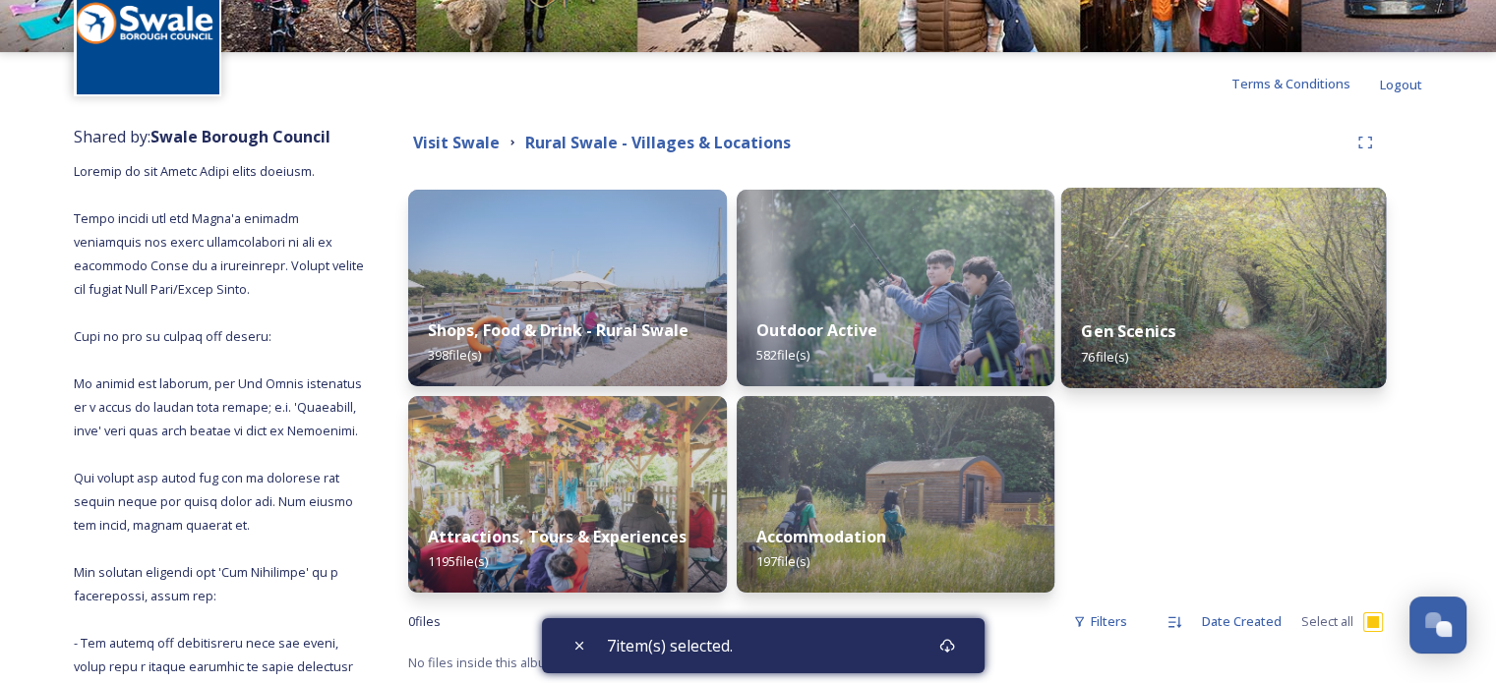
click at [1198, 289] on img at bounding box center [1223, 288] width 325 height 201
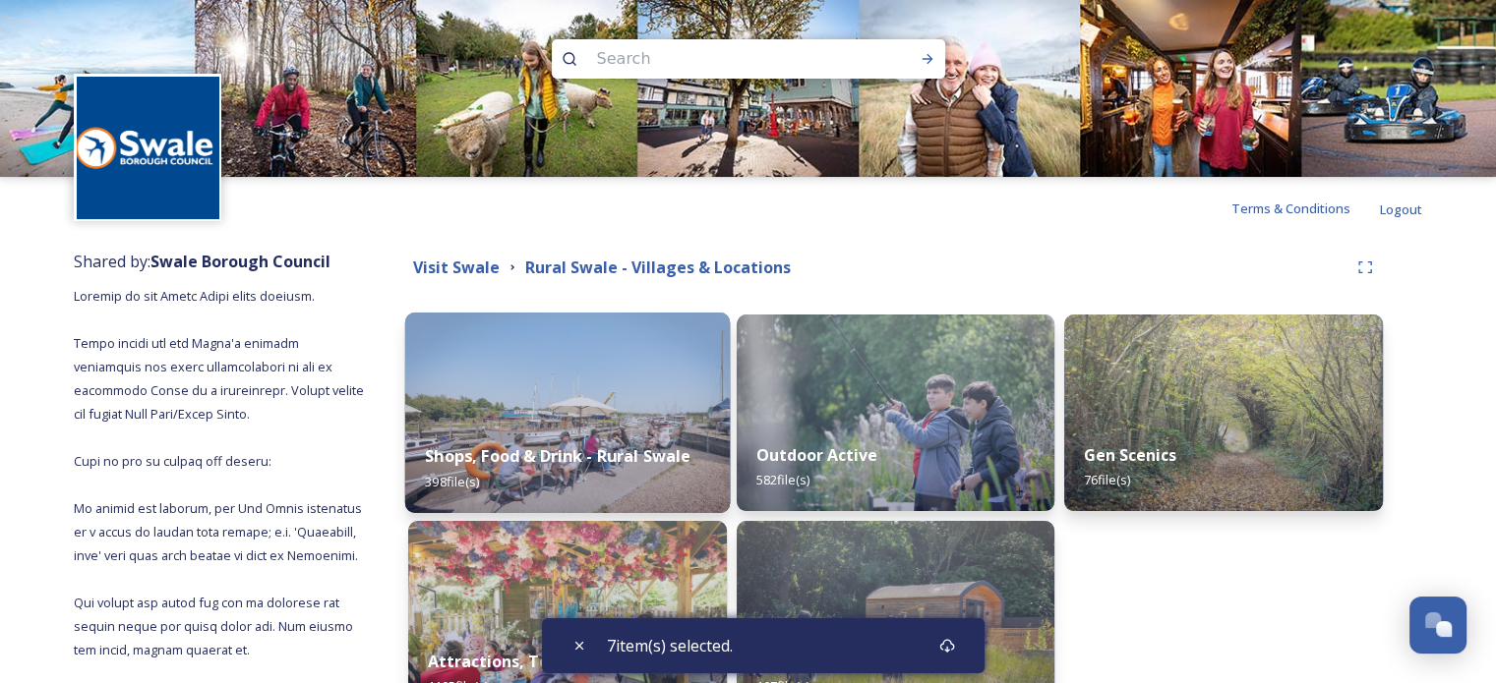
click at [540, 409] on img at bounding box center [567, 413] width 325 height 201
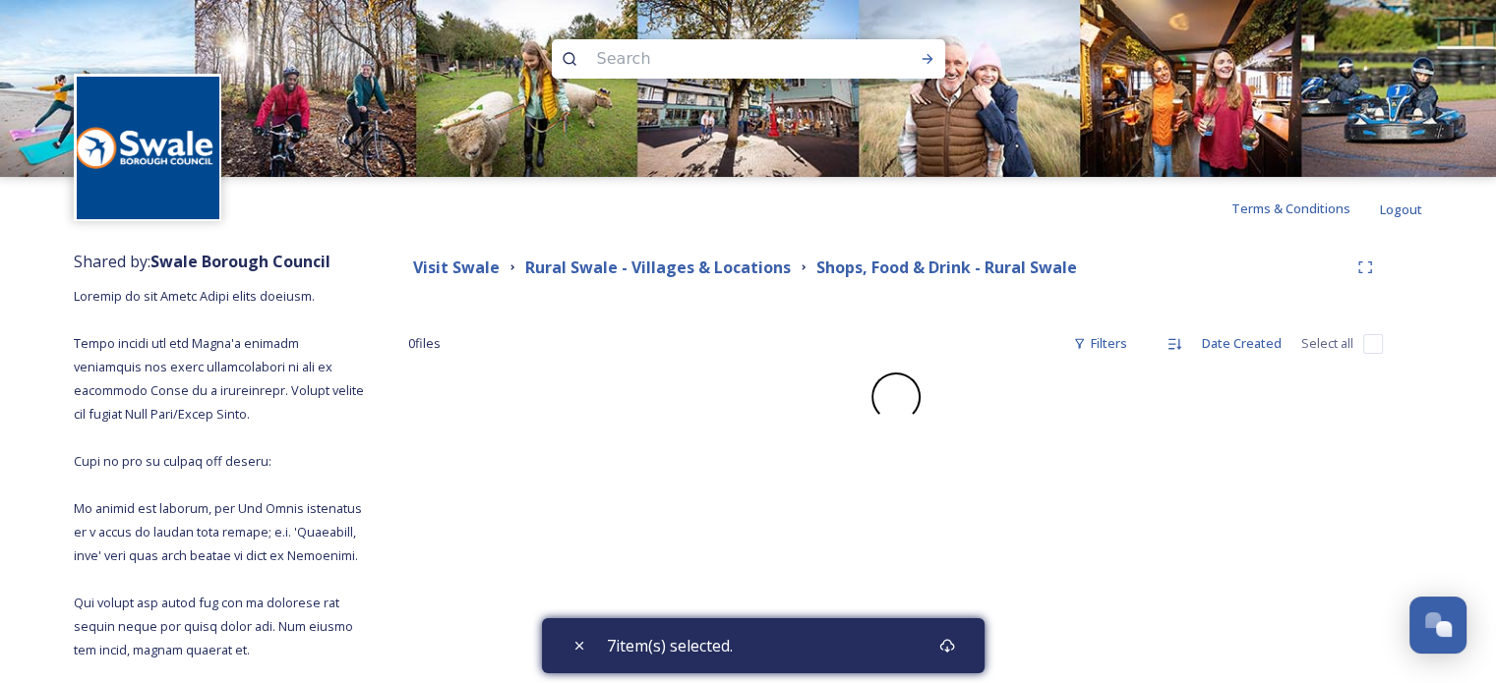
checkbox input "false"
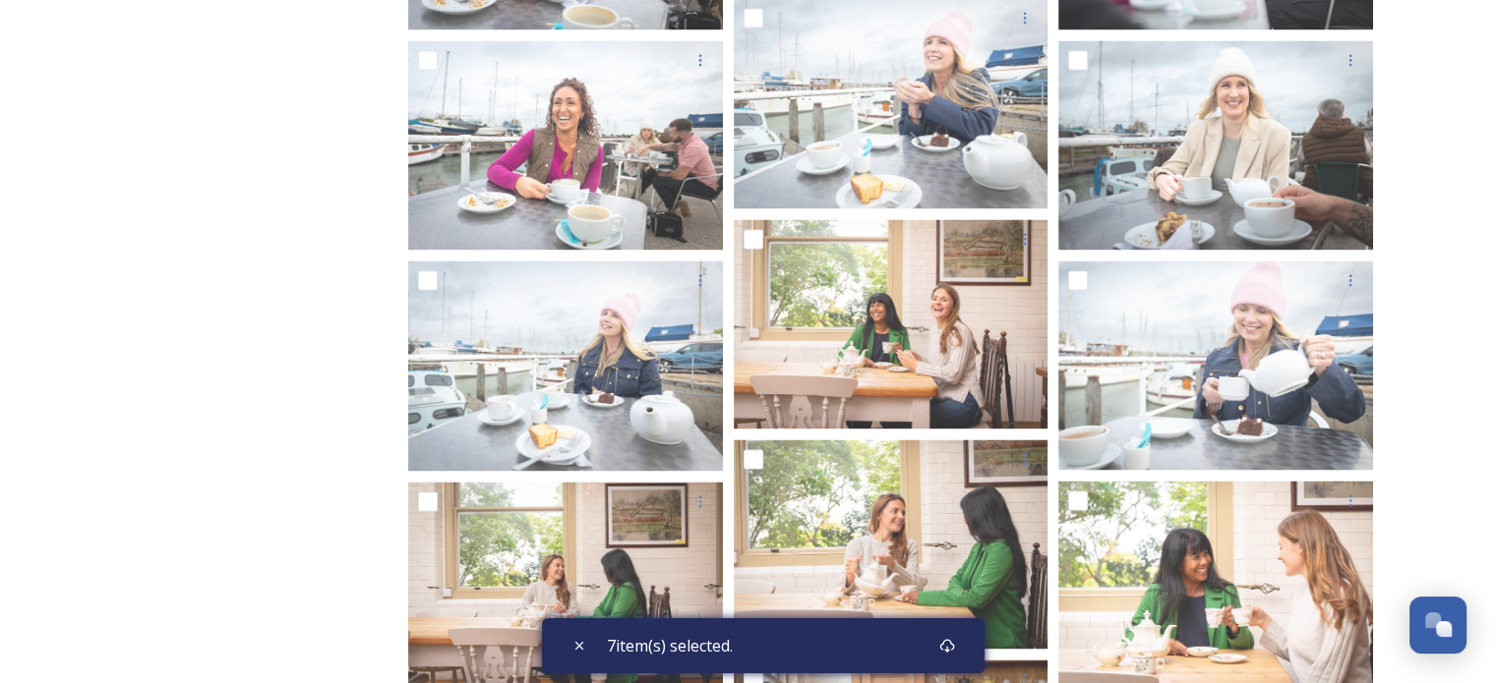
scroll to position [25948, 0]
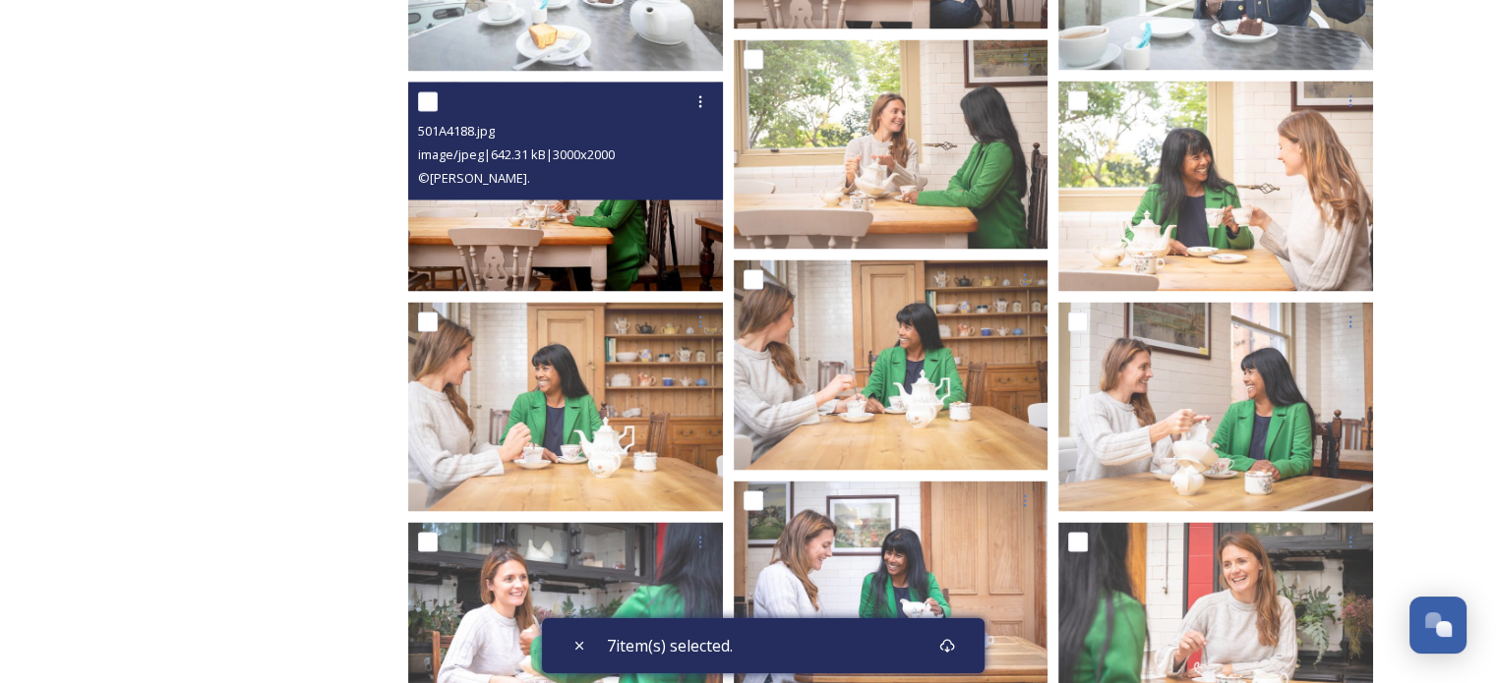
click at [428, 91] on input "checkbox" at bounding box center [428, 101] width 20 height 20
checkbox input "true"
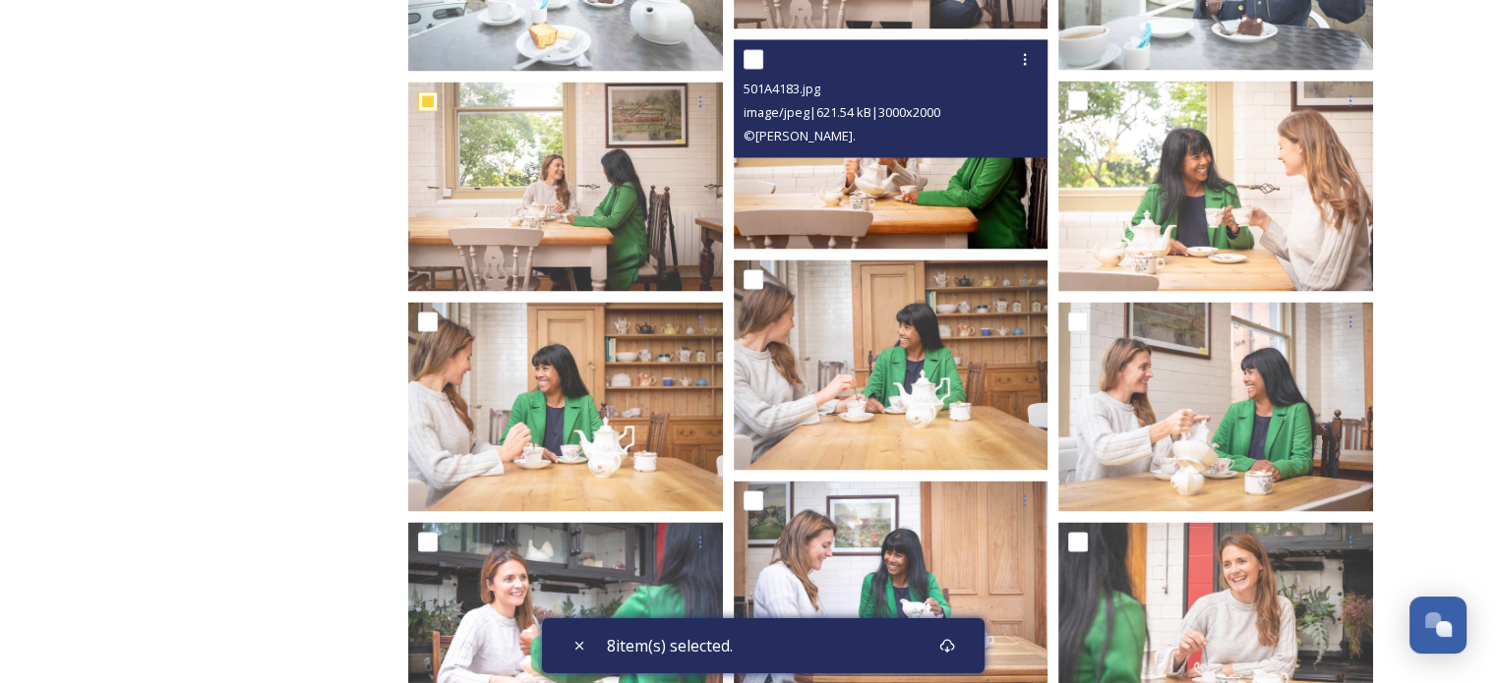
click at [749, 52] on input "checkbox" at bounding box center [753, 59] width 20 height 20
checkbox input "true"
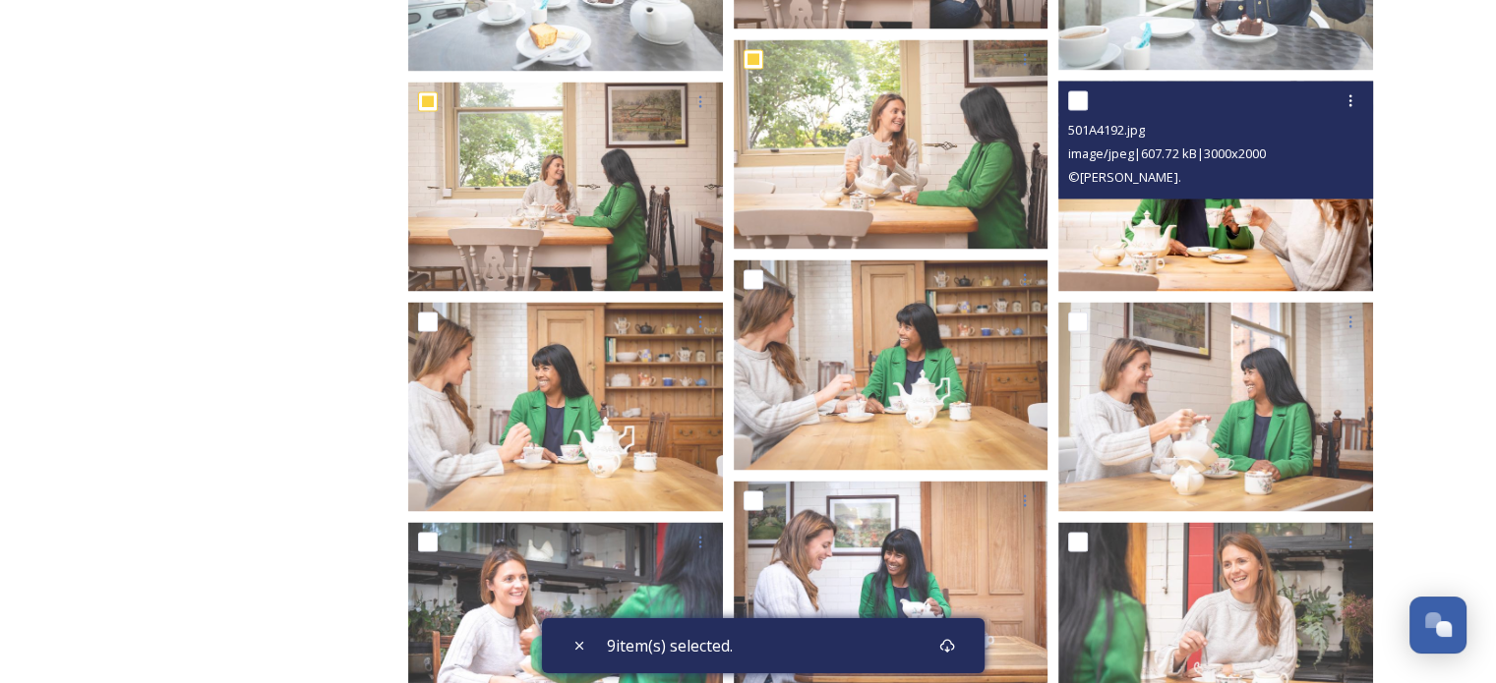
click at [1080, 103] on input "checkbox" at bounding box center [1078, 100] width 20 height 20
checkbox input "true"
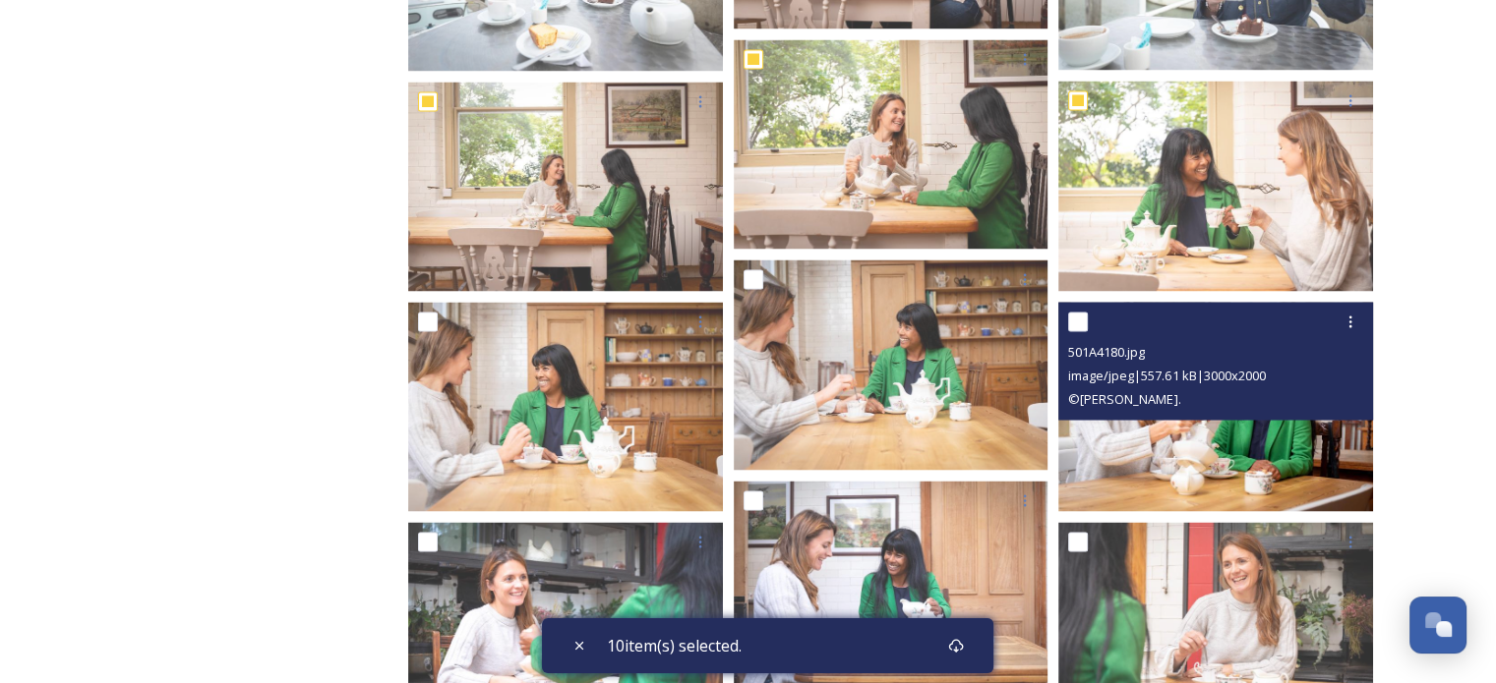
click at [1076, 325] on input "checkbox" at bounding box center [1078, 322] width 20 height 20
checkbox input "true"
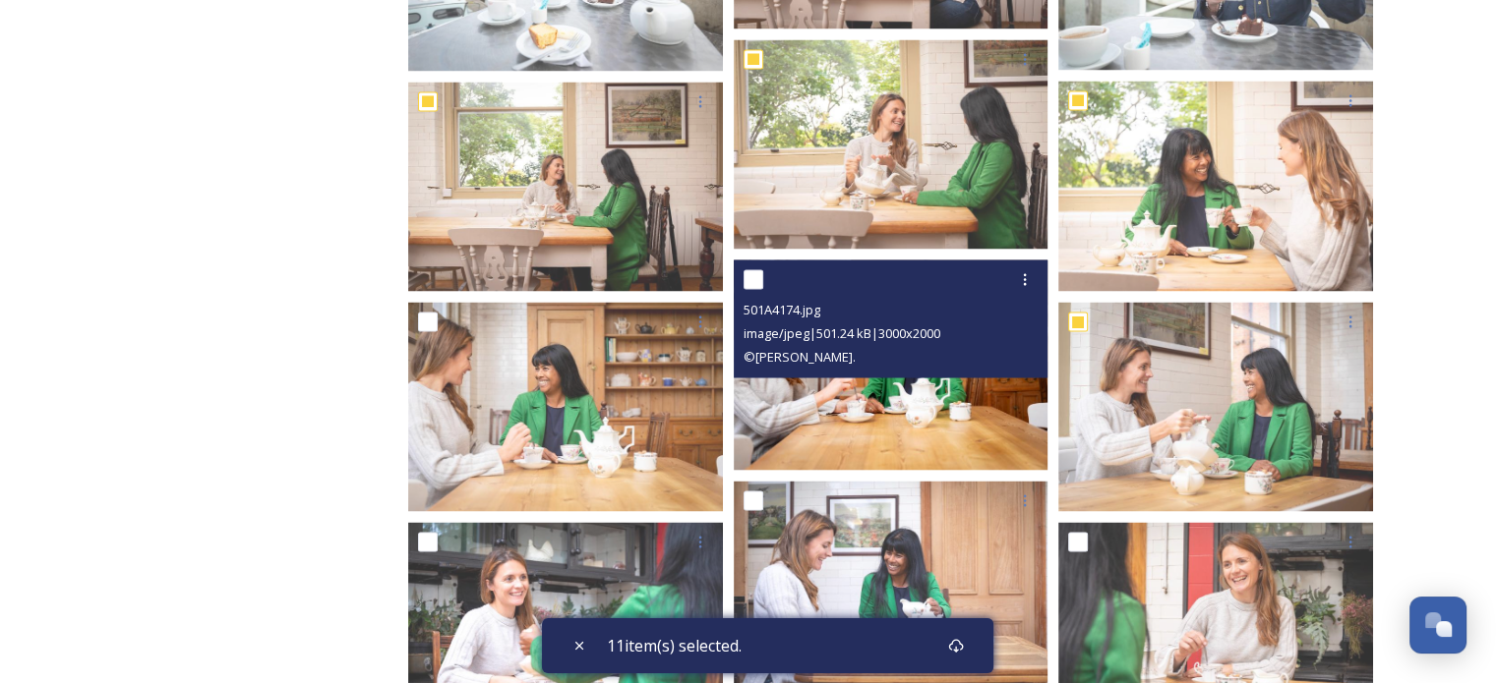
click at [758, 277] on input "checkbox" at bounding box center [753, 279] width 20 height 20
checkbox input "true"
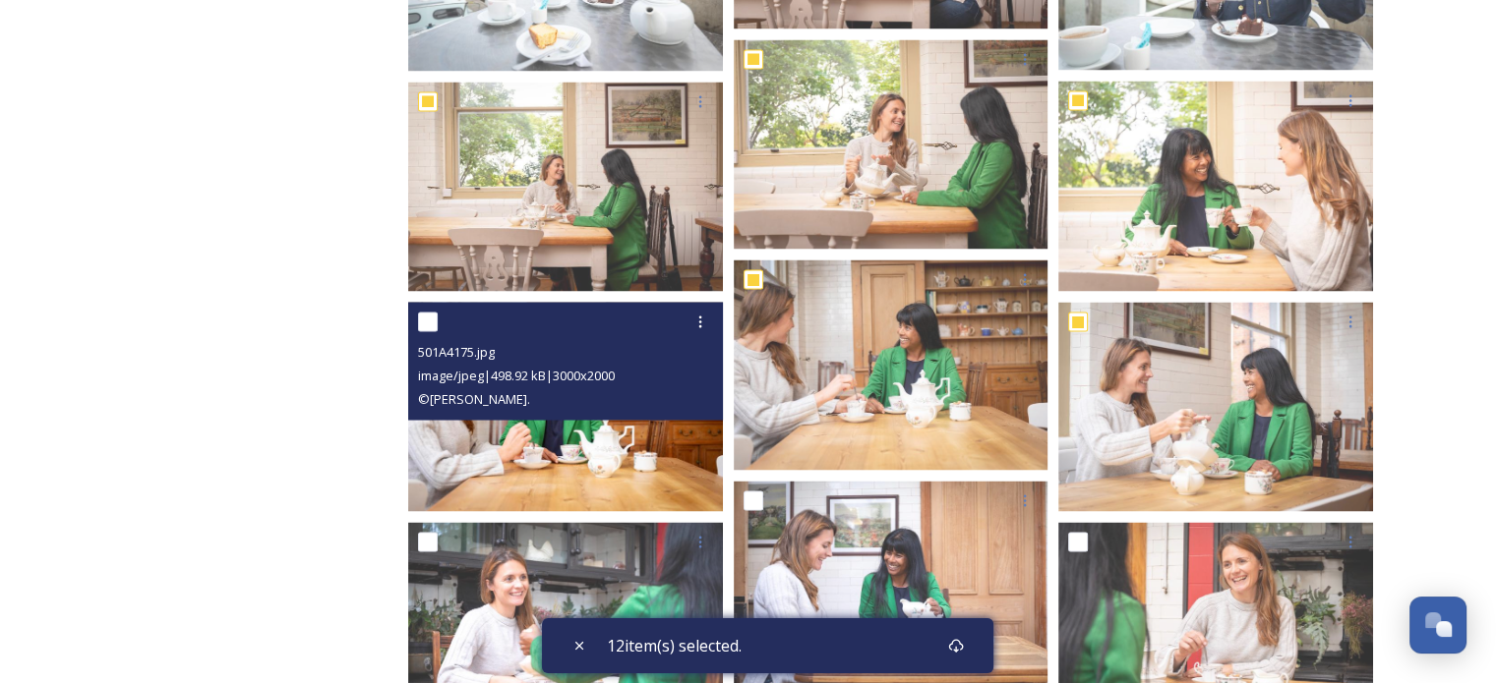
click at [418, 314] on input "checkbox" at bounding box center [428, 322] width 20 height 20
checkbox input "true"
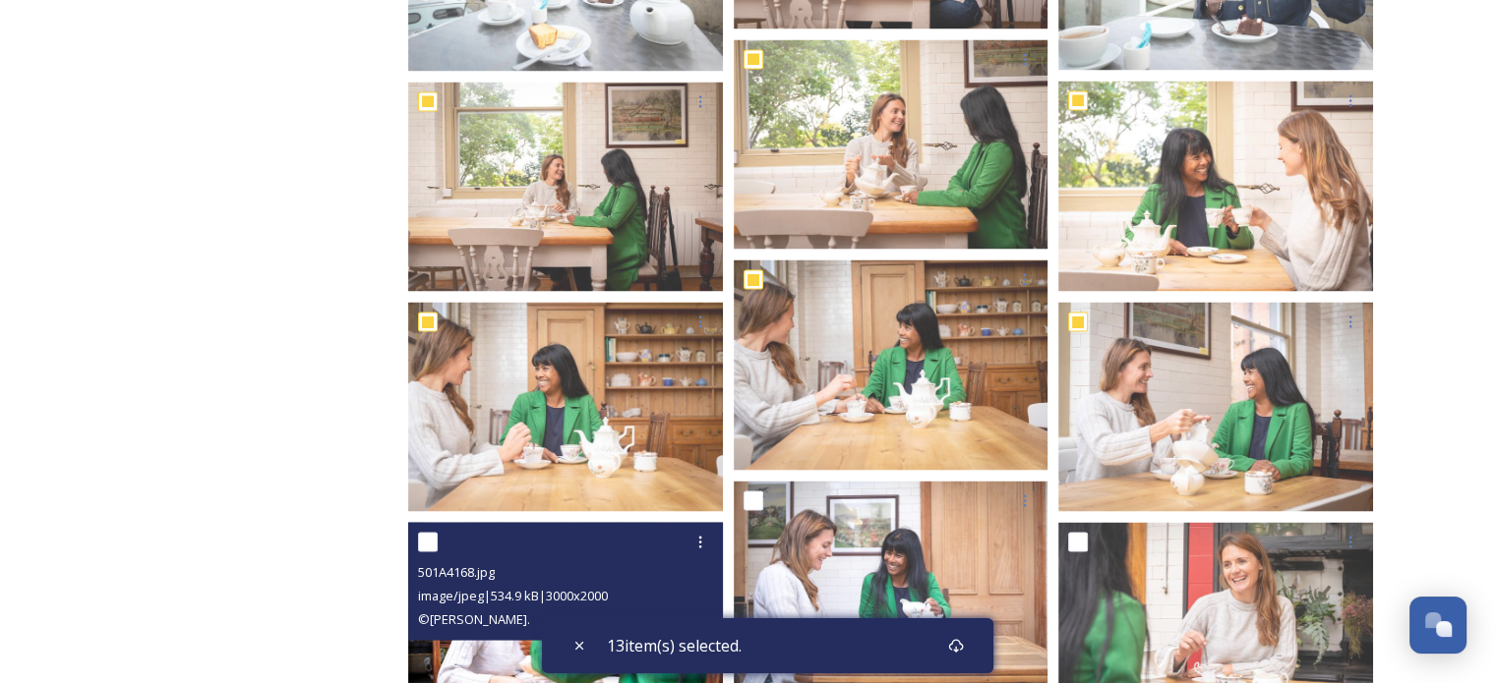
click at [433, 536] on input "checkbox" at bounding box center [428, 542] width 20 height 20
checkbox input "true"
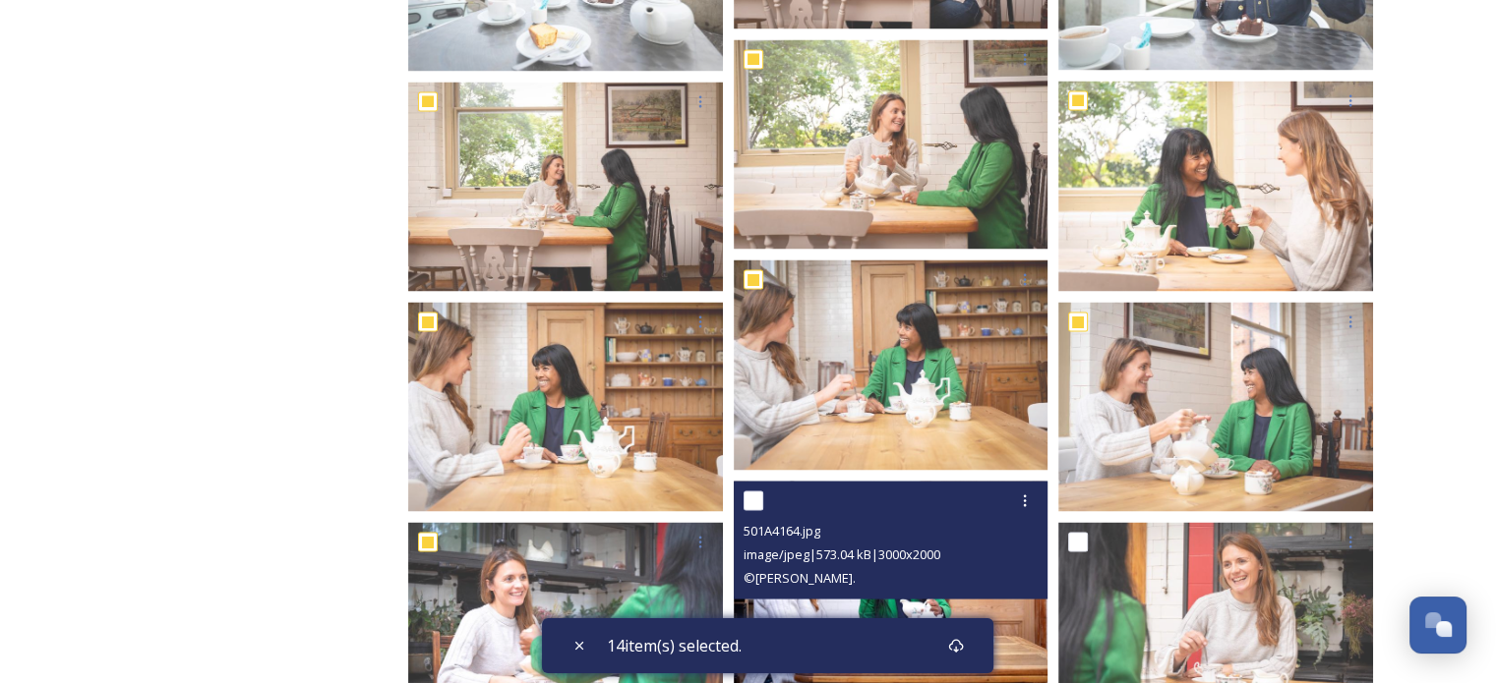
click at [759, 498] on input "checkbox" at bounding box center [753, 501] width 20 height 20
checkbox input "true"
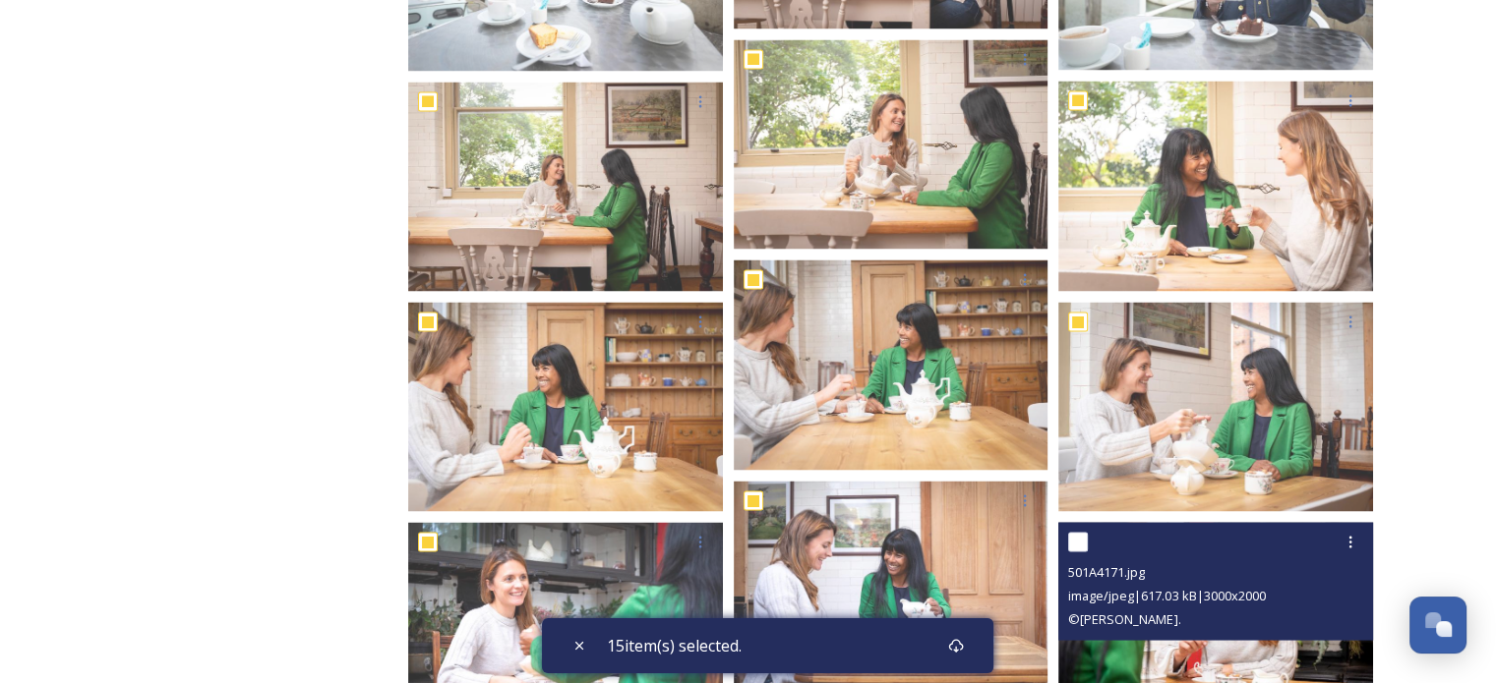
click at [1078, 544] on input "checkbox" at bounding box center [1078, 542] width 20 height 20
checkbox input "true"
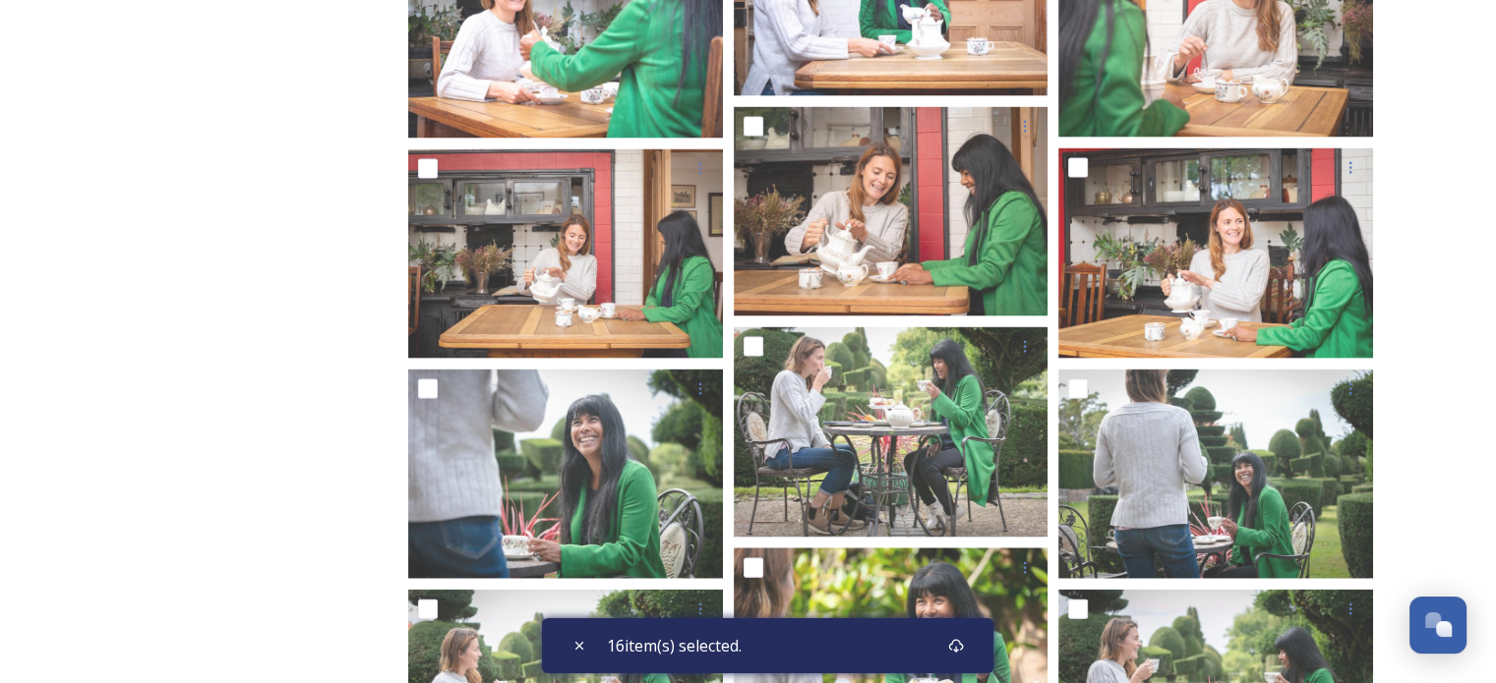
scroll to position [26433, 0]
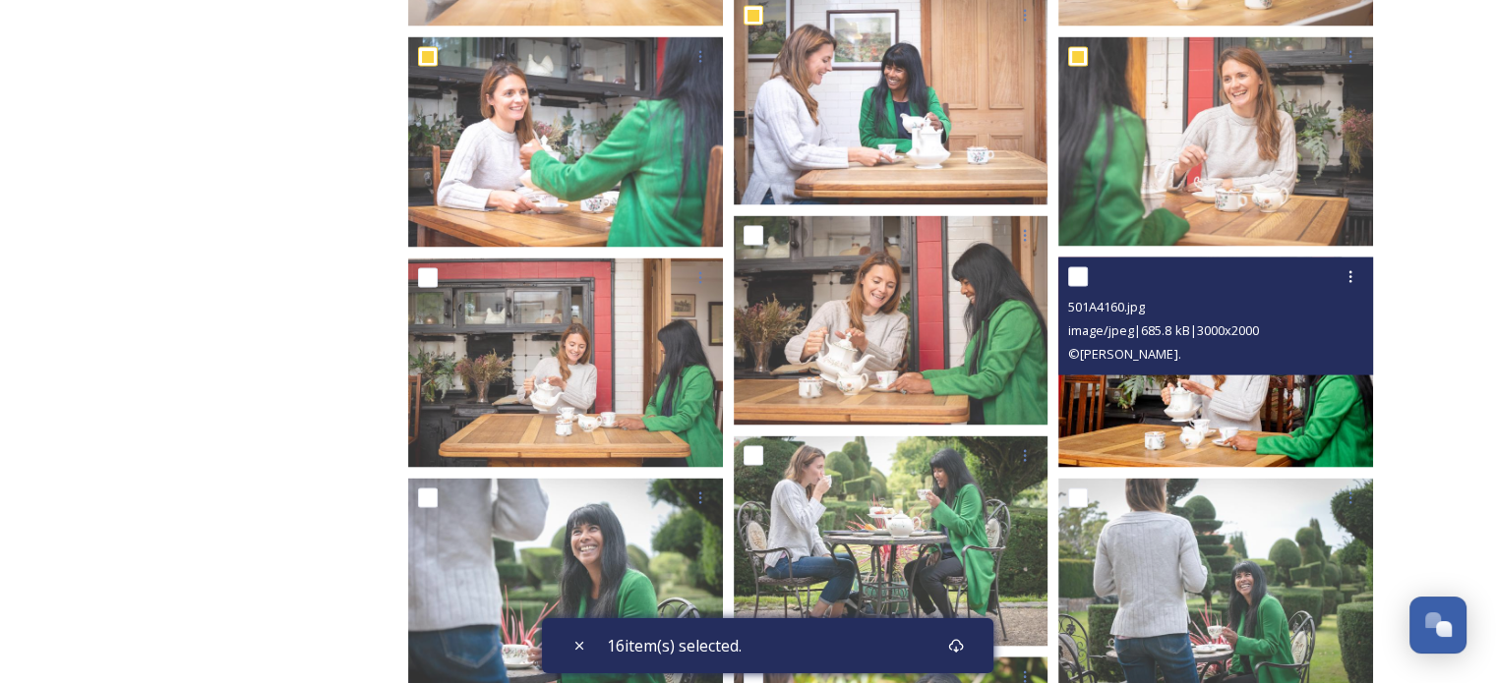
click at [1079, 276] on input "checkbox" at bounding box center [1078, 277] width 20 height 20
checkbox input "true"
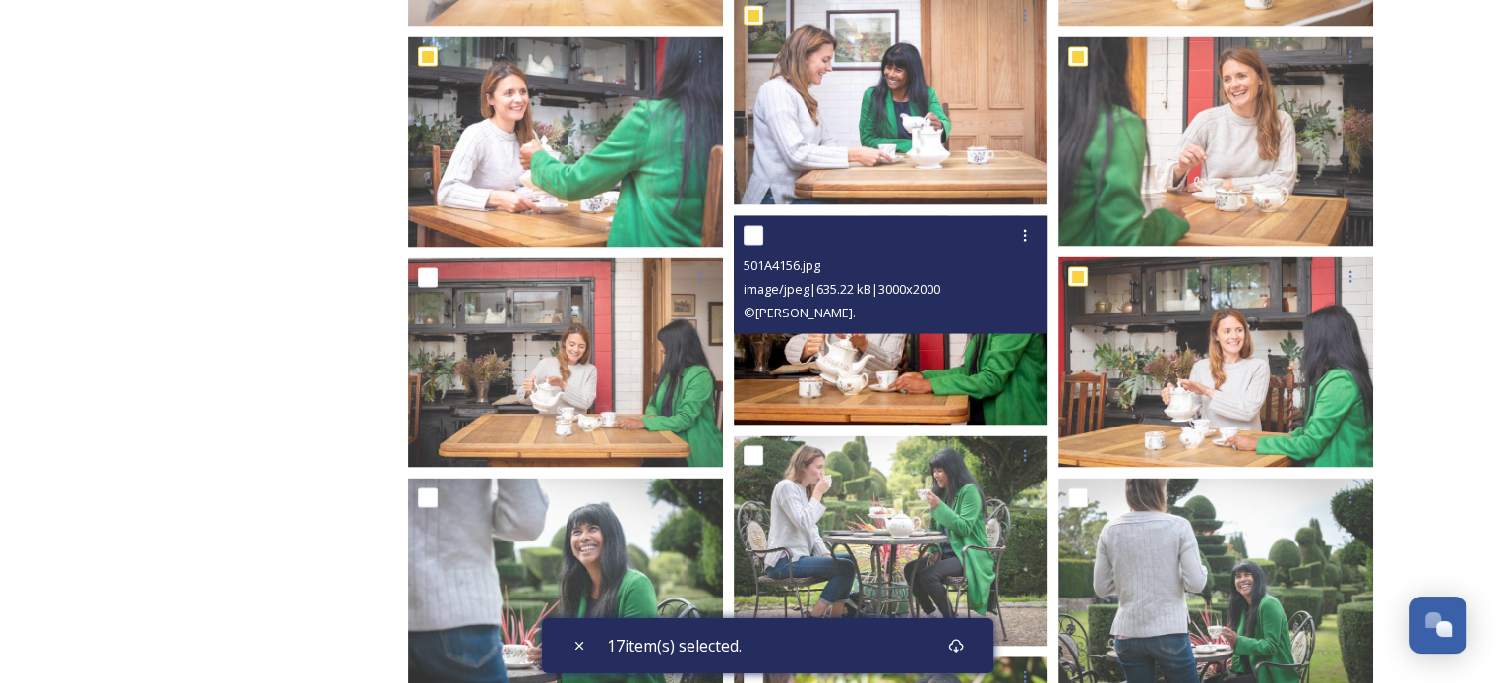
click at [752, 231] on input "checkbox" at bounding box center [753, 236] width 20 height 20
checkbox input "true"
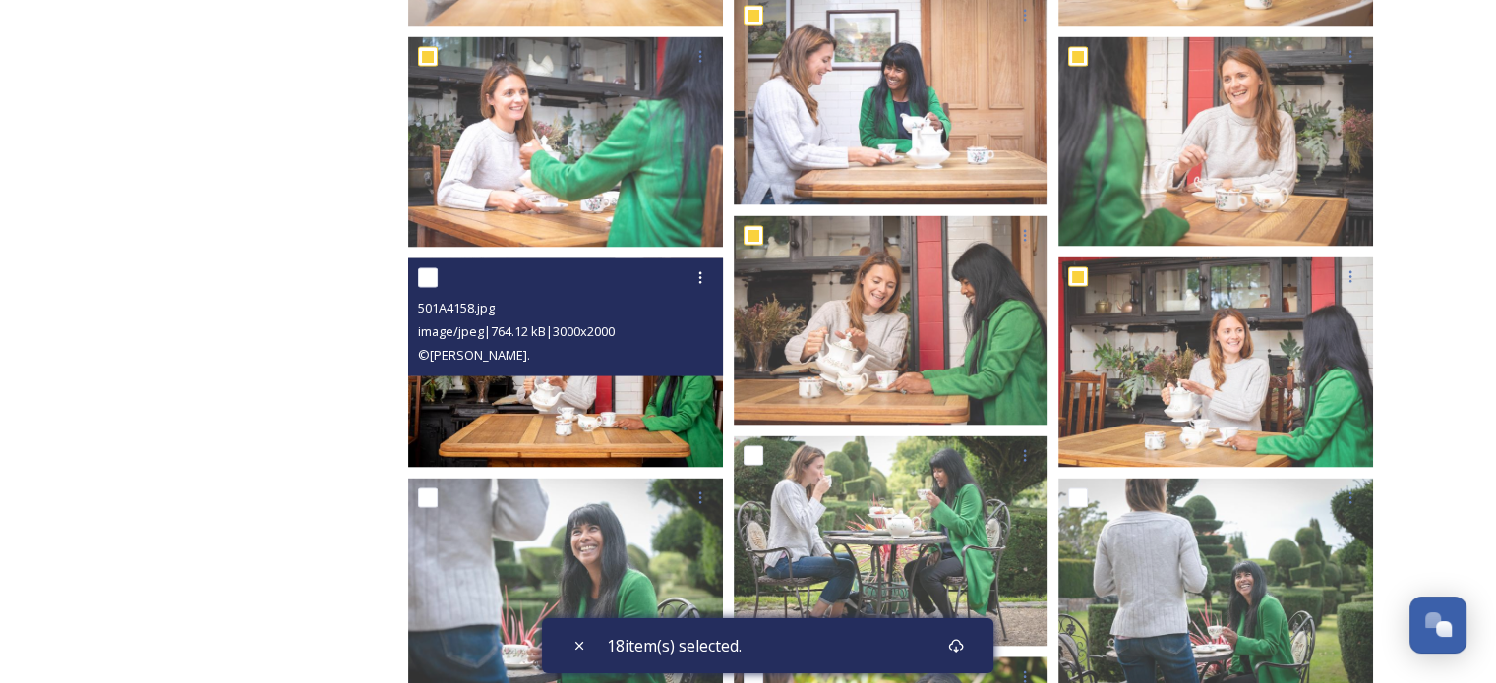
click at [428, 280] on input "checkbox" at bounding box center [428, 278] width 20 height 20
checkbox input "true"
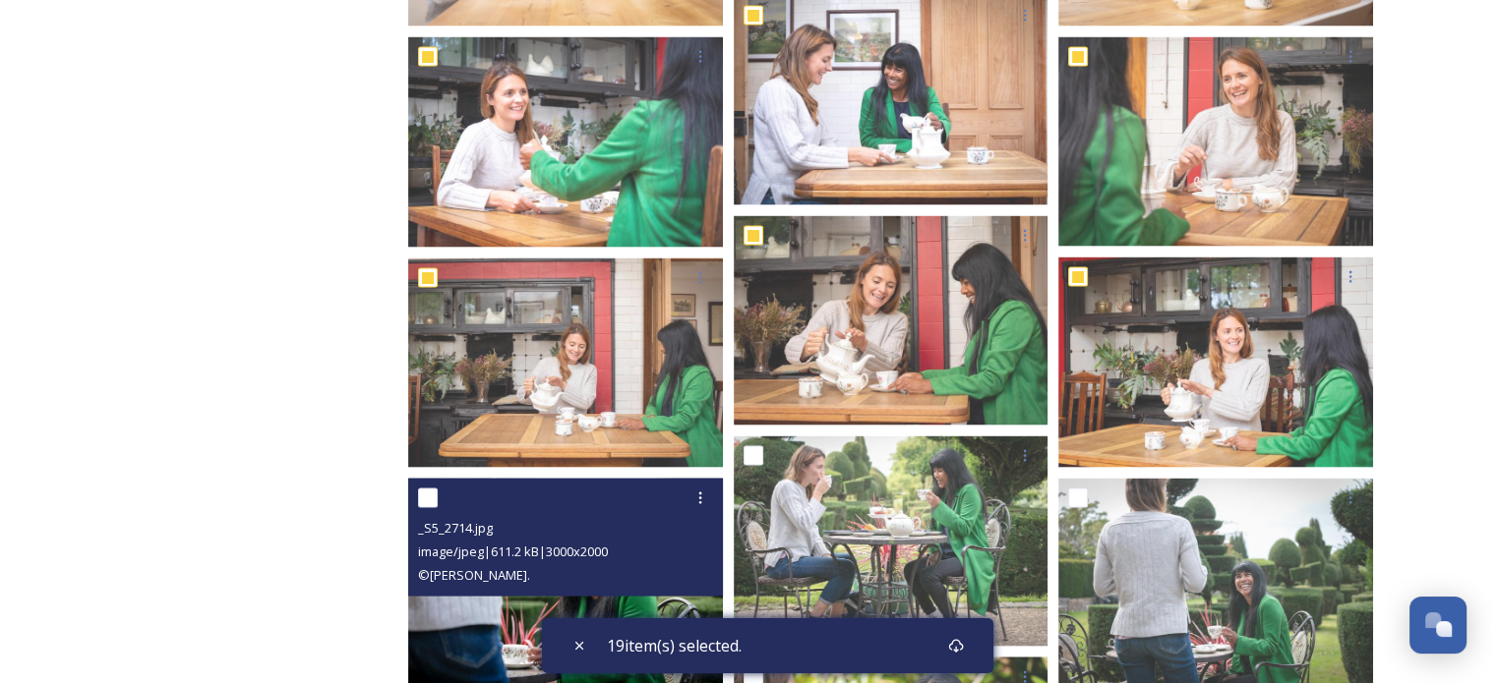
click at [427, 499] on input "checkbox" at bounding box center [428, 499] width 20 height 20
checkbox input "true"
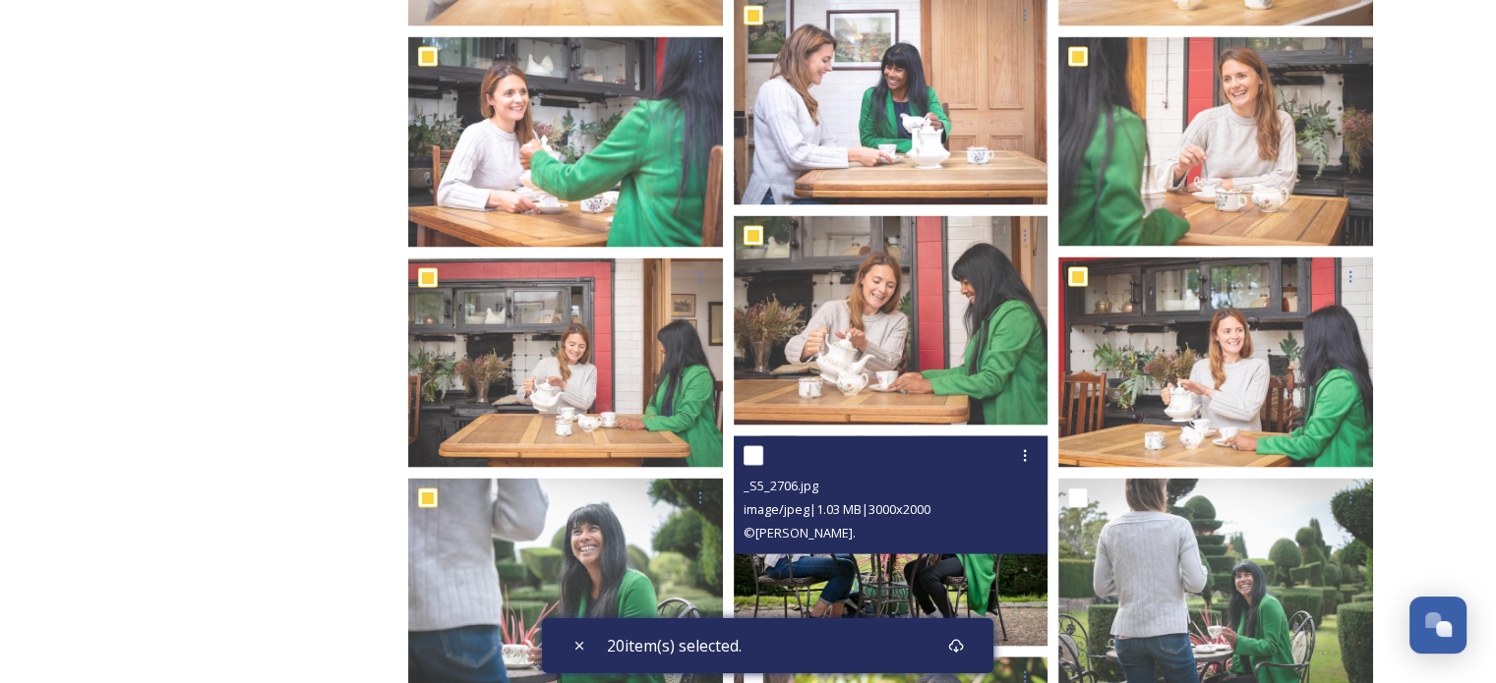
click at [758, 455] on input "checkbox" at bounding box center [753, 456] width 20 height 20
checkbox input "true"
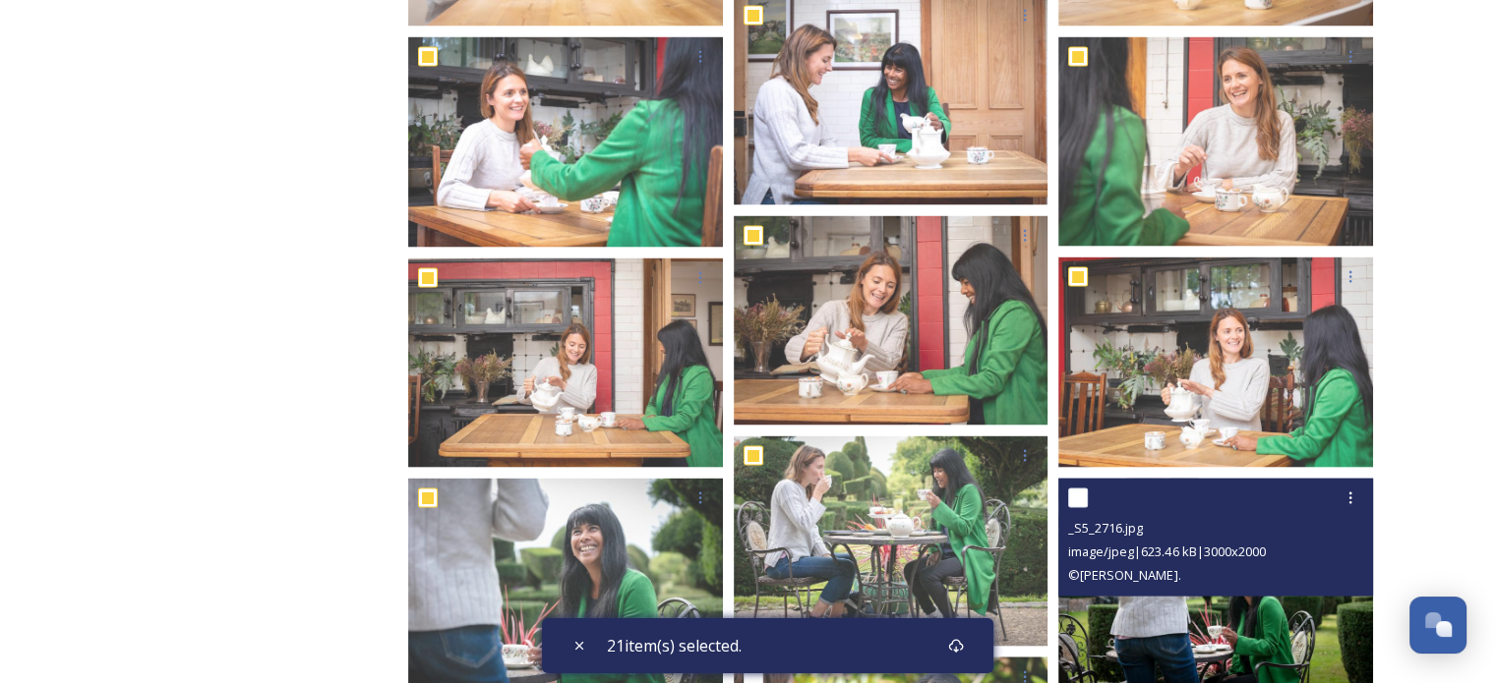
click at [1080, 499] on input "checkbox" at bounding box center [1078, 499] width 20 height 20
checkbox input "true"
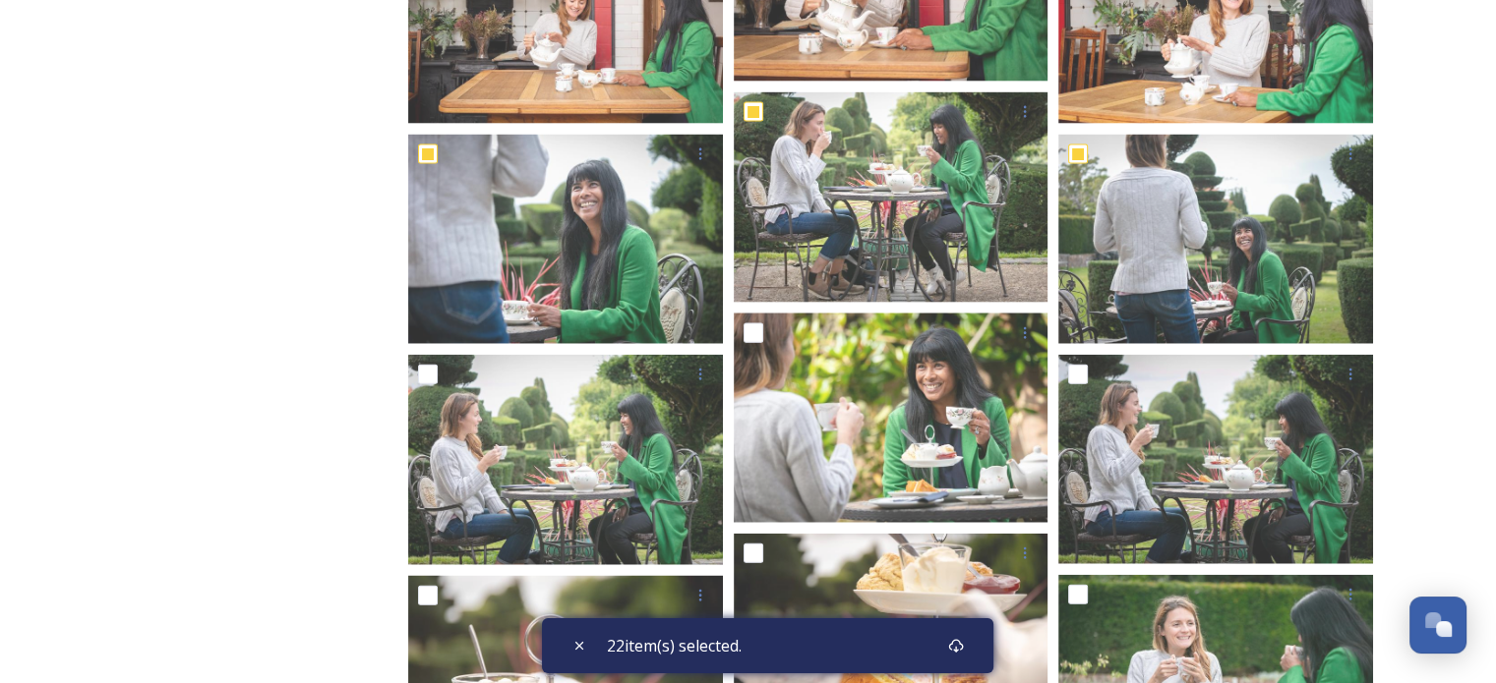
scroll to position [26787, 0]
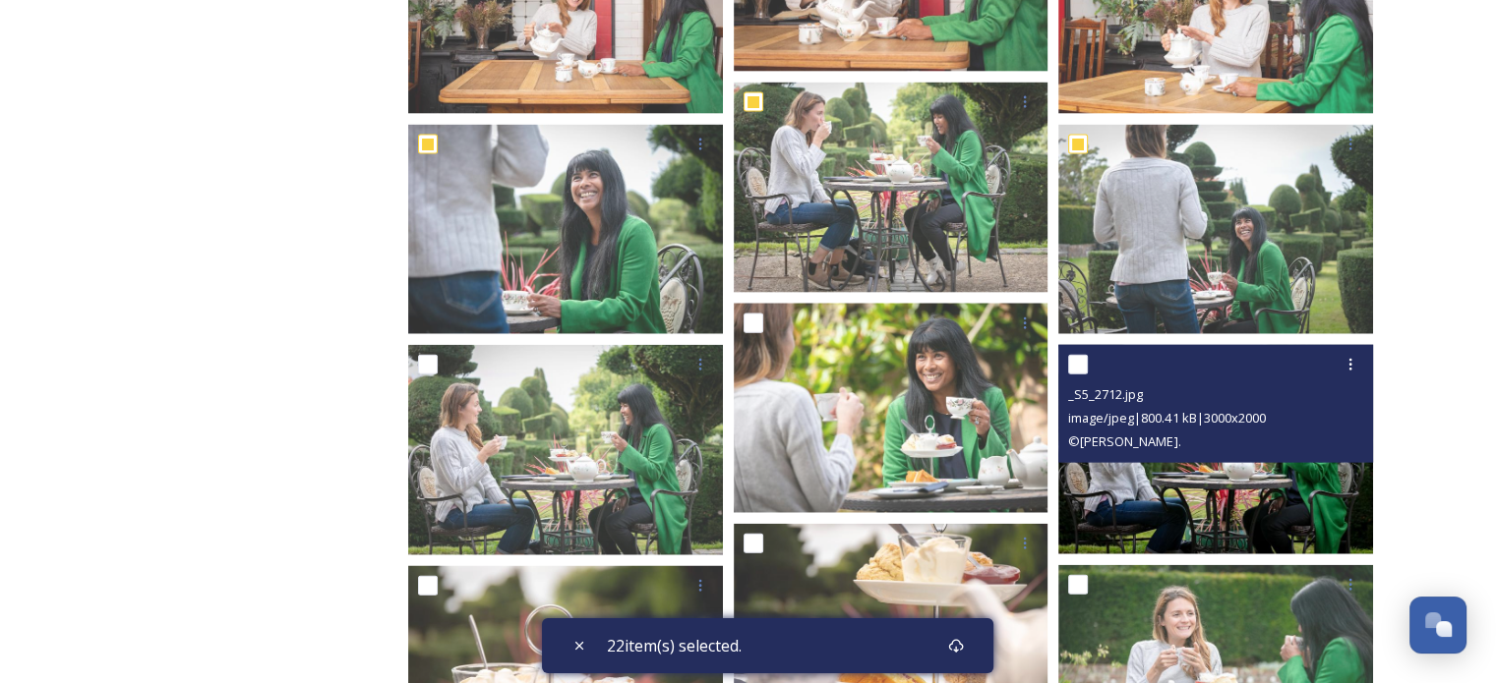
click at [1087, 362] on input "checkbox" at bounding box center [1078, 365] width 20 height 20
checkbox input "true"
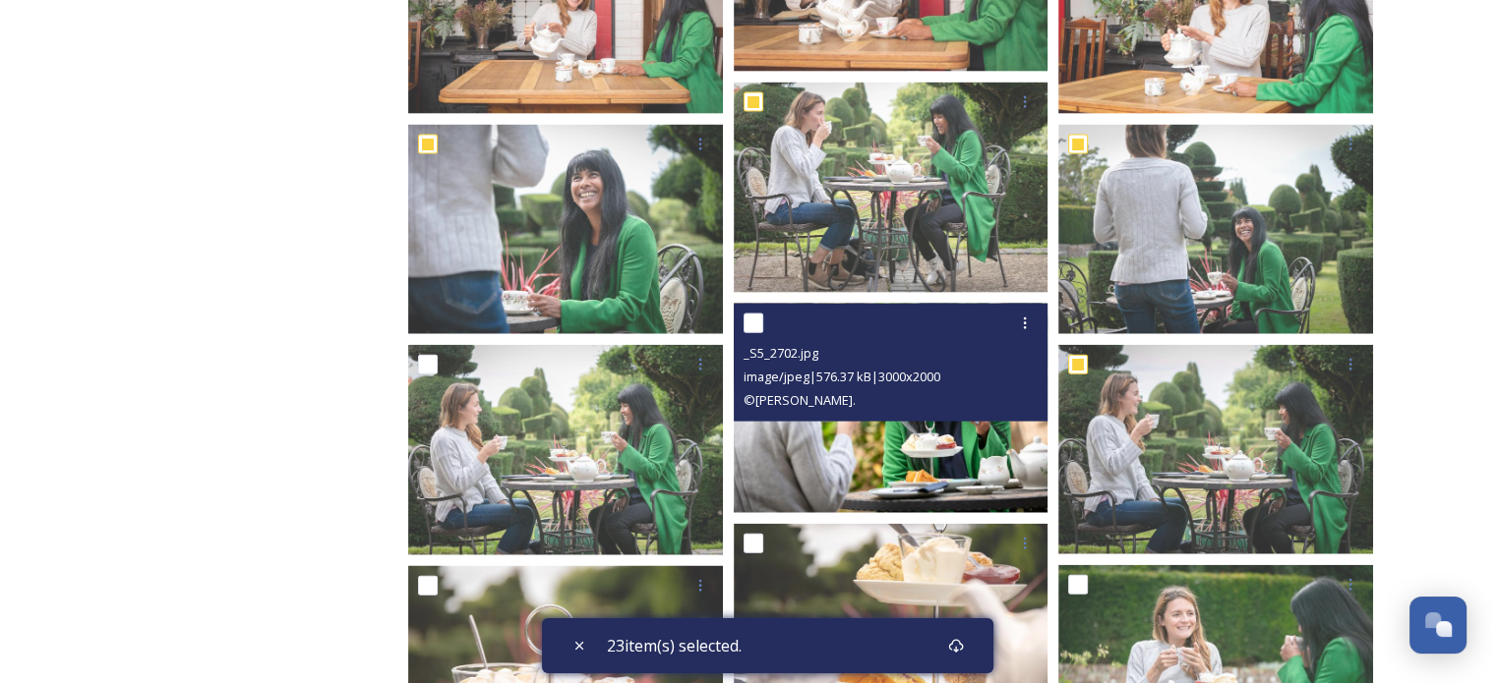
click at [751, 325] on input "checkbox" at bounding box center [753, 324] width 20 height 20
checkbox input "true"
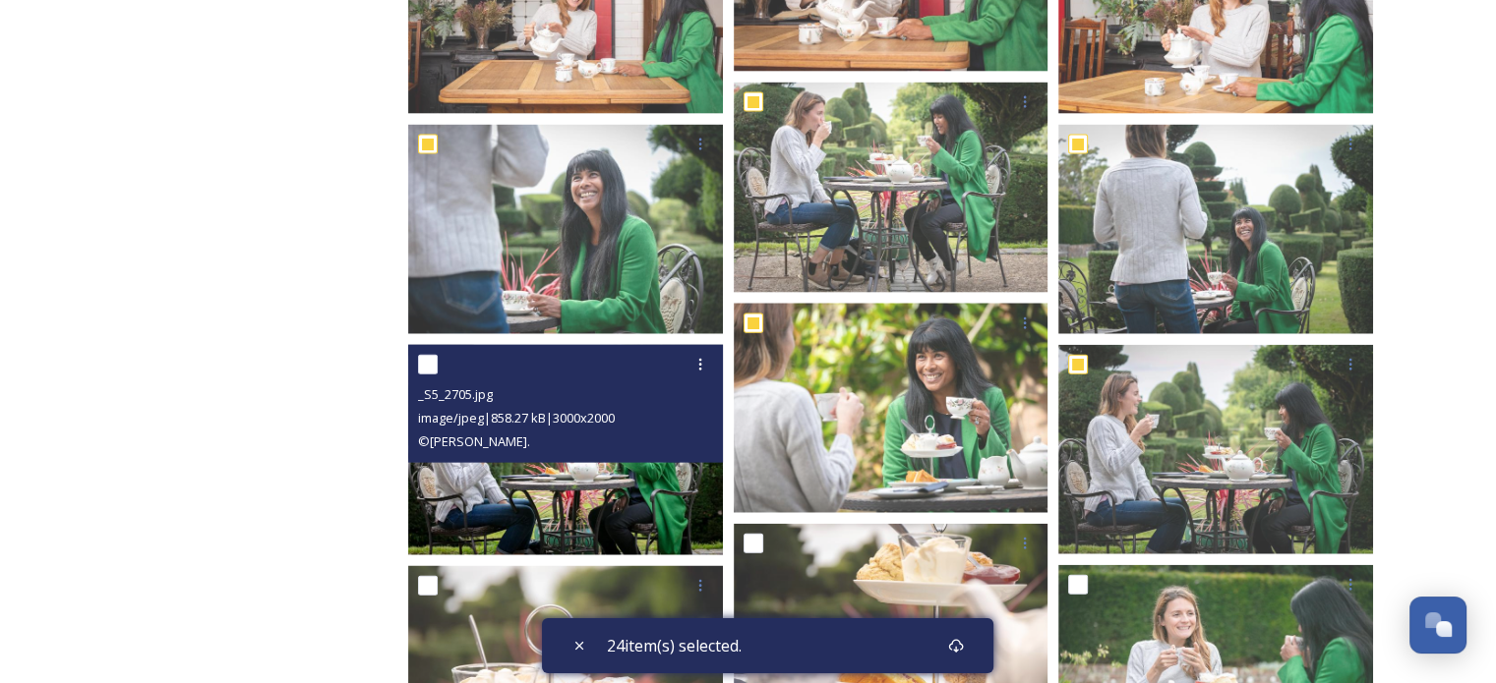
click at [434, 363] on input "checkbox" at bounding box center [428, 365] width 20 height 20
checkbox input "true"
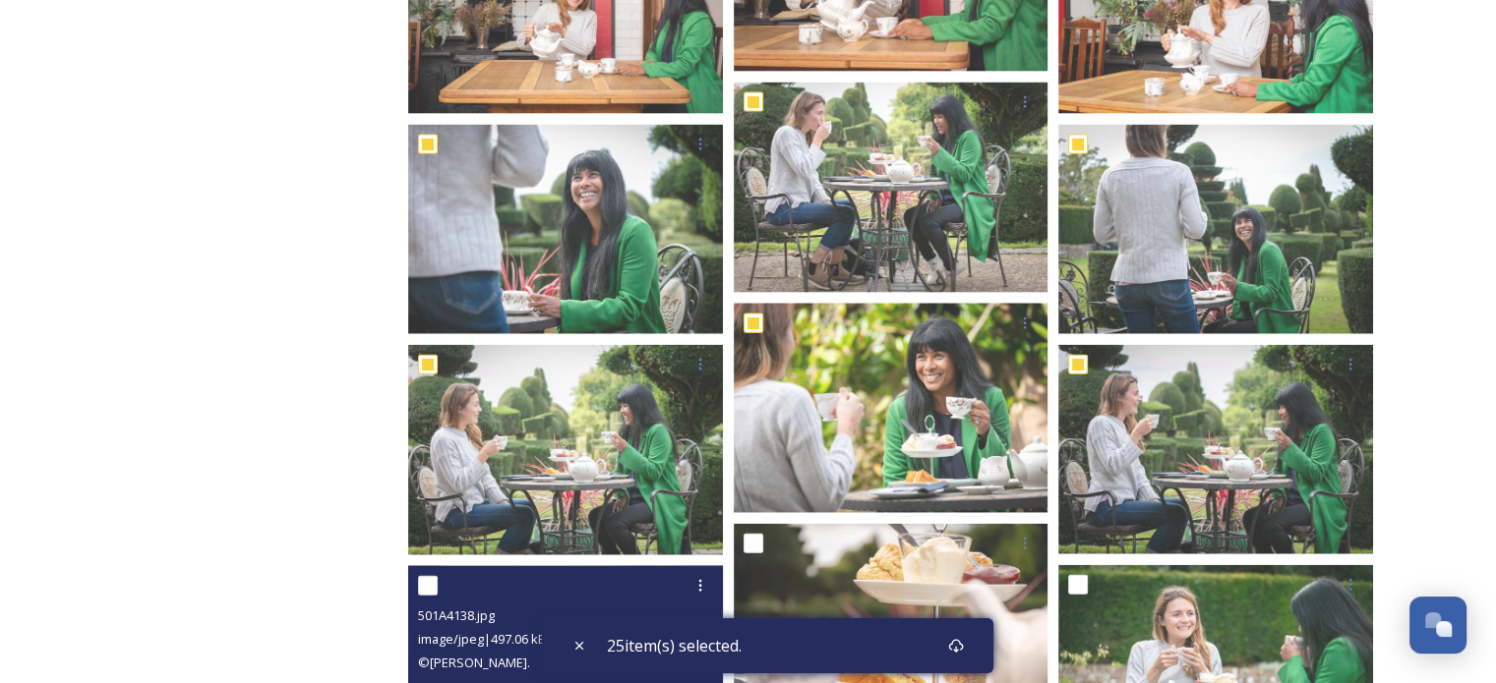
click at [429, 584] on input "checkbox" at bounding box center [428, 586] width 20 height 20
checkbox input "true"
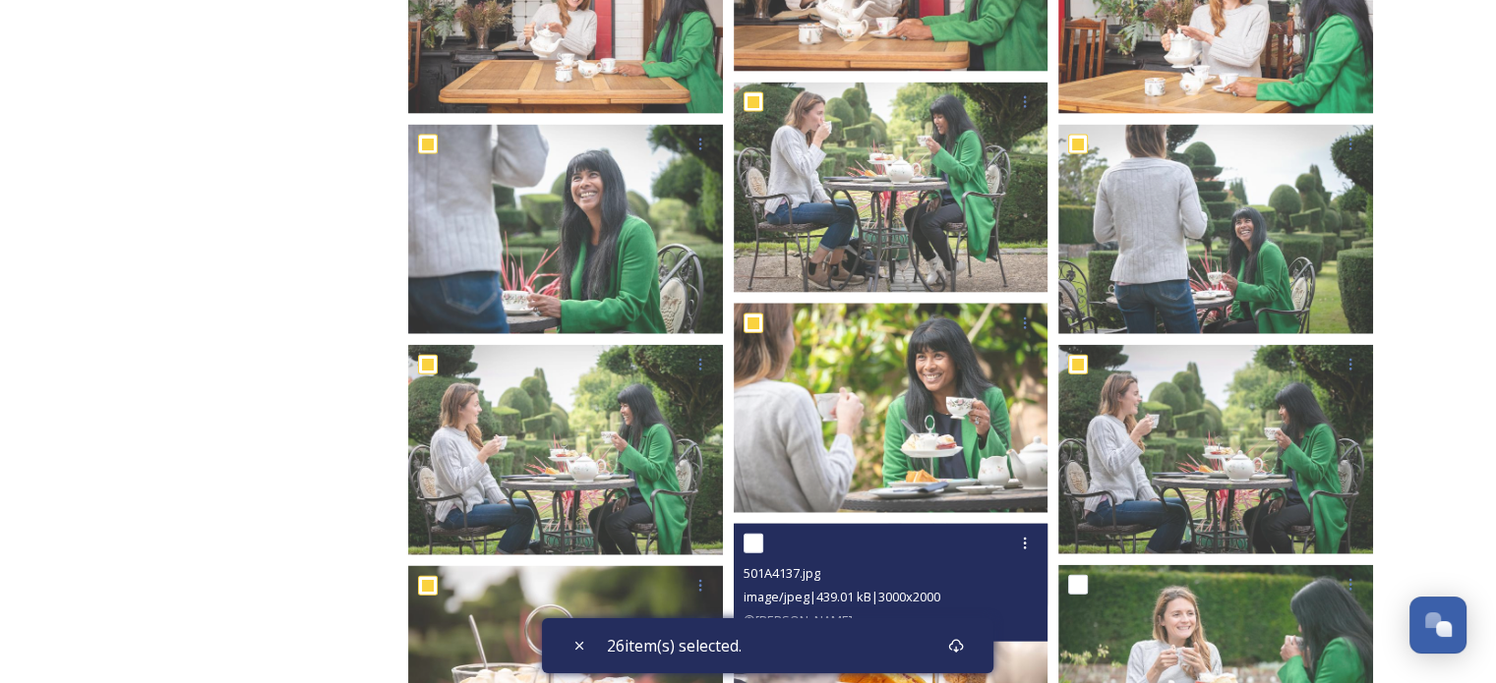
click at [758, 546] on input "checkbox" at bounding box center [753, 544] width 20 height 20
checkbox input "true"
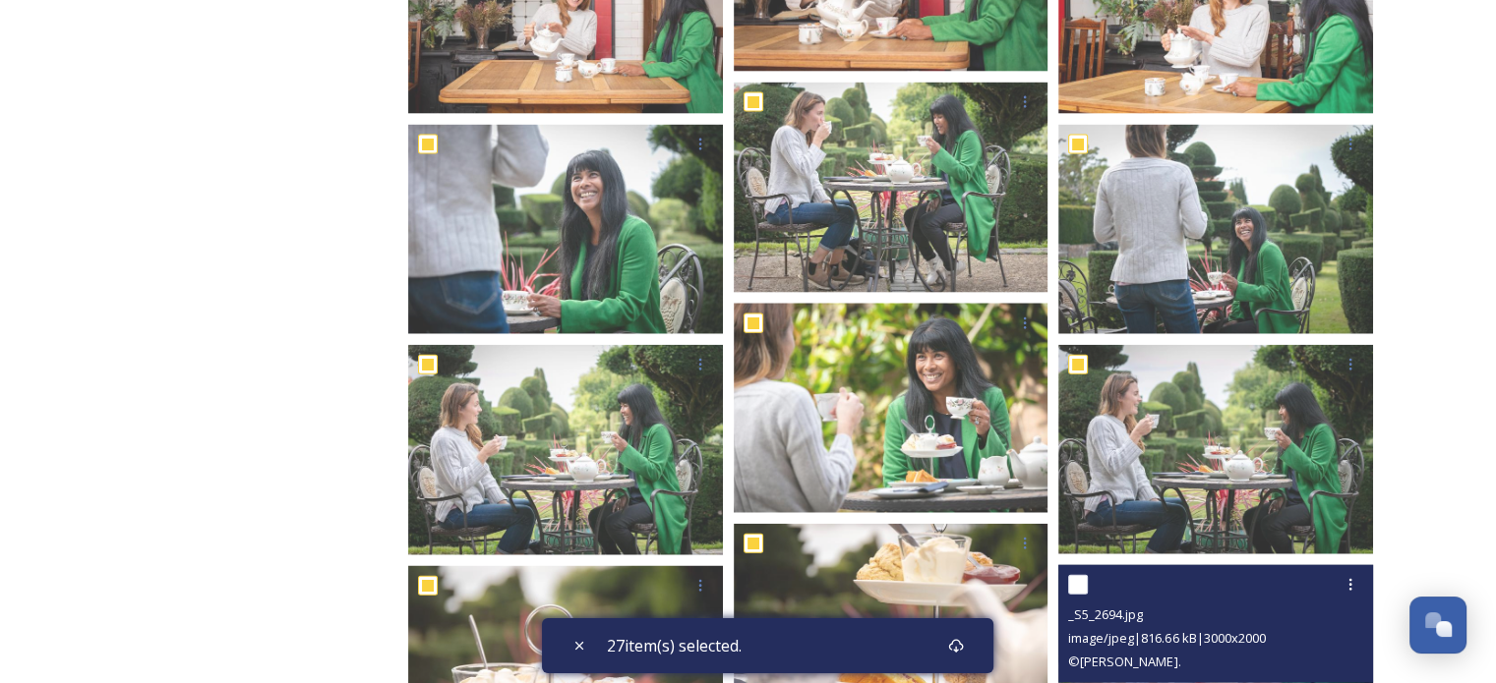
click at [1087, 584] on input "checkbox" at bounding box center [1078, 585] width 20 height 20
checkbox input "true"
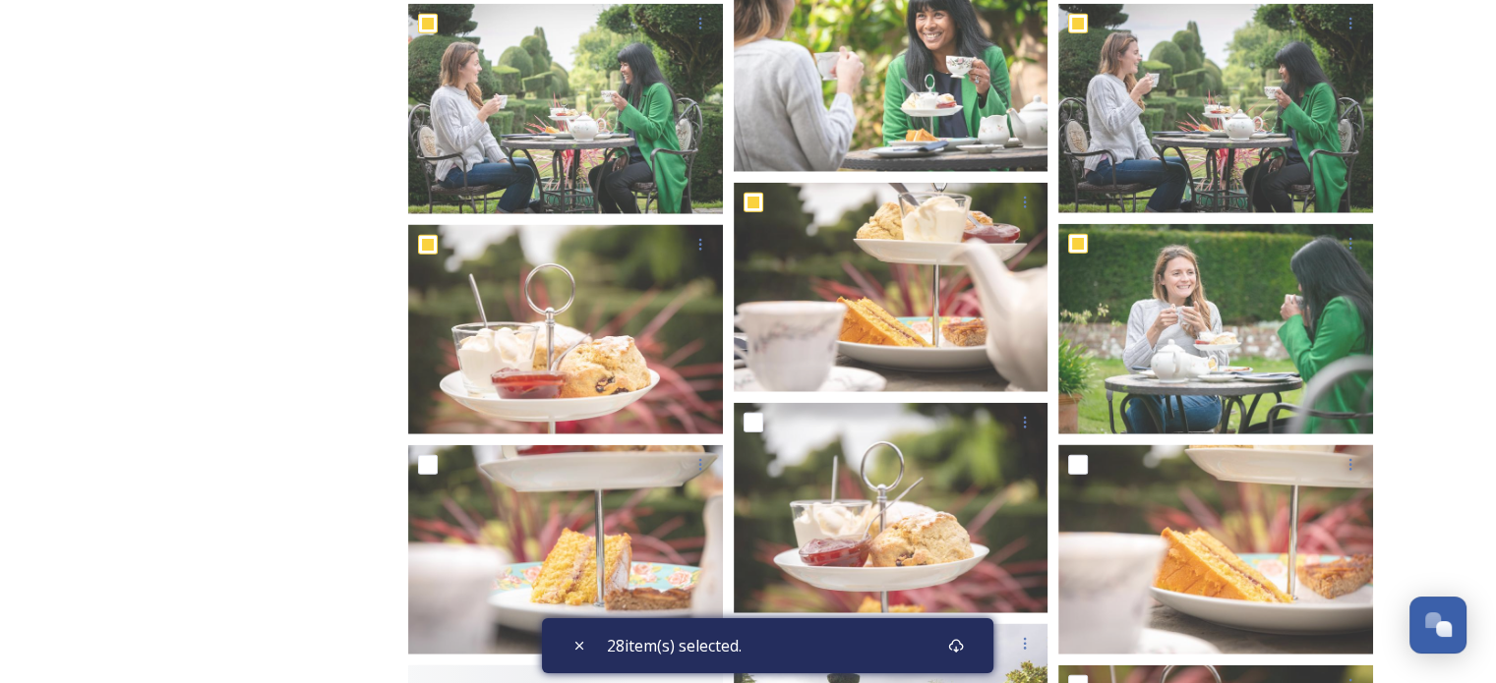
scroll to position [27259, 0]
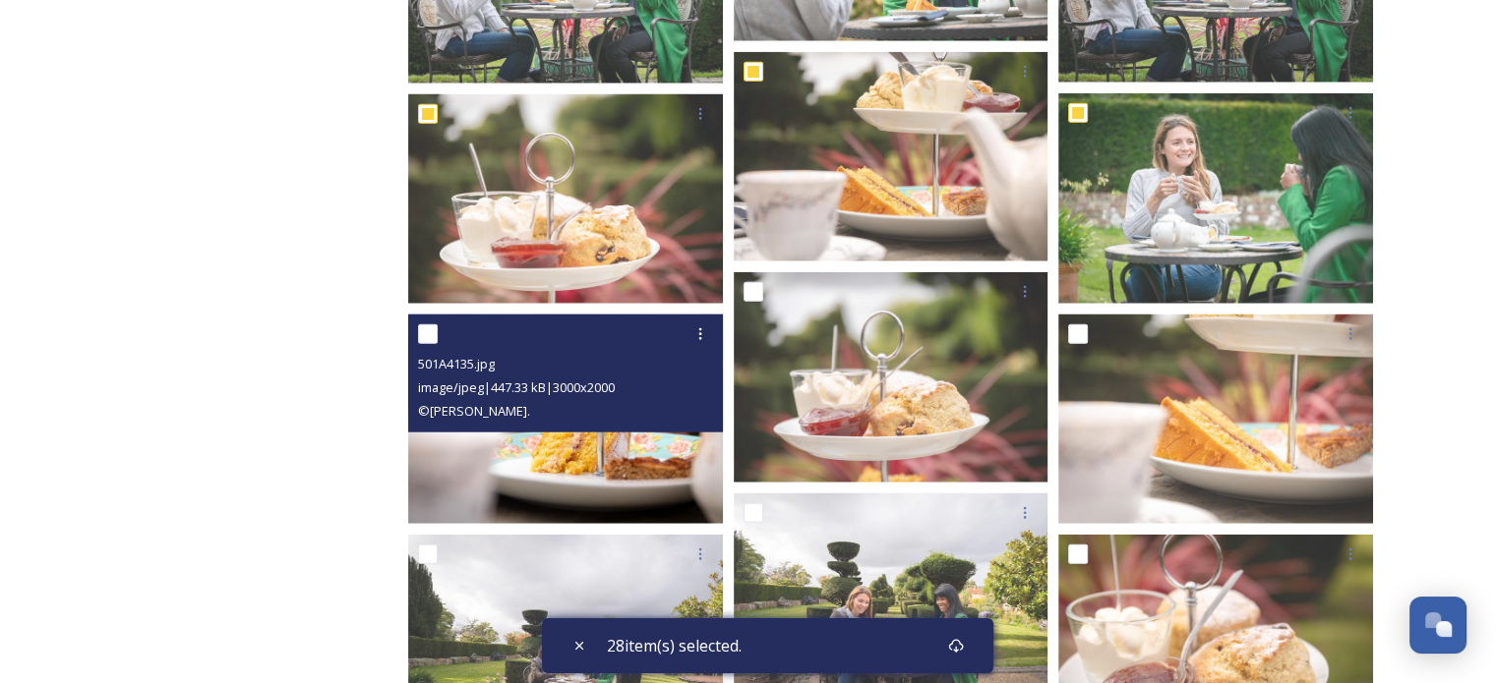
click at [428, 321] on div at bounding box center [568, 334] width 300 height 35
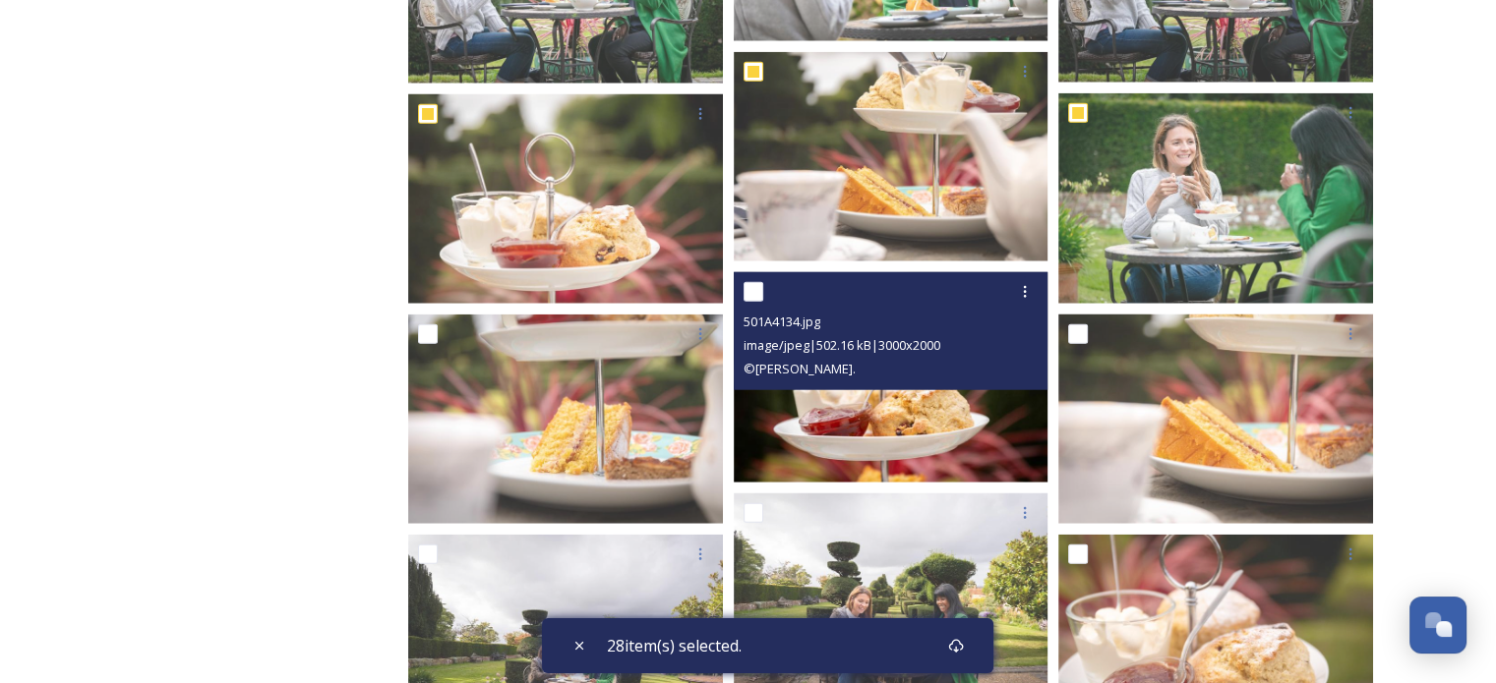
click at [759, 283] on input "checkbox" at bounding box center [753, 292] width 20 height 20
checkbox input "true"
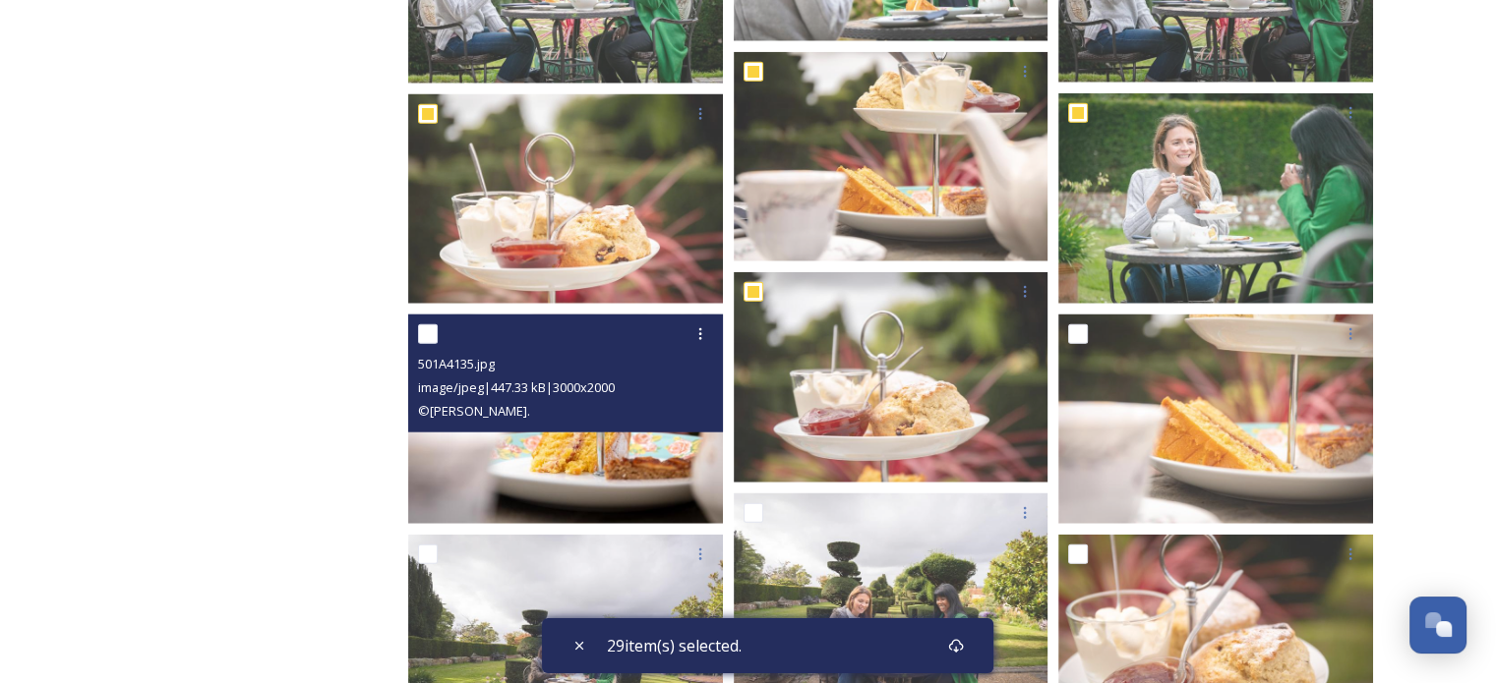
click at [431, 329] on input "checkbox" at bounding box center [428, 335] width 20 height 20
checkbox input "true"
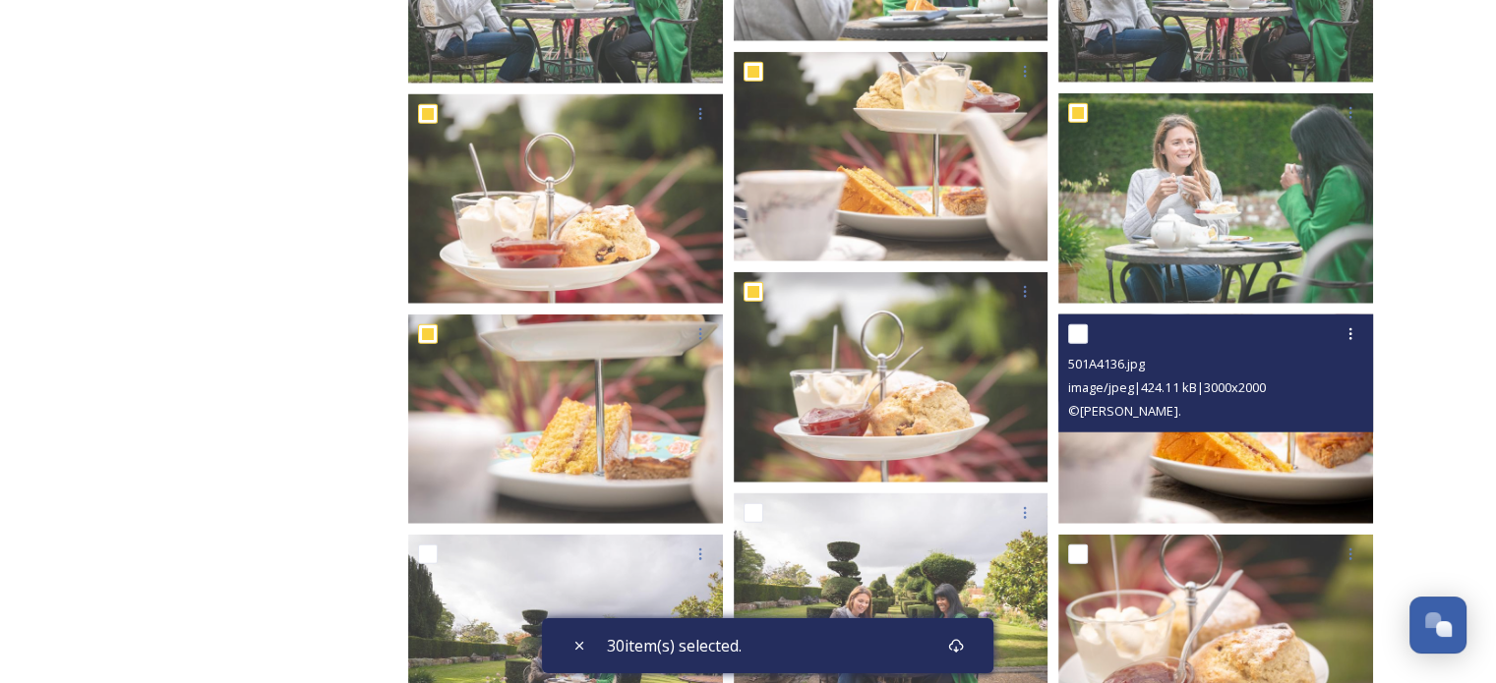
click at [1078, 331] on input "checkbox" at bounding box center [1078, 335] width 20 height 20
checkbox input "true"
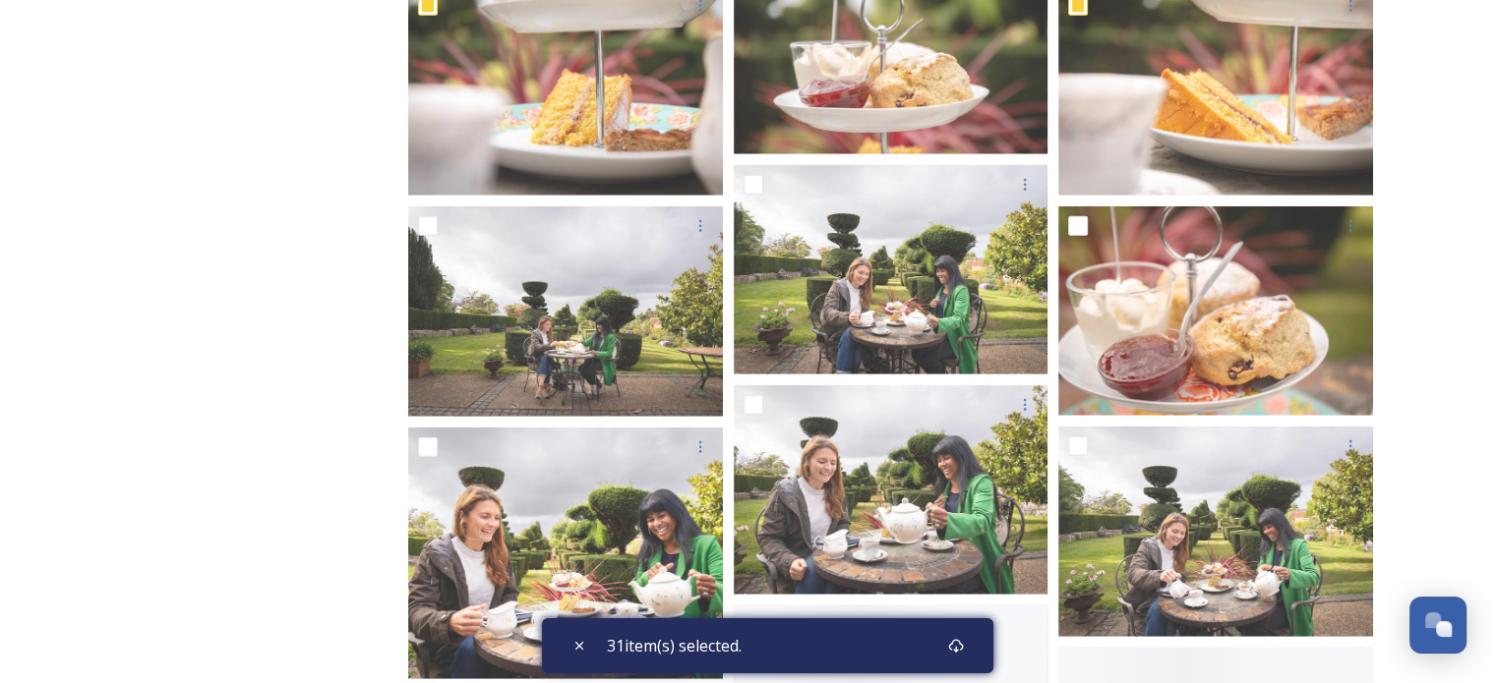
scroll to position [27666, 0]
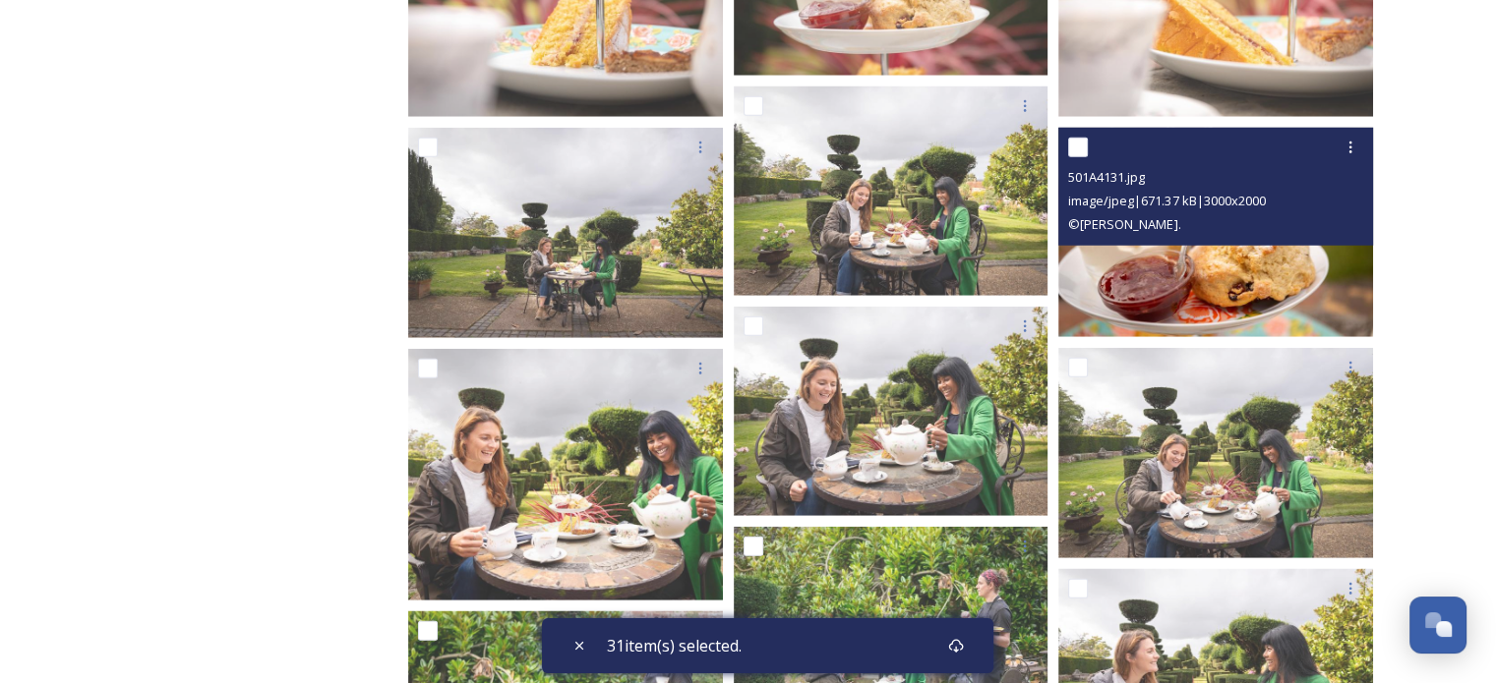
click at [1078, 138] on input "checkbox" at bounding box center [1078, 148] width 20 height 20
checkbox input "true"
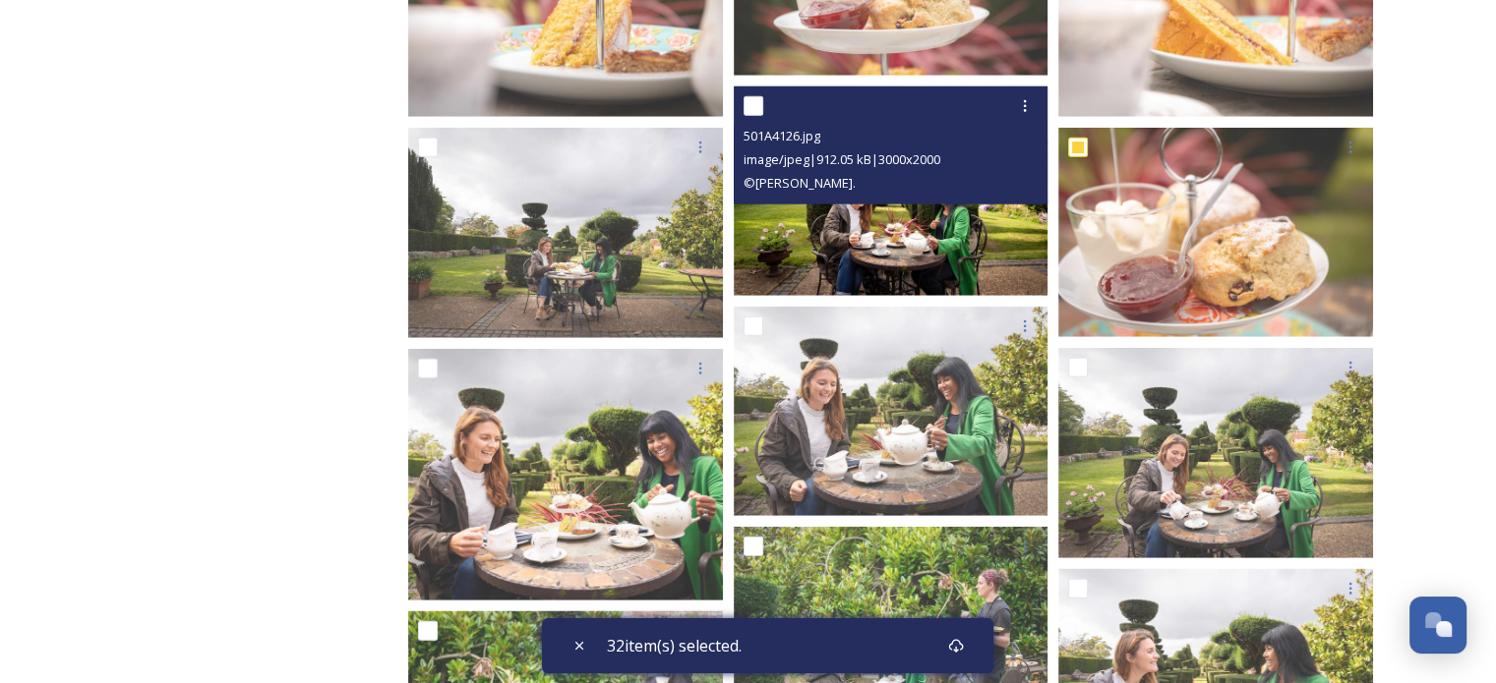
click at [755, 96] on input "checkbox" at bounding box center [753, 106] width 20 height 20
checkbox input "true"
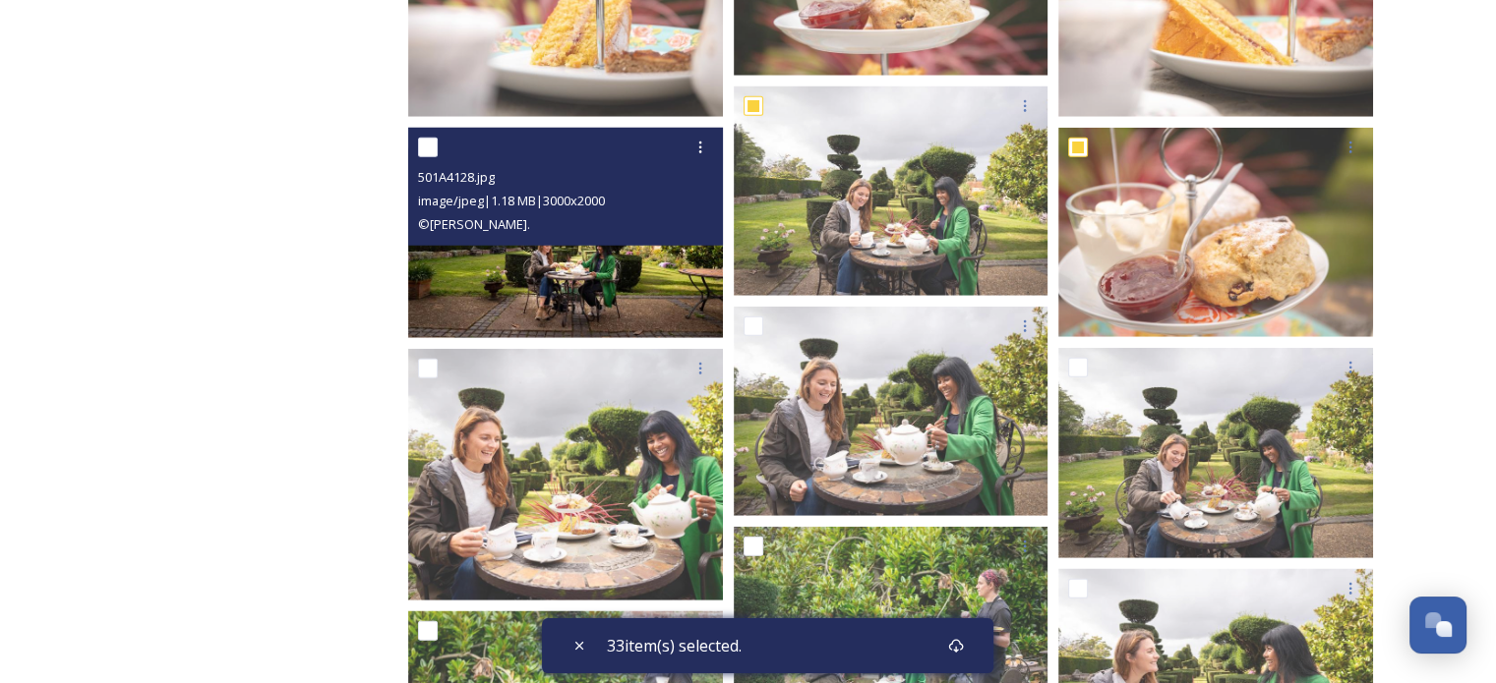
click at [427, 138] on input "checkbox" at bounding box center [428, 148] width 20 height 20
checkbox input "true"
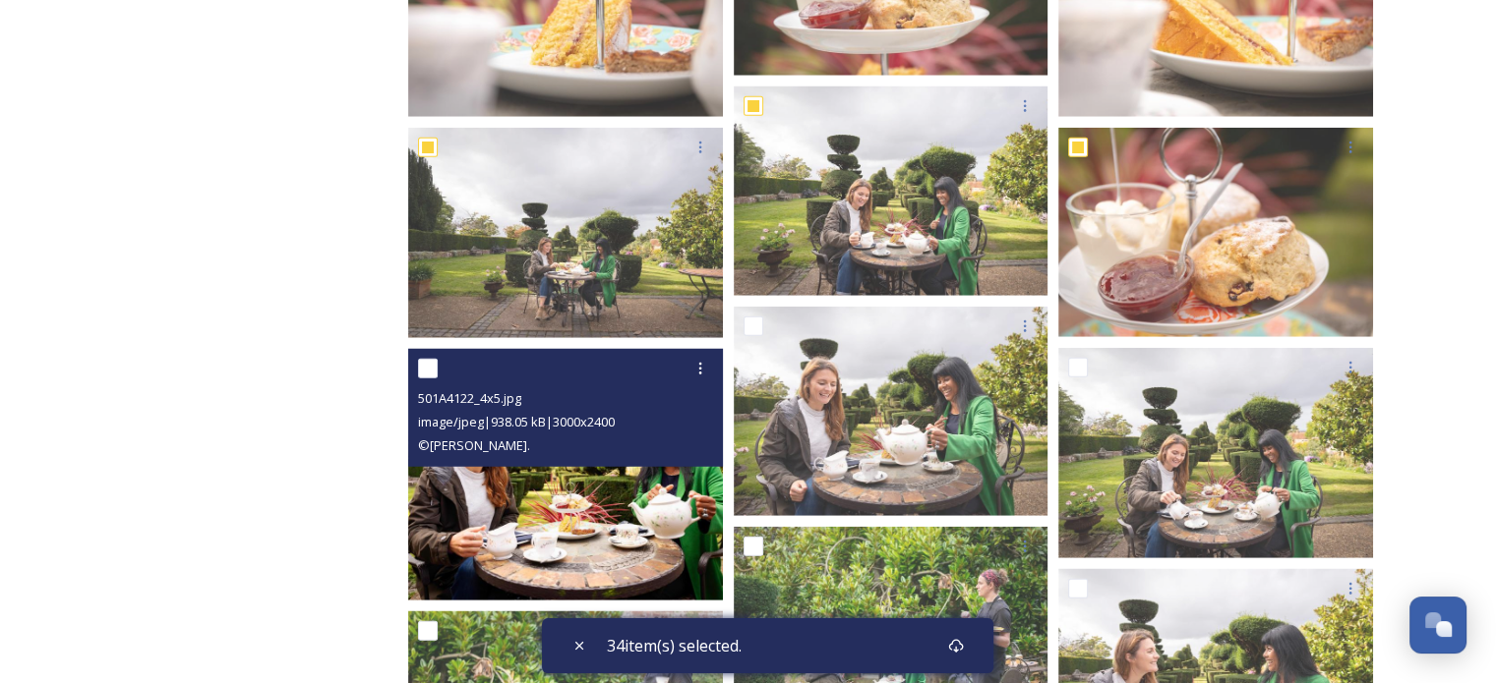
click at [423, 370] on input "checkbox" at bounding box center [428, 369] width 20 height 20
checkbox input "true"
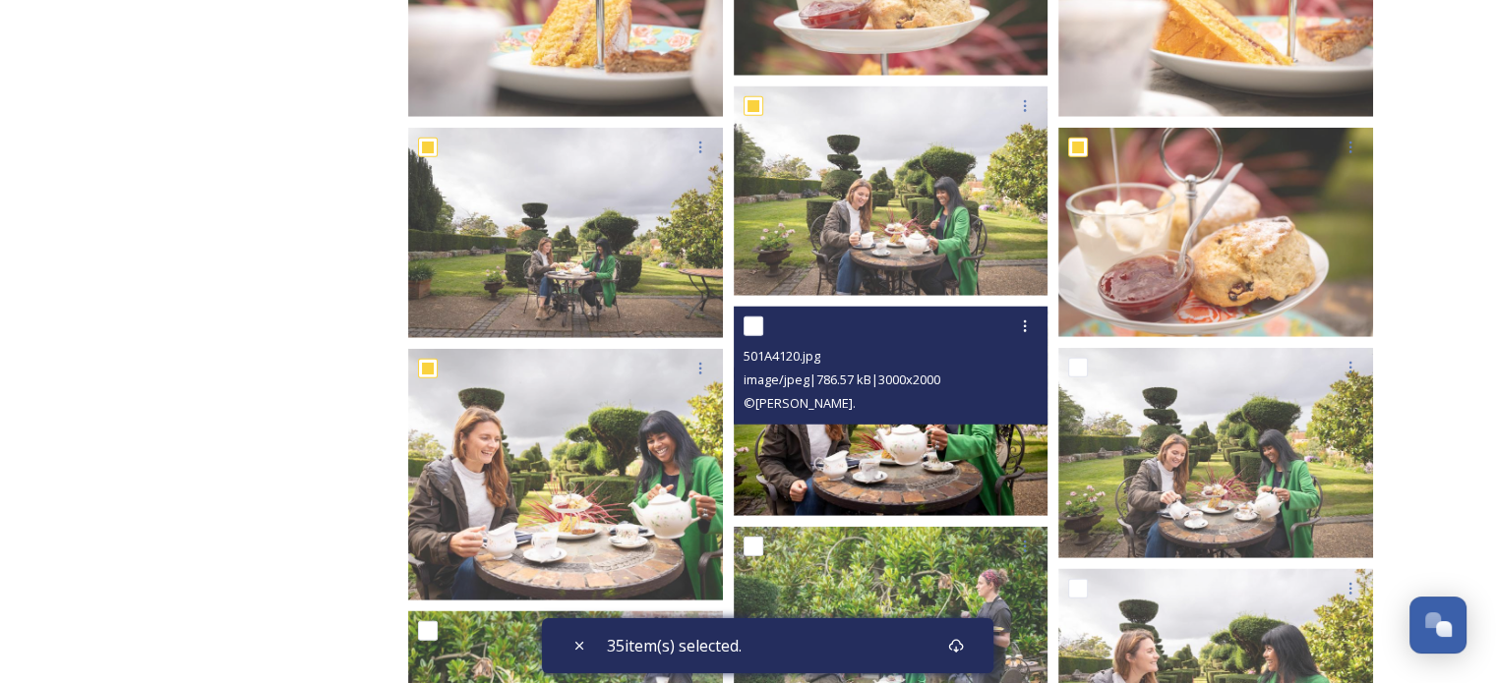
click at [750, 329] on input "checkbox" at bounding box center [753, 327] width 20 height 20
checkbox input "true"
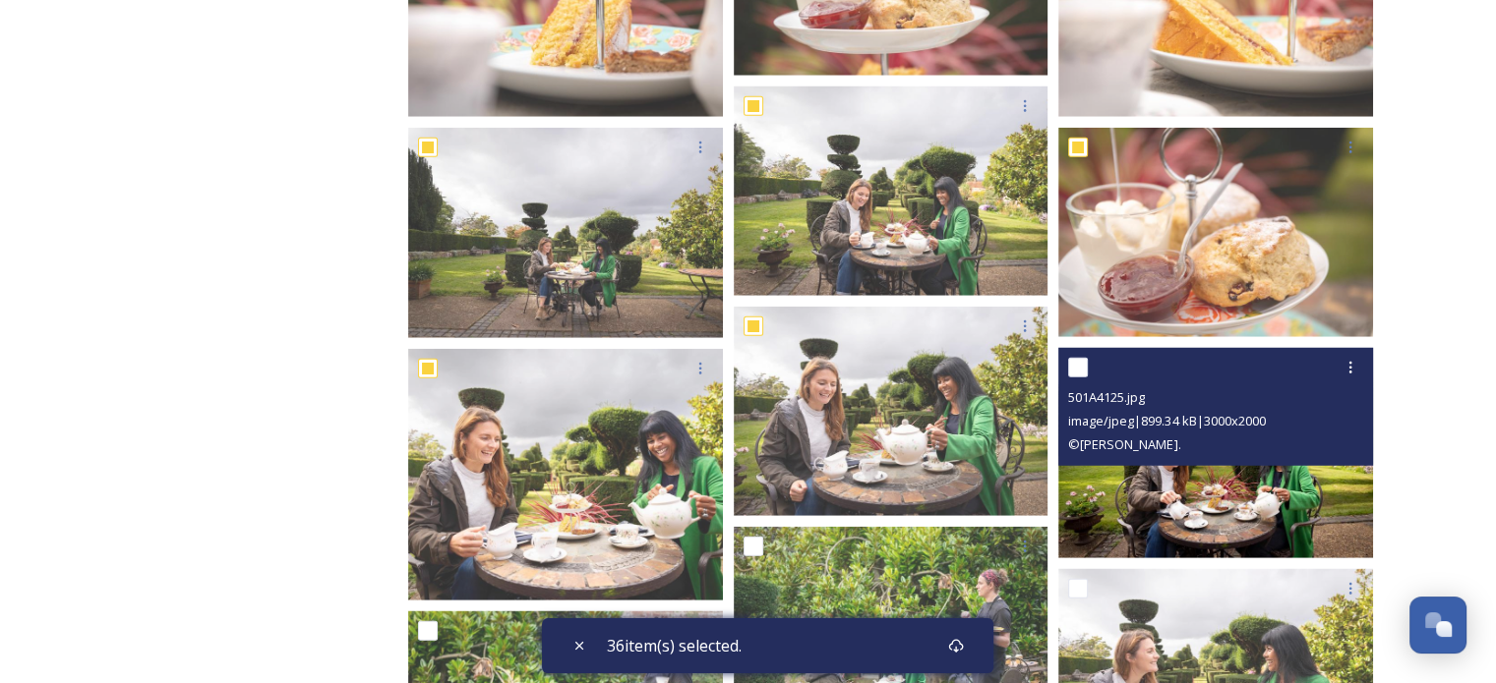
click at [1070, 373] on input "checkbox" at bounding box center [1078, 368] width 20 height 20
checkbox input "true"
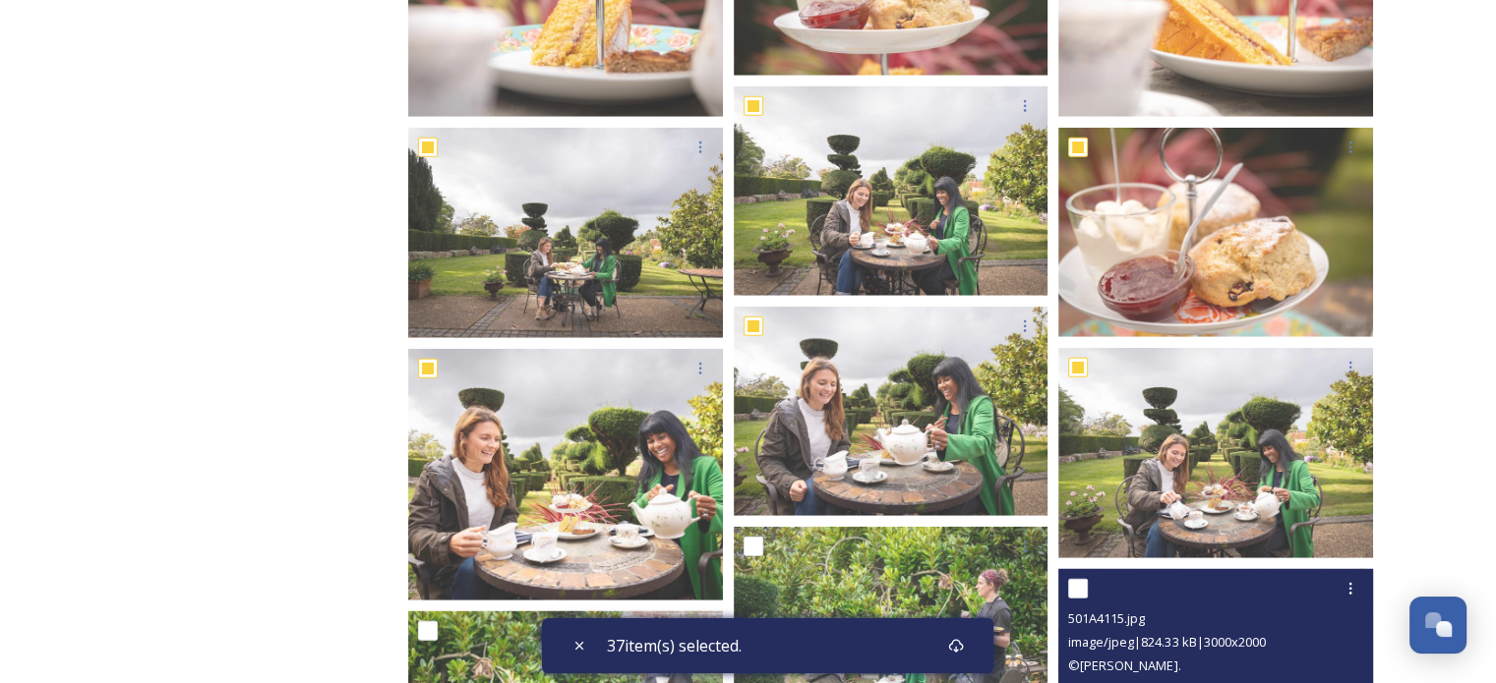
click at [1071, 579] on input "checkbox" at bounding box center [1078, 589] width 20 height 20
checkbox input "true"
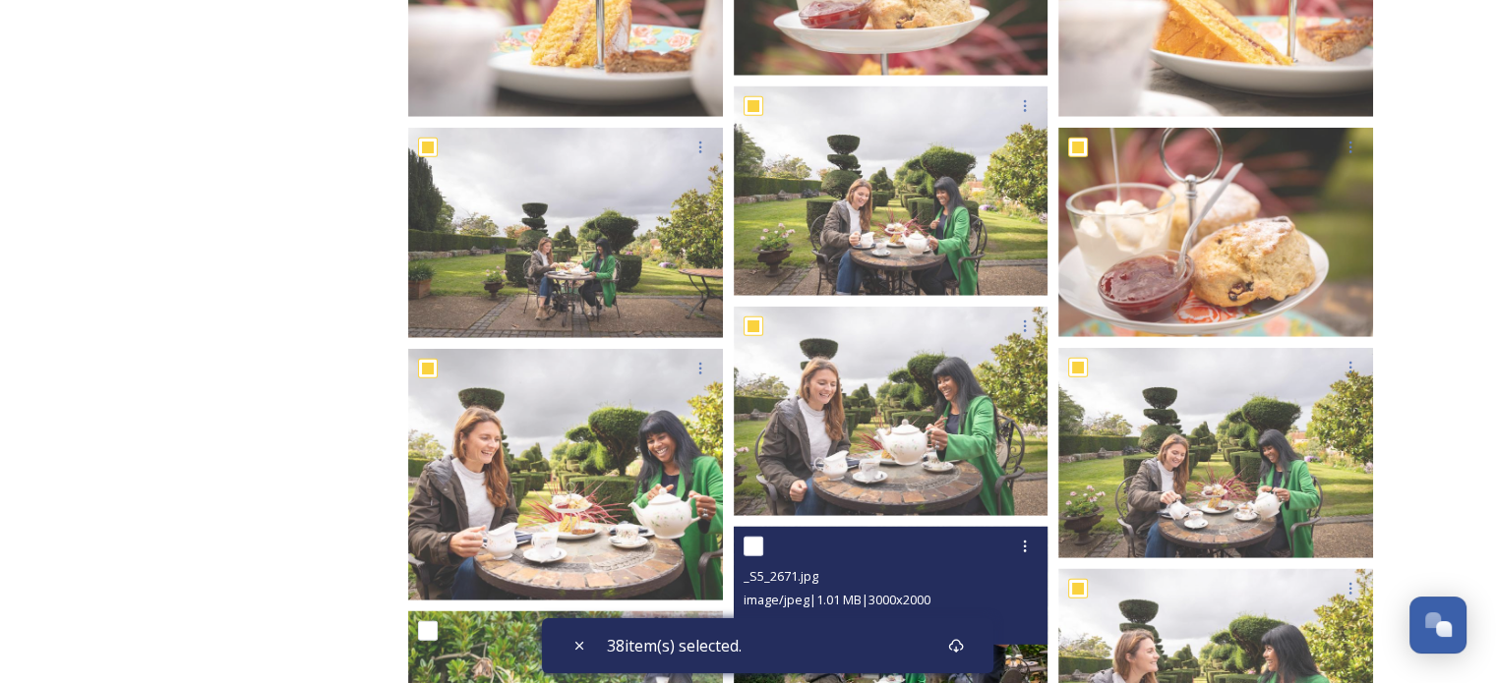
click at [751, 554] on input "checkbox" at bounding box center [753, 547] width 20 height 20
checkbox input "true"
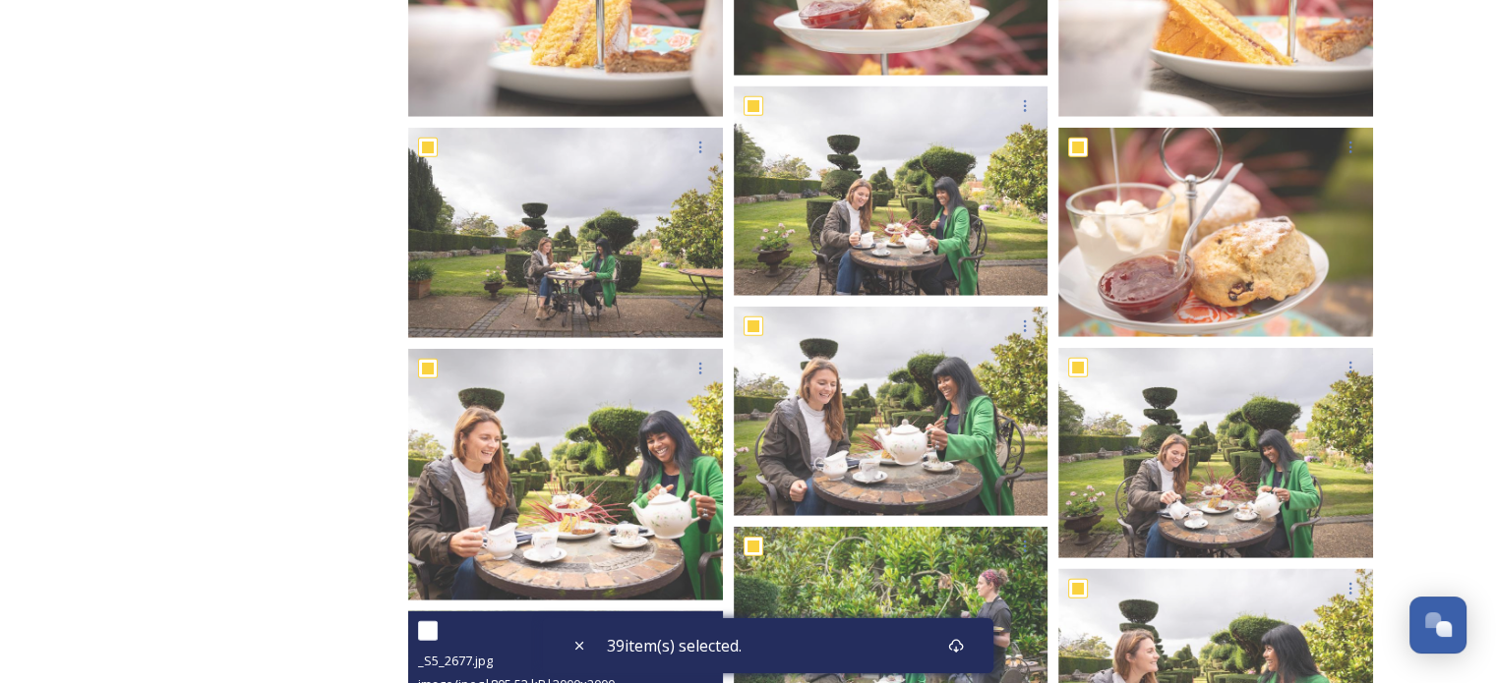
click at [429, 631] on input "checkbox" at bounding box center [428, 631] width 20 height 20
checkbox input "true"
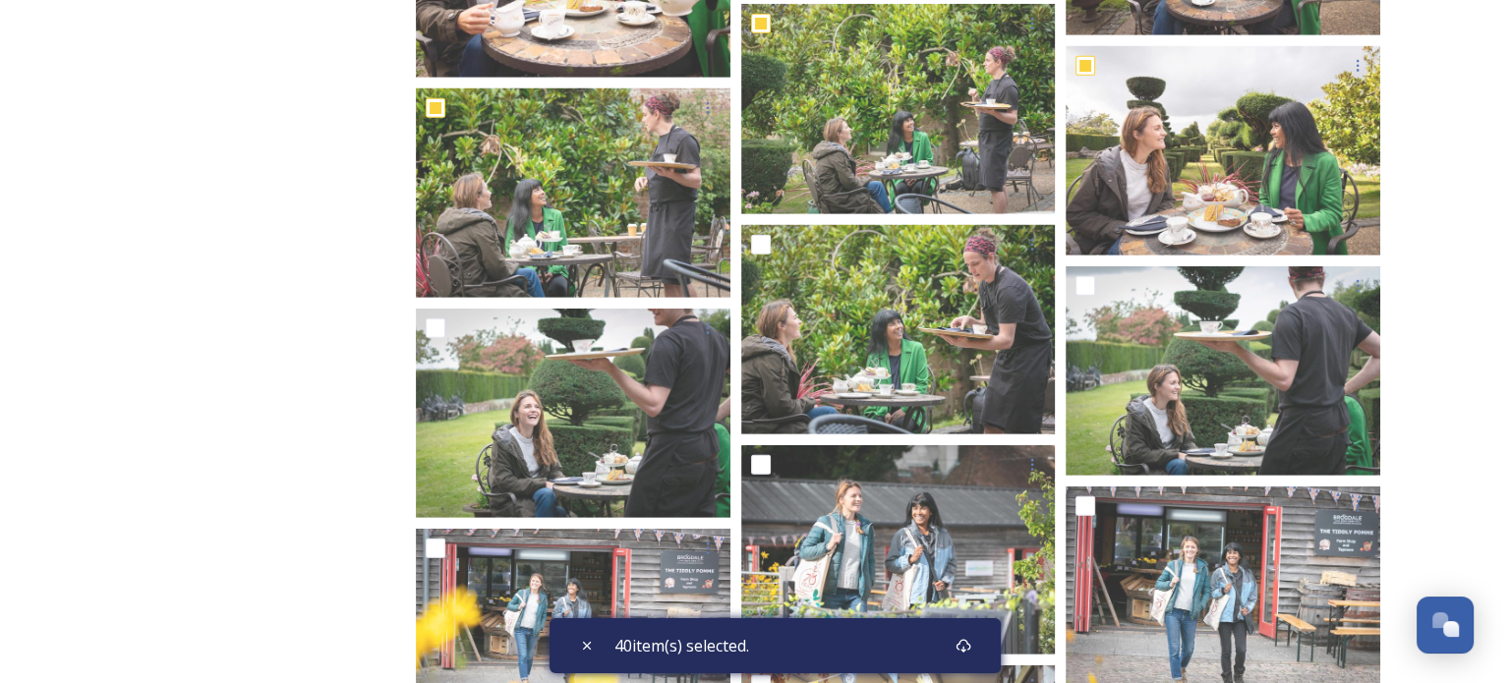
scroll to position [28203, 0]
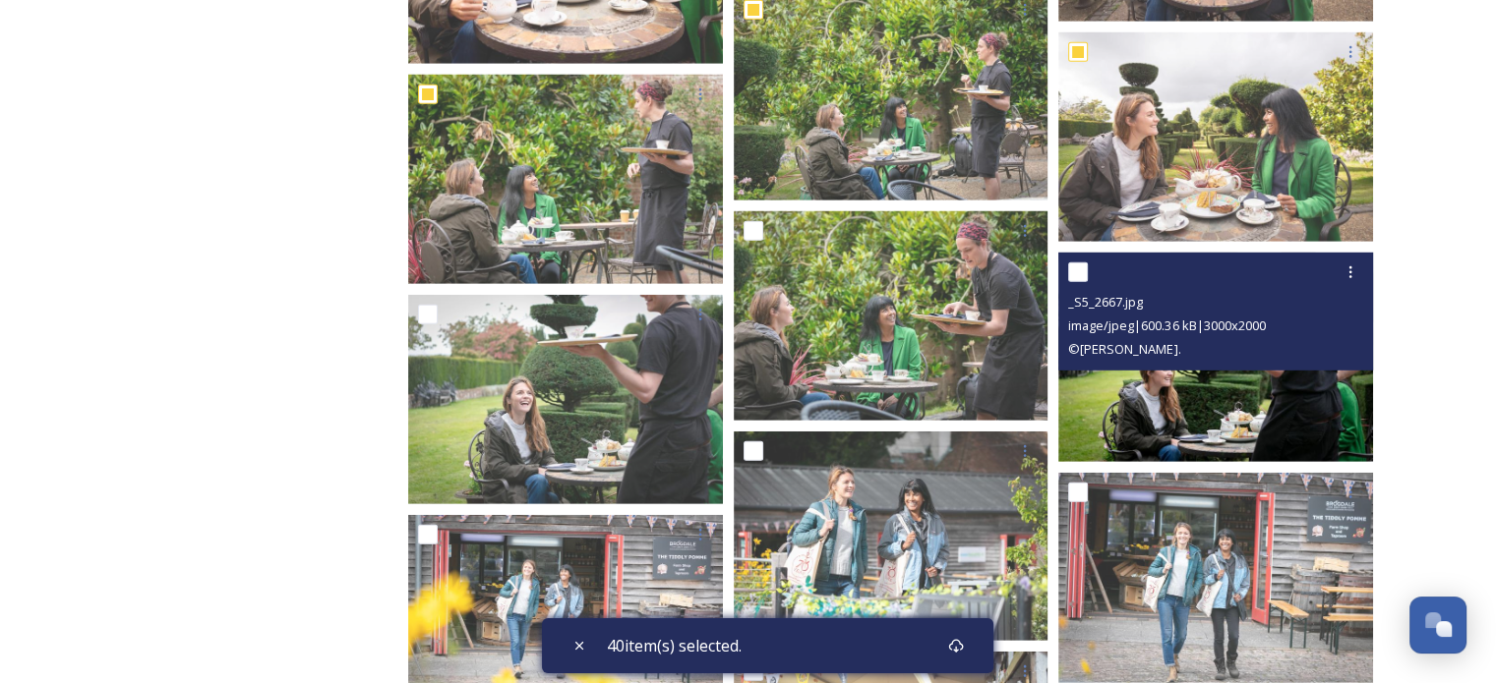
click at [1066, 266] on div "_S5_2667.jpg image/jpeg | 600.36 kB | 3000 x 2000 © [PERSON_NAME]." at bounding box center [1215, 312] width 315 height 118
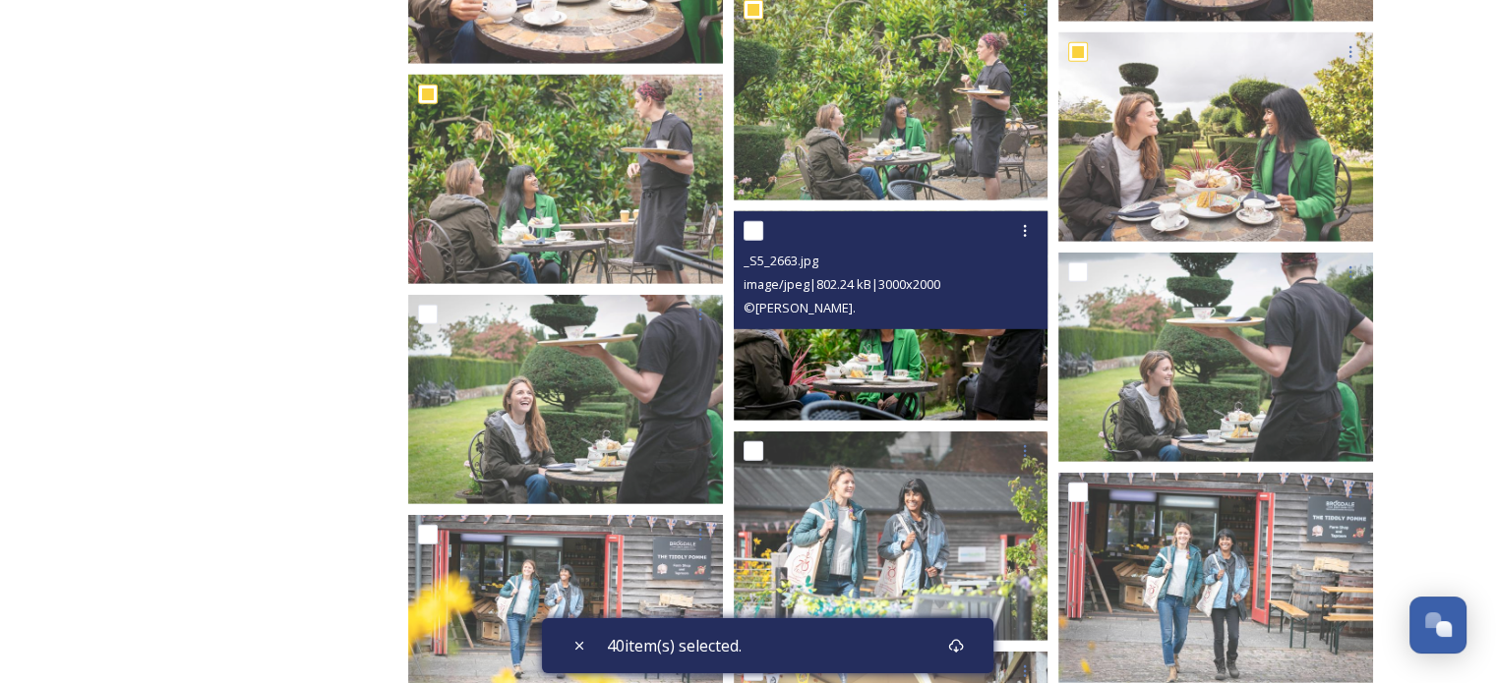
click at [745, 227] on input "checkbox" at bounding box center [753, 231] width 20 height 20
checkbox input "true"
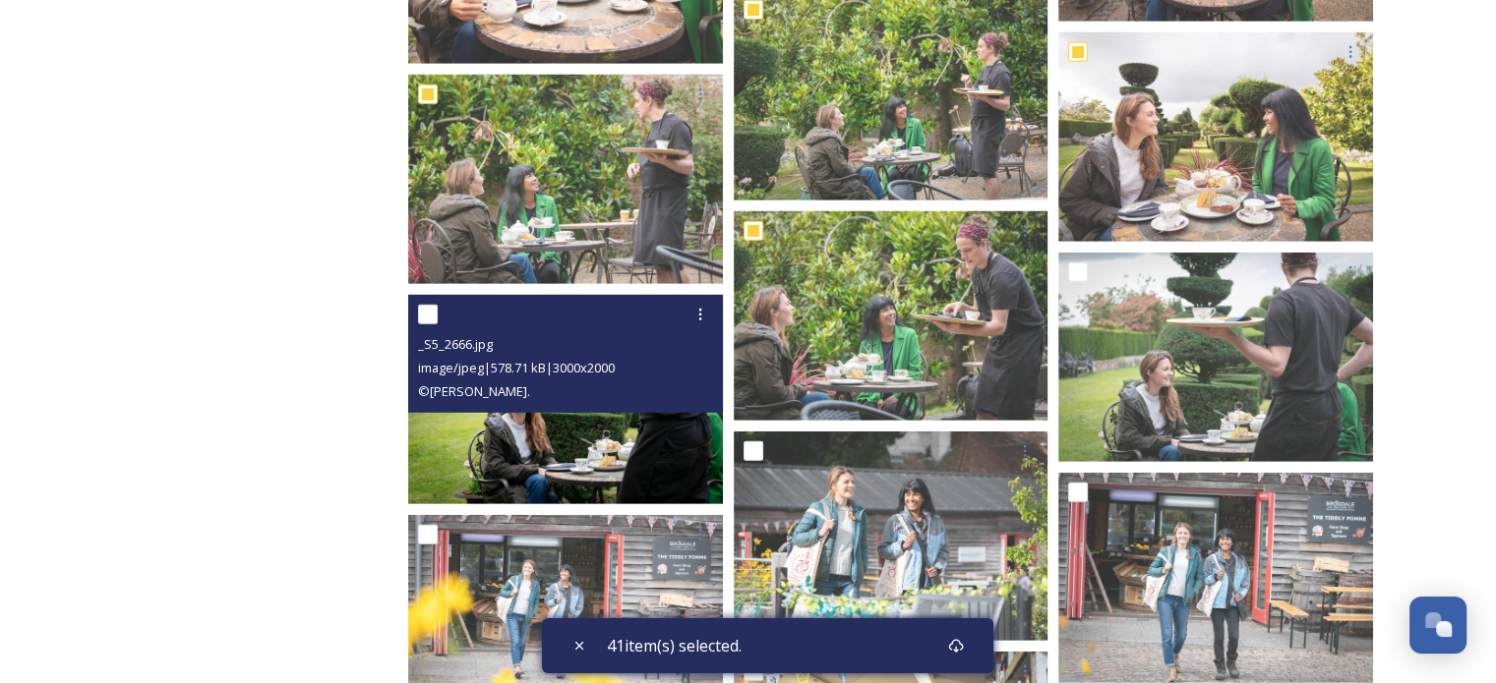
click at [428, 312] on input "checkbox" at bounding box center [428, 315] width 20 height 20
checkbox input "true"
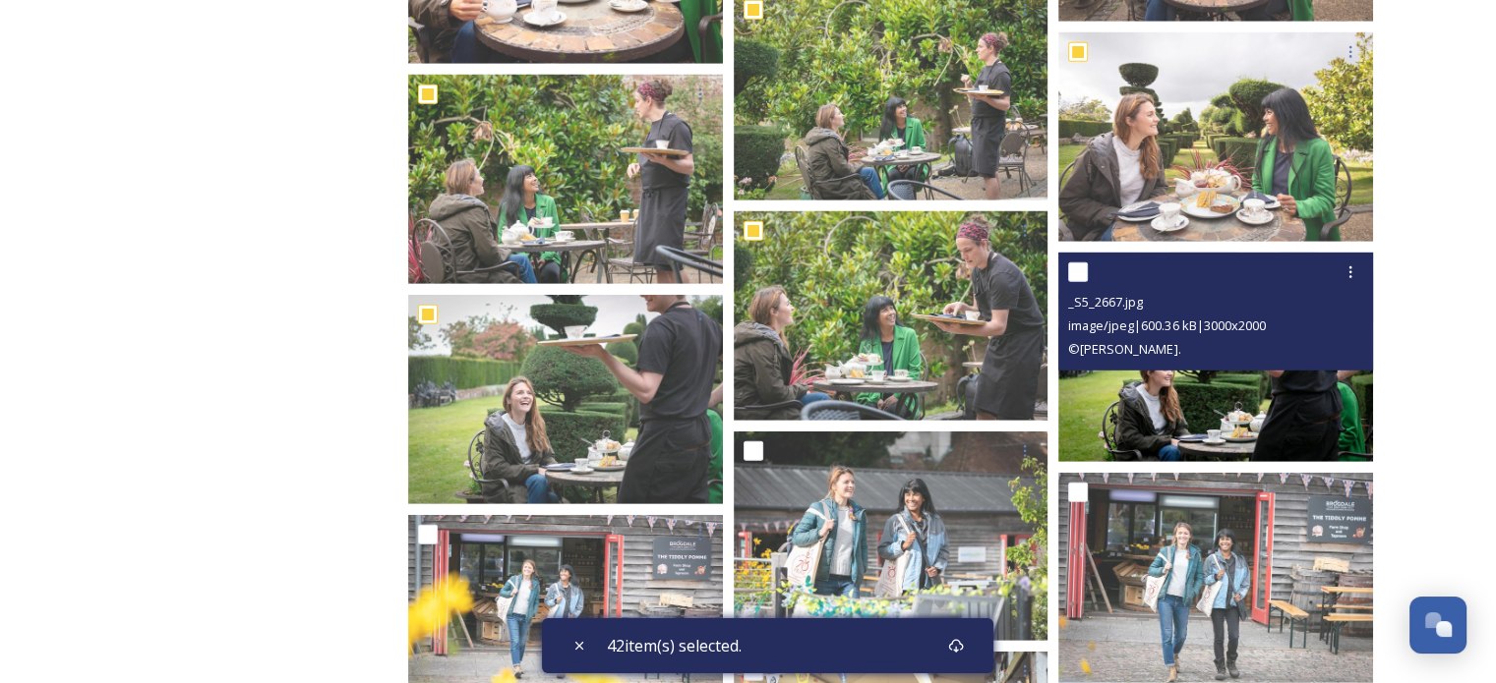
click at [1086, 266] on input "checkbox" at bounding box center [1078, 273] width 20 height 20
checkbox input "true"
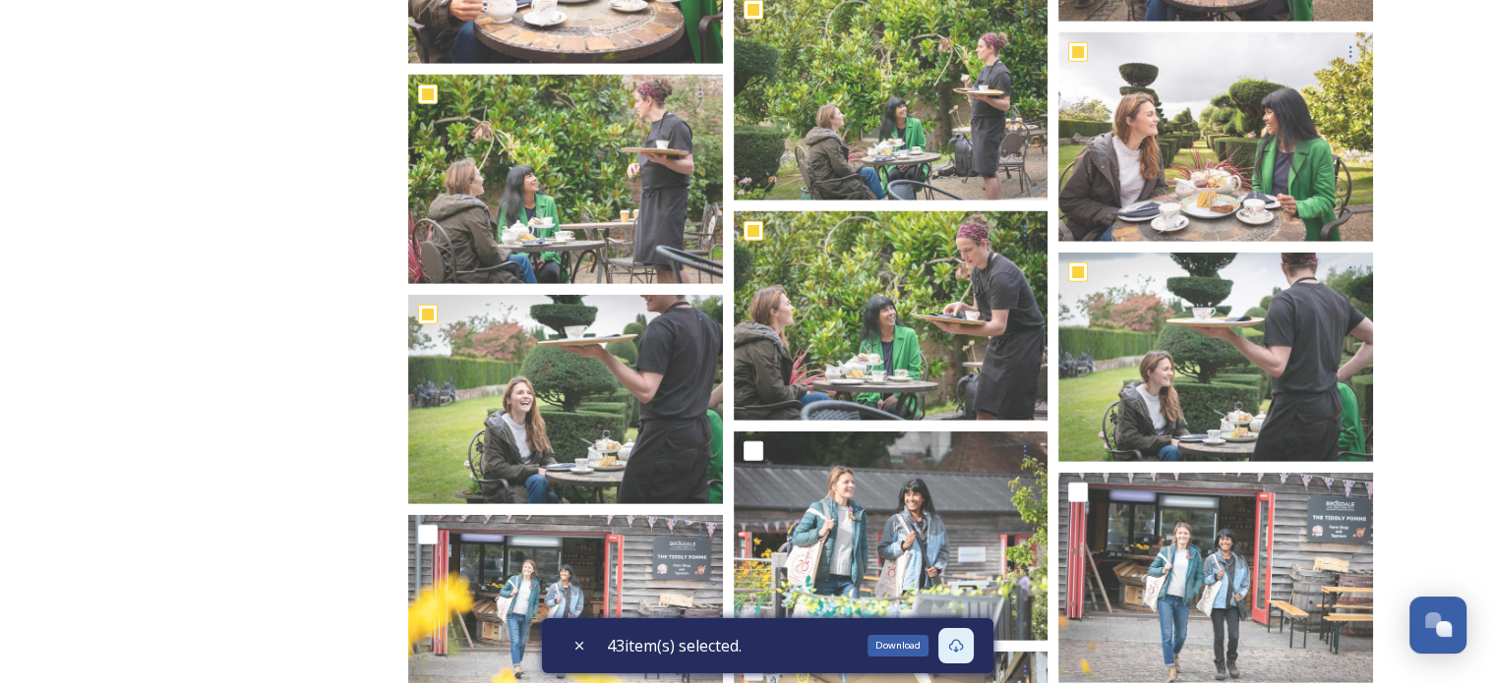
click at [970, 648] on div "Download" at bounding box center [955, 645] width 35 height 35
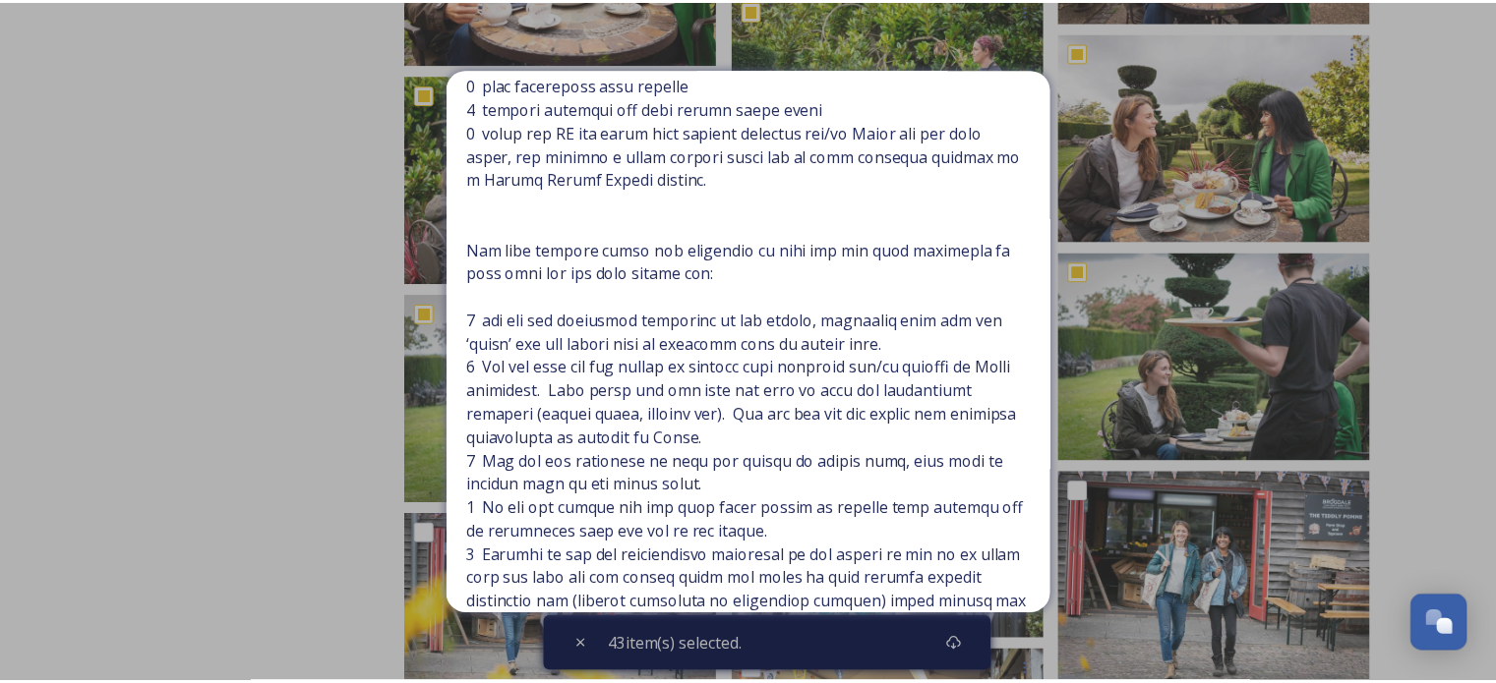
scroll to position [562, 0]
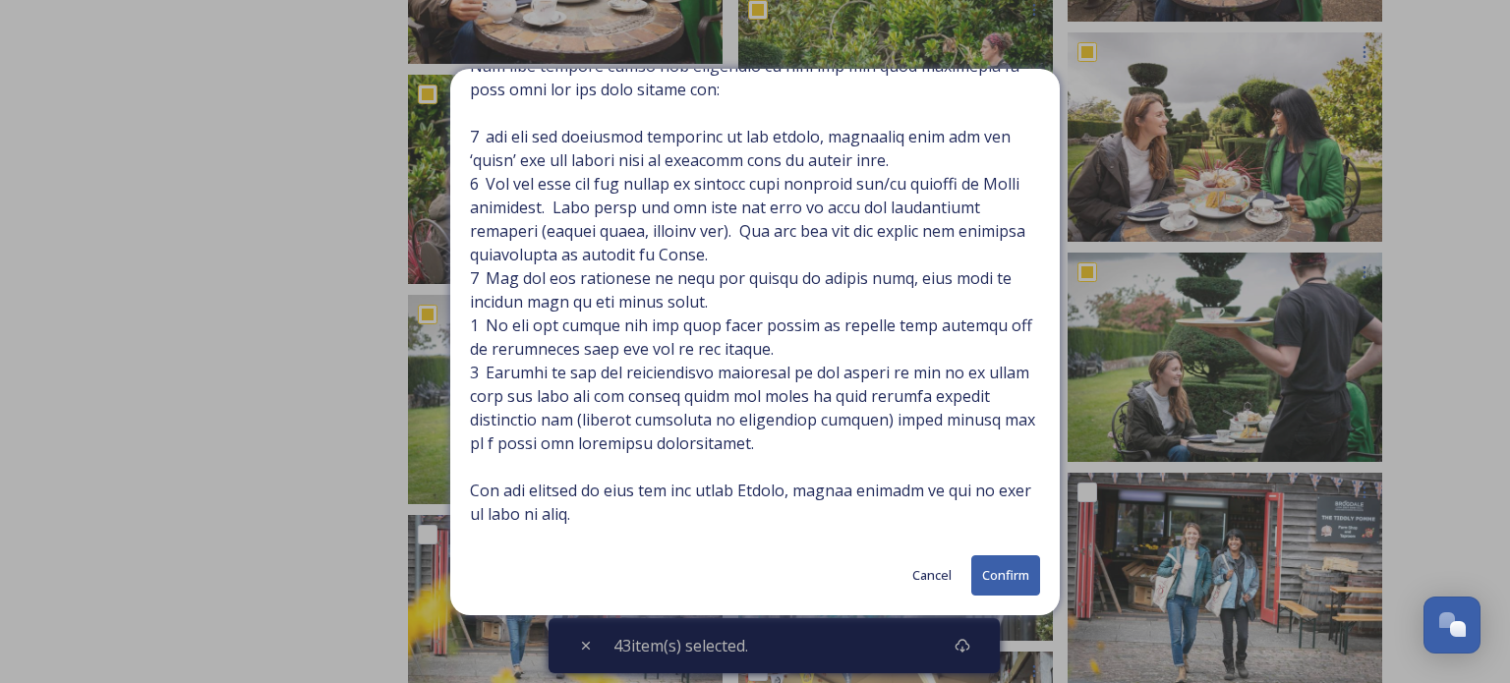
click at [995, 578] on button "Confirm" at bounding box center [1006, 576] width 69 height 40
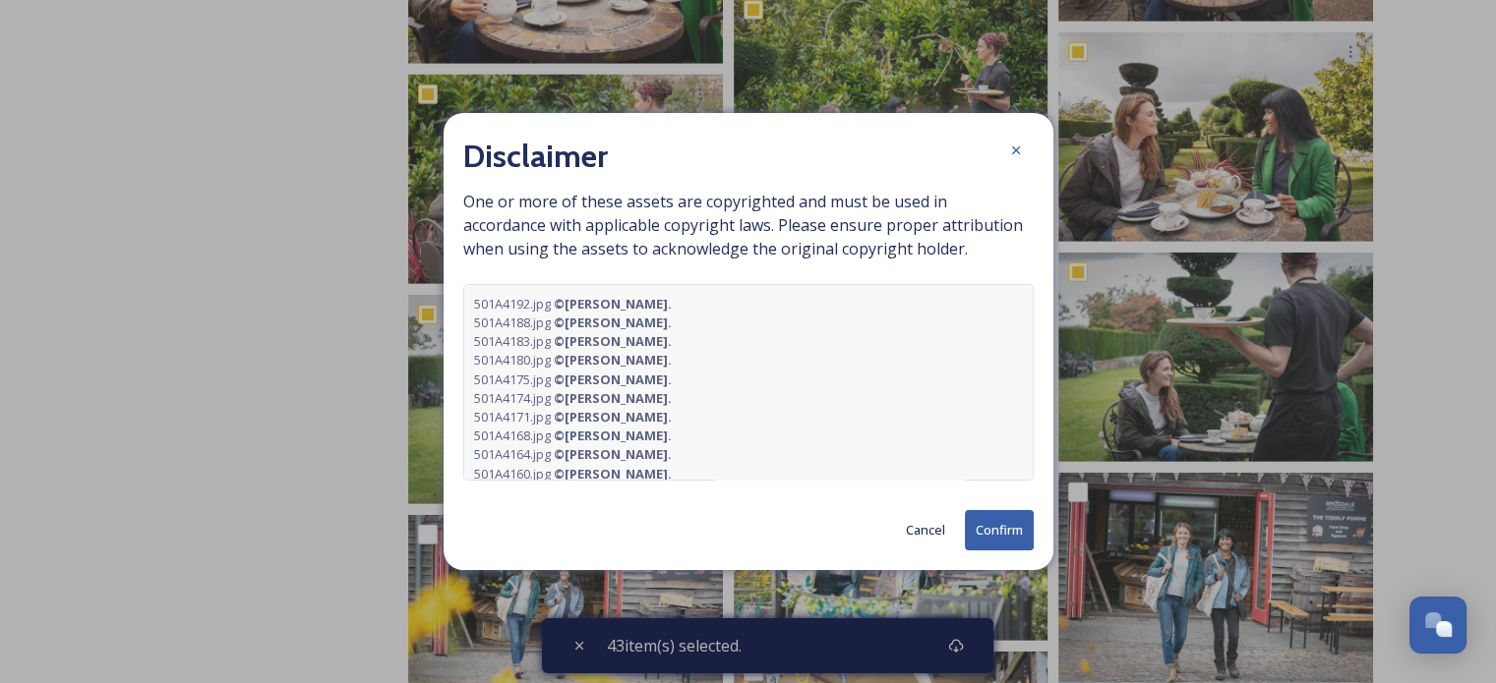
click at [1002, 518] on button "Confirm" at bounding box center [999, 530] width 69 height 40
